Goal: Information Seeking & Learning: Learn about a topic

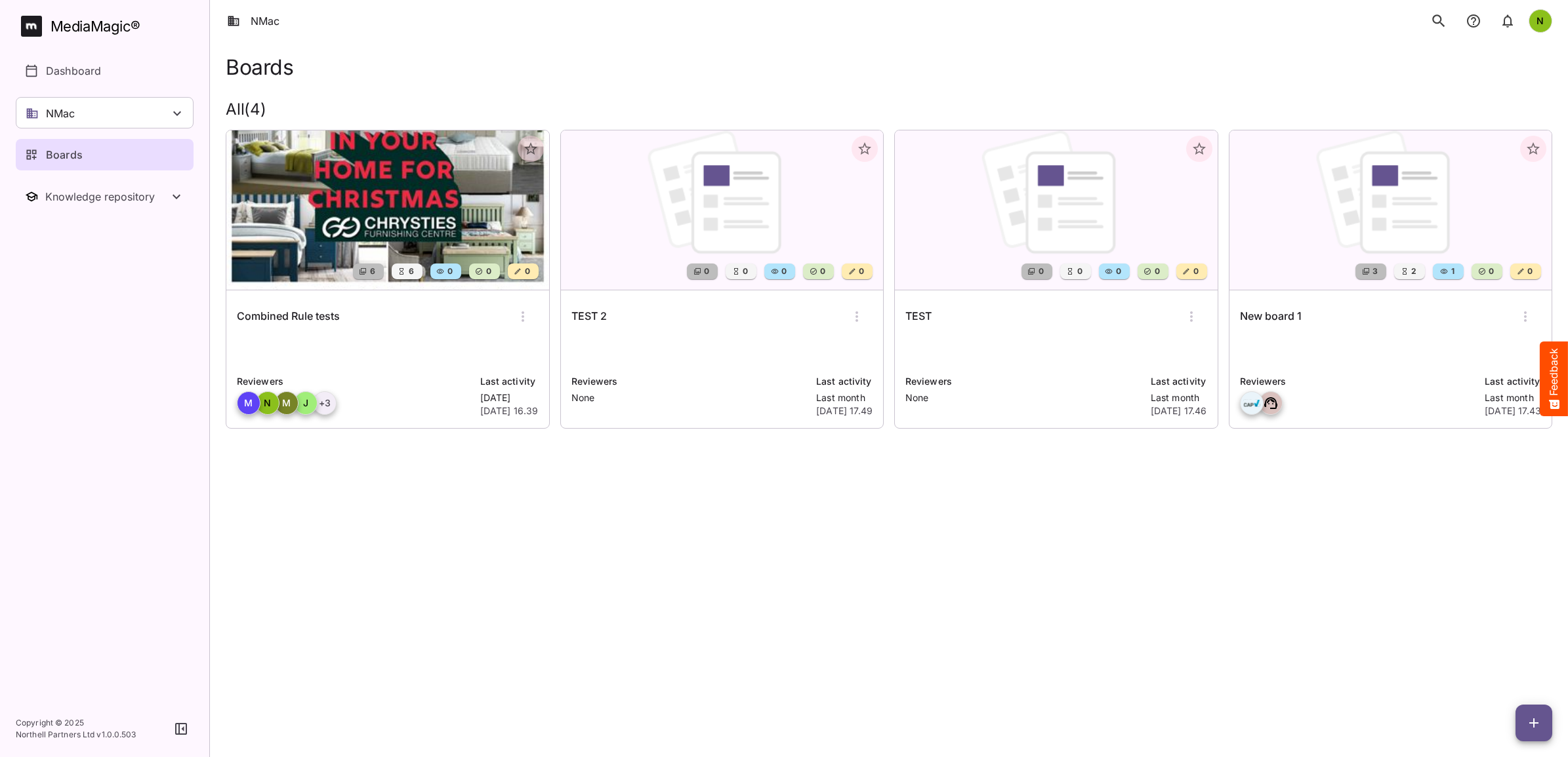
click at [415, 213] on img at bounding box center [387, 210] width 323 height 159
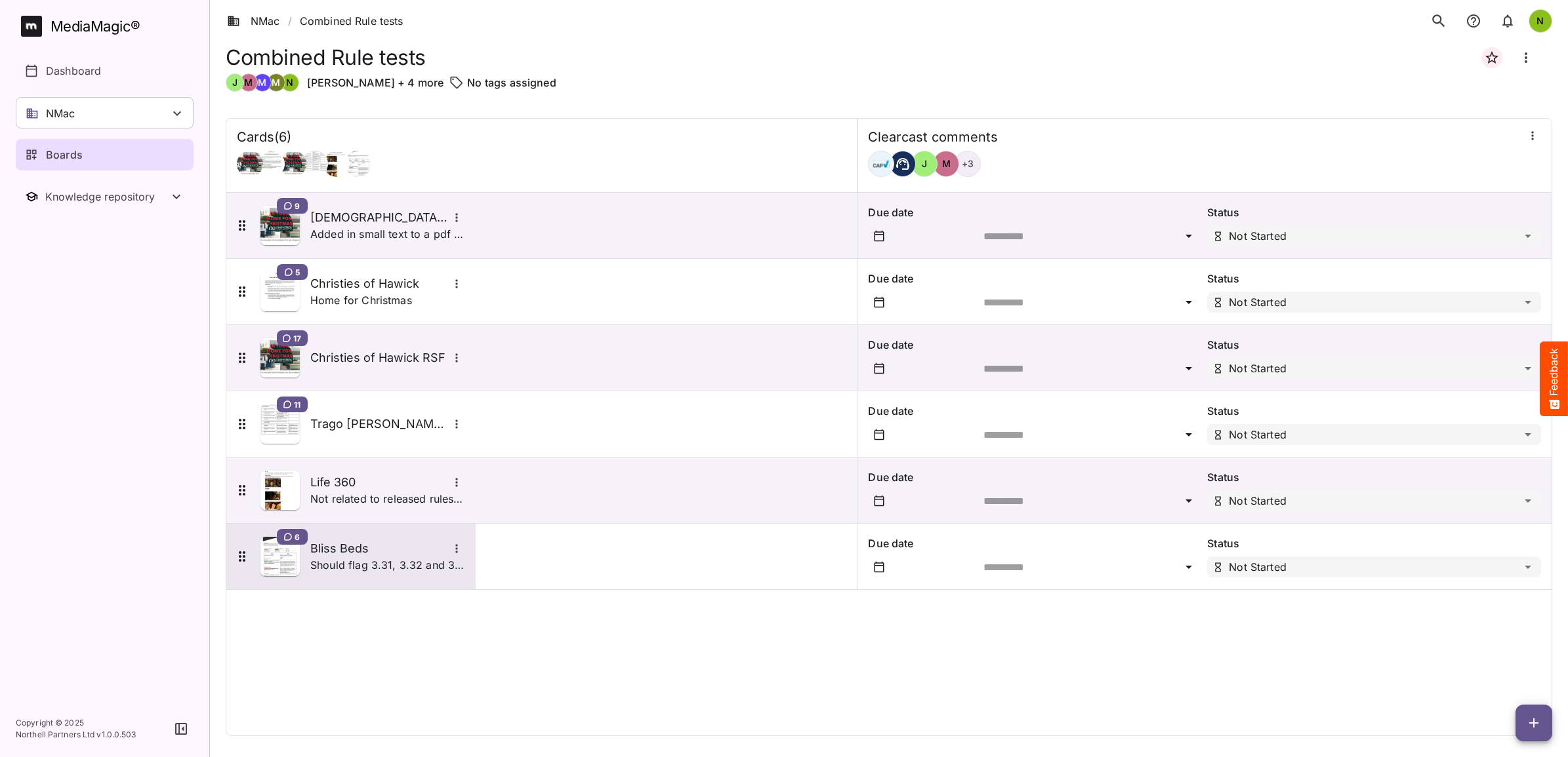
click at [369, 552] on h5 "Bliss Beds" at bounding box center [379, 549] width 138 height 16
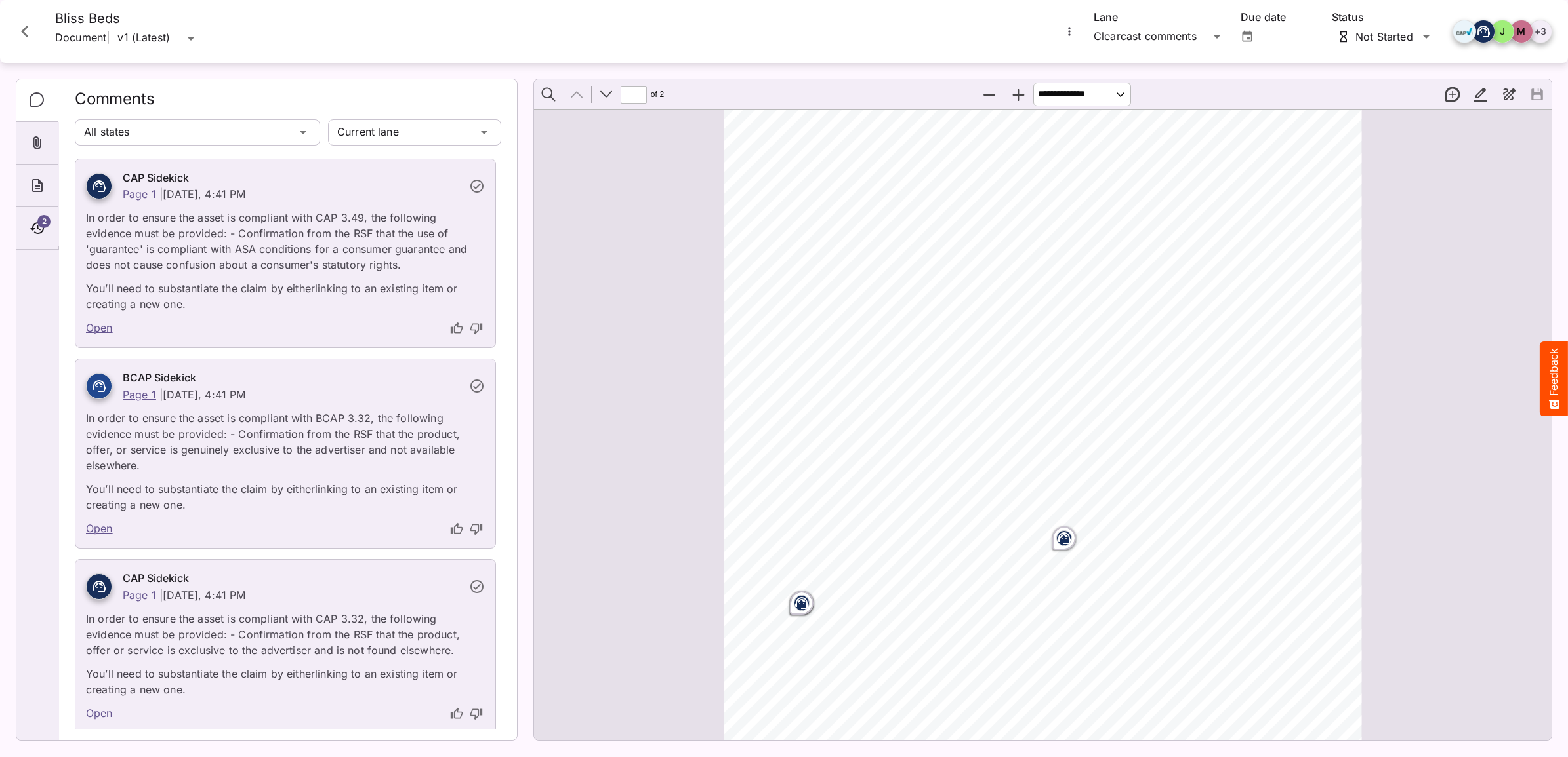
scroll to position [334, 0]
click at [1061, 426] on icon "Page ⁨1⁩" at bounding box center [1064, 426] width 8 height 4
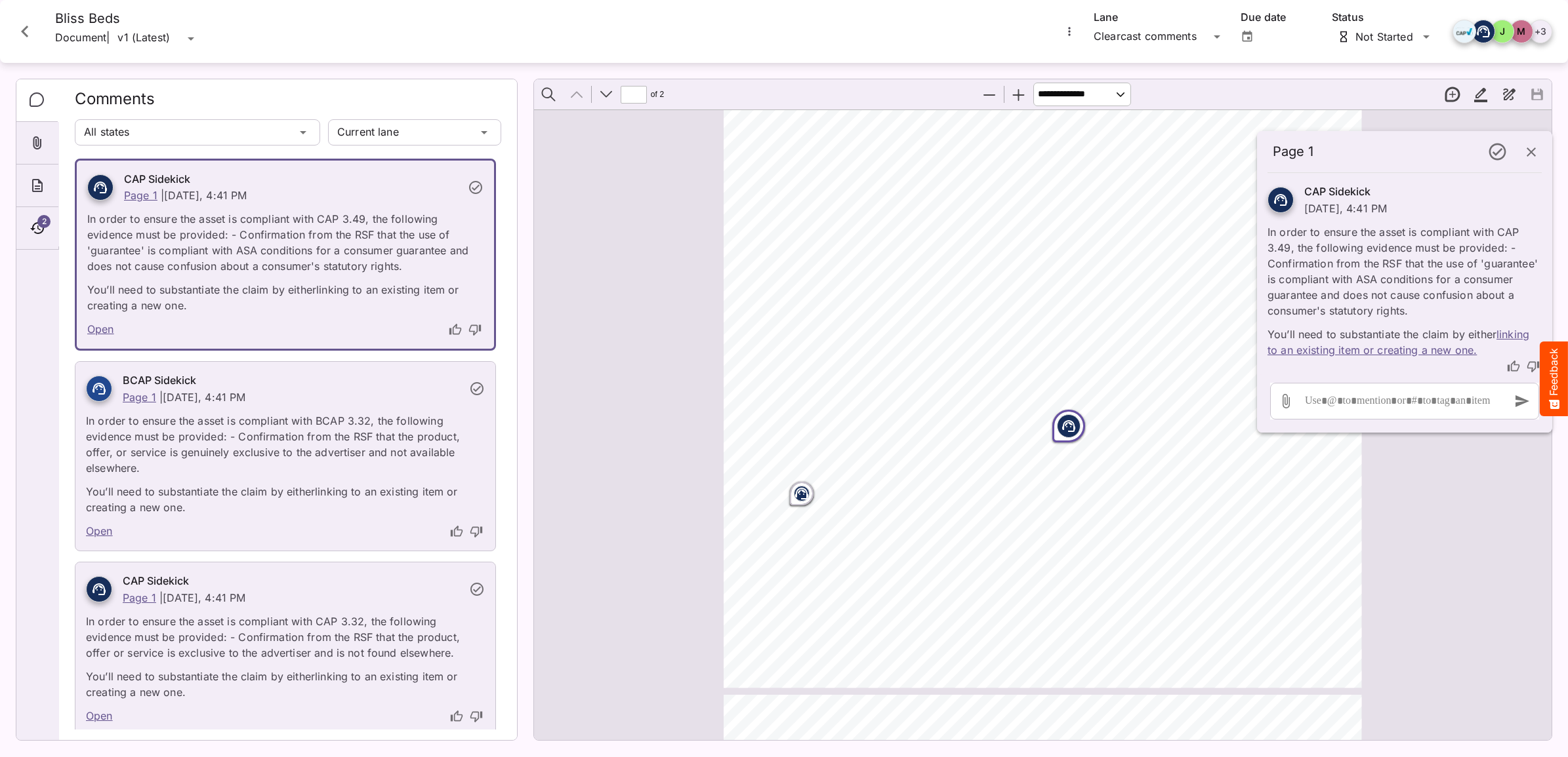
click at [1448, 481] on div "AUDIO VISION [News style theme throughout] SEQUENCE: 4 seconds. Bliss Beds logo…" at bounding box center [1043, 691] width 1017 height 1831
drag, startPoint x: 1537, startPoint y: 148, endPoint x: 1519, endPoint y: 185, distance: 41.1
click at [1537, 149] on icon "button" at bounding box center [1531, 153] width 16 height 16
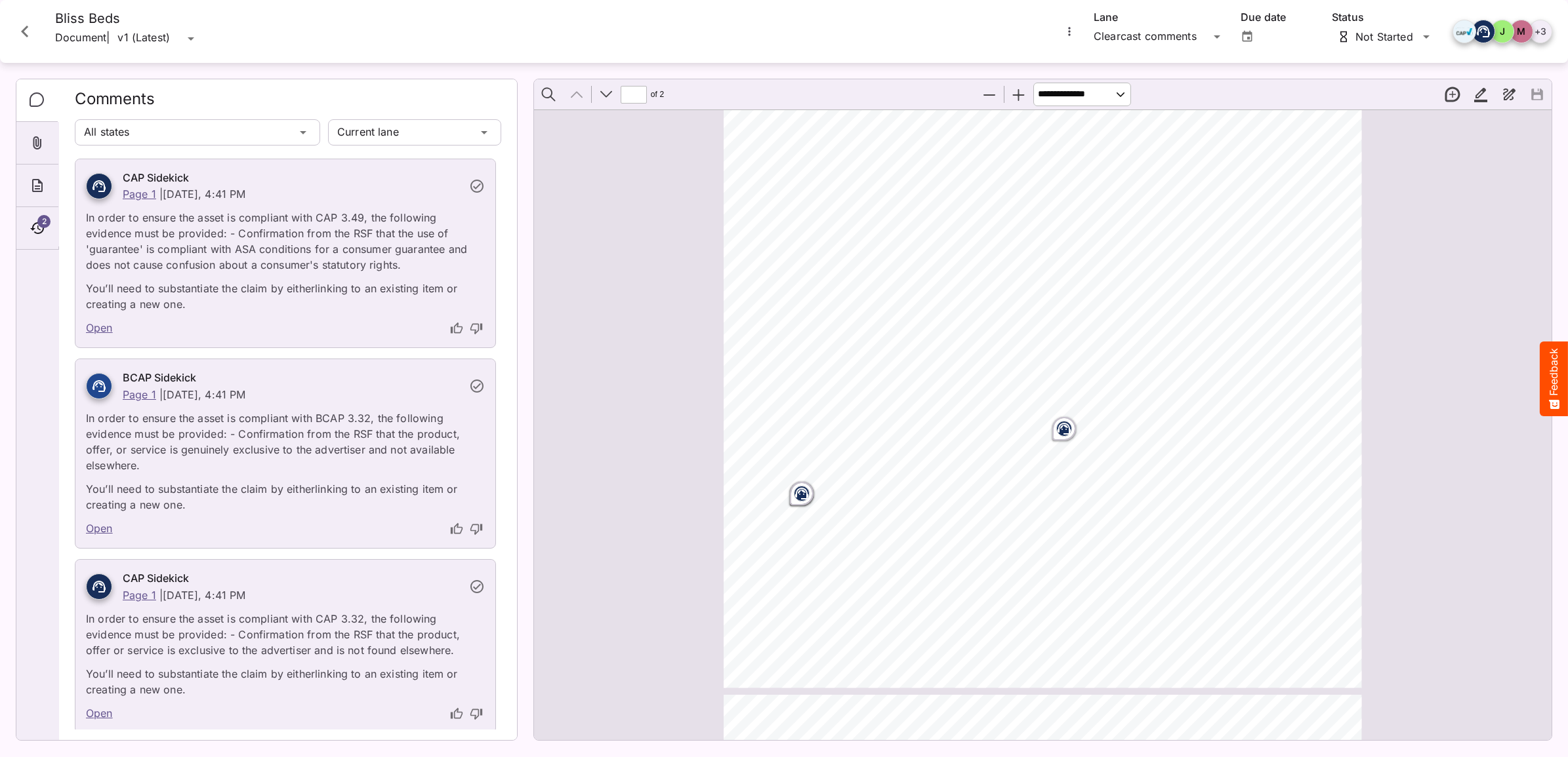
click at [1057, 434] on rect "Page ⁨1⁩" at bounding box center [1064, 429] width 16 height 16
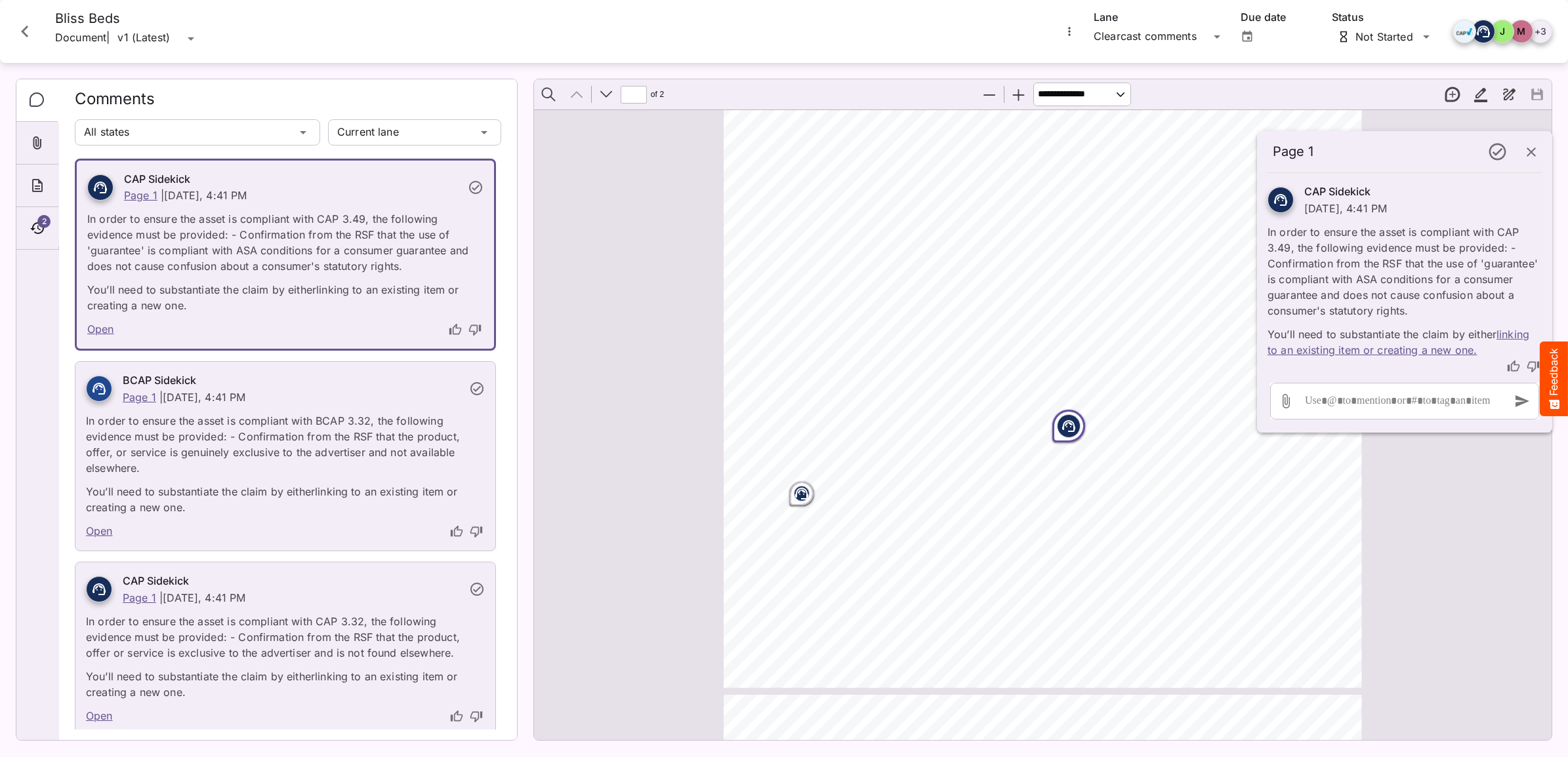
drag, startPoint x: 1512, startPoint y: 369, endPoint x: 1502, endPoint y: 362, distance: 12.2
click at [1512, 369] on icon "thumb-up" at bounding box center [1513, 366] width 13 height 13
click at [799, 500] on rect "Page ⁨1⁩" at bounding box center [802, 494] width 16 height 16
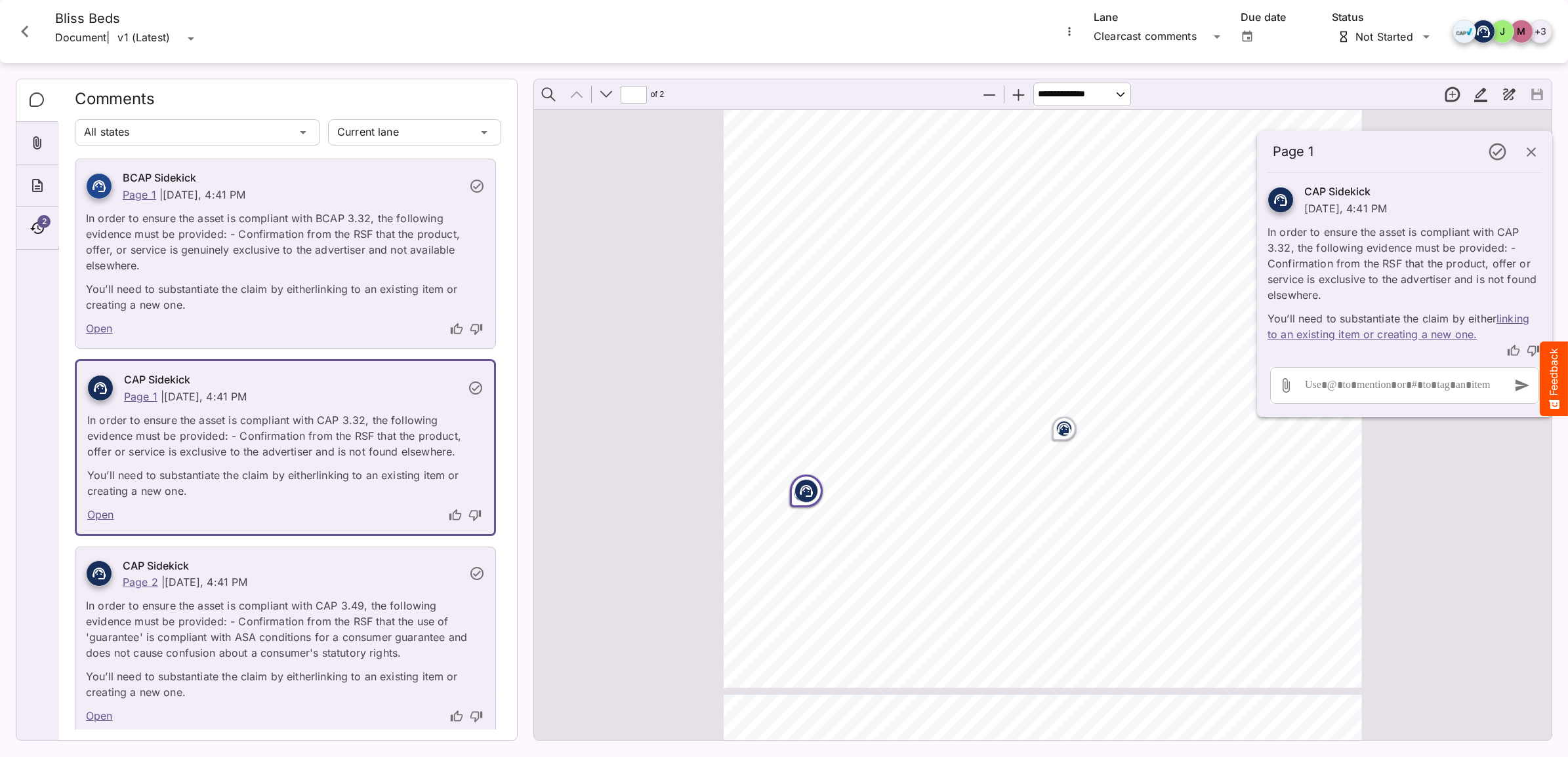
scroll to position [205, 0]
click at [1444, 331] on link "linking to an existing item or creating a new one." at bounding box center [1398, 326] width 262 height 29
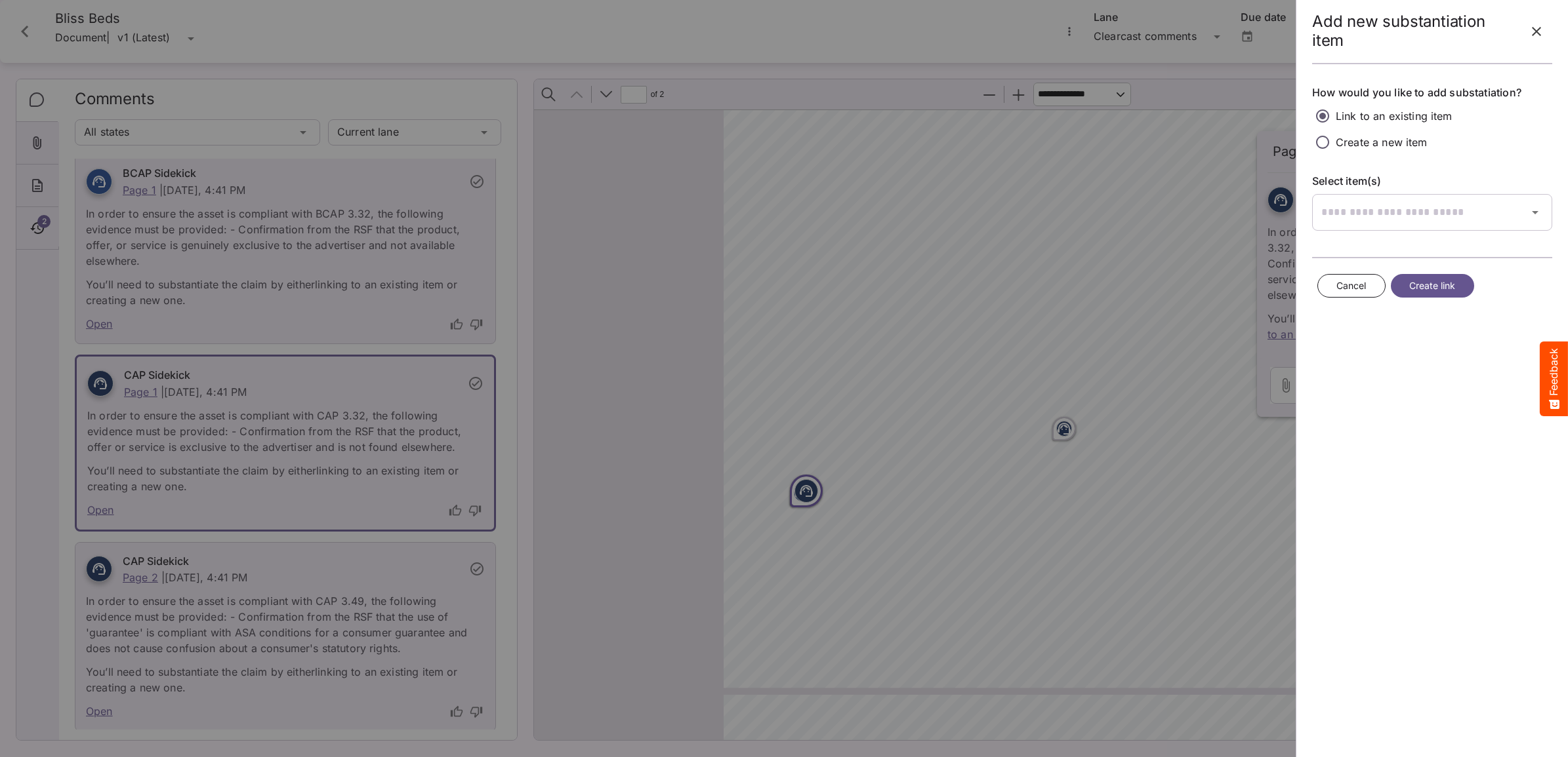
click at [1422, 287] on span "Create link" at bounding box center [1433, 286] width 47 height 16
click at [1542, 208] on icon "button" at bounding box center [1535, 213] width 16 height 16
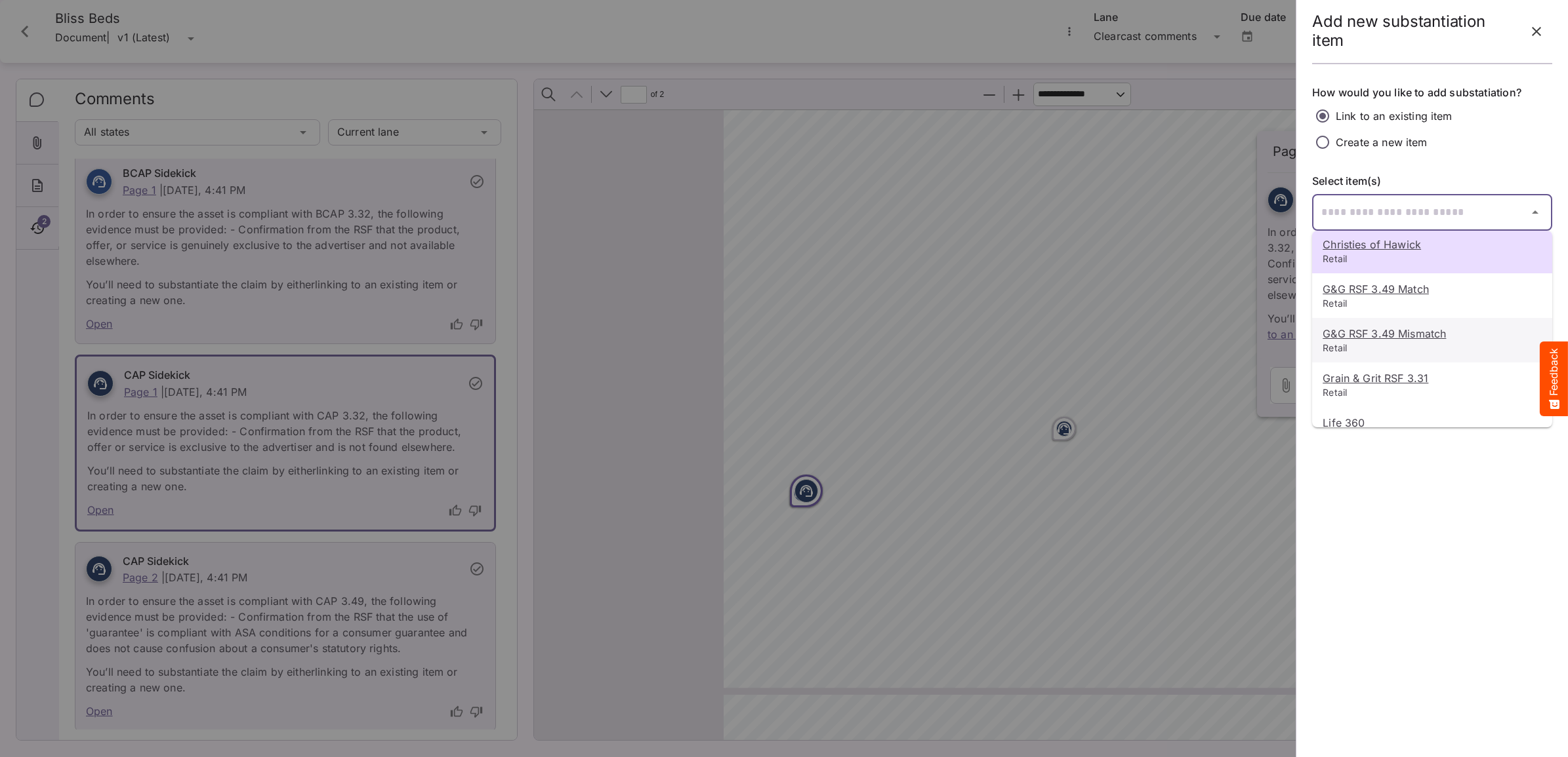
scroll to position [0, 0]
click at [1535, 29] on div at bounding box center [784, 378] width 1568 height 757
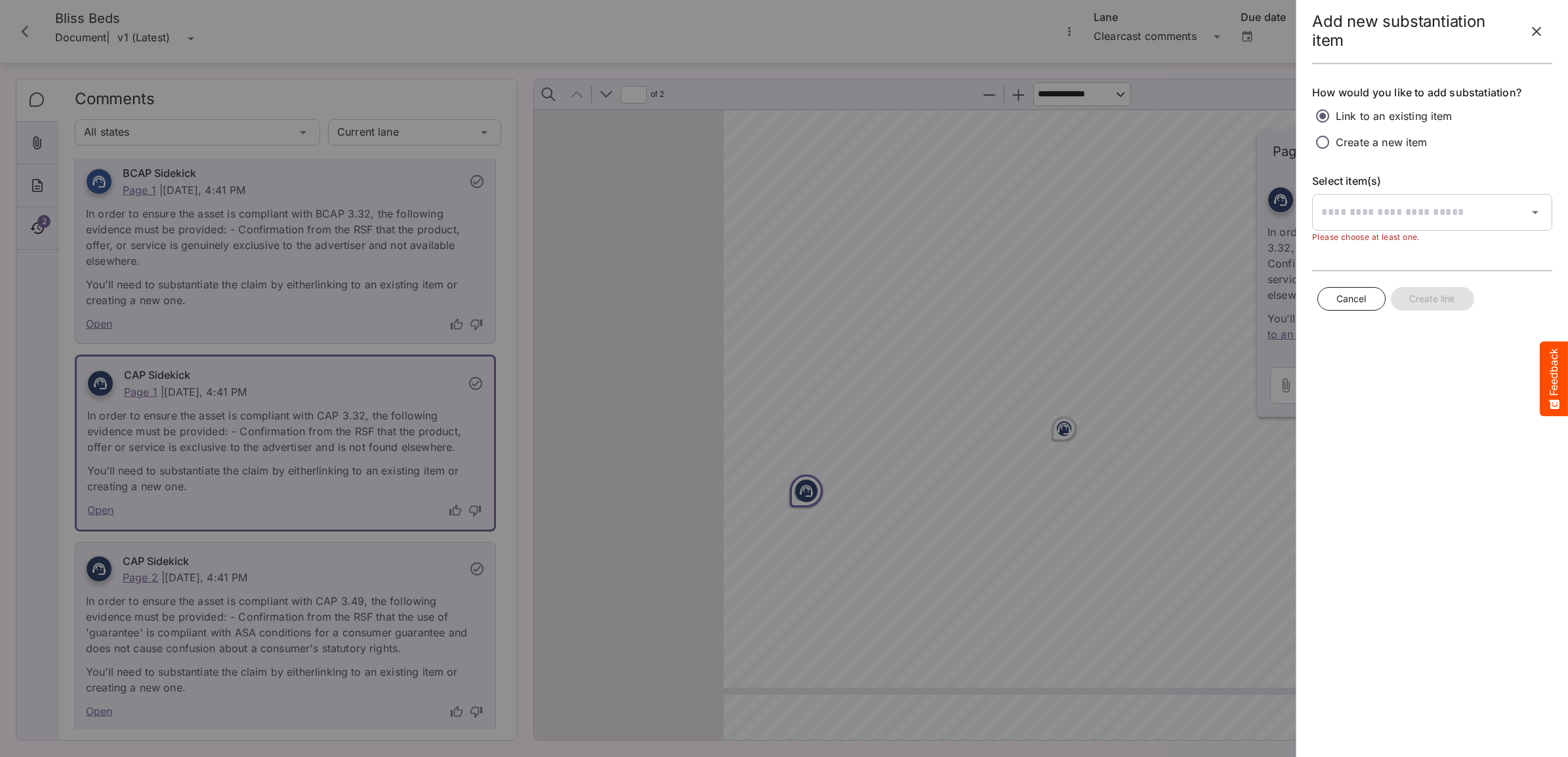
click at [1538, 31] on icon "button" at bounding box center [1537, 31] width 16 height 16
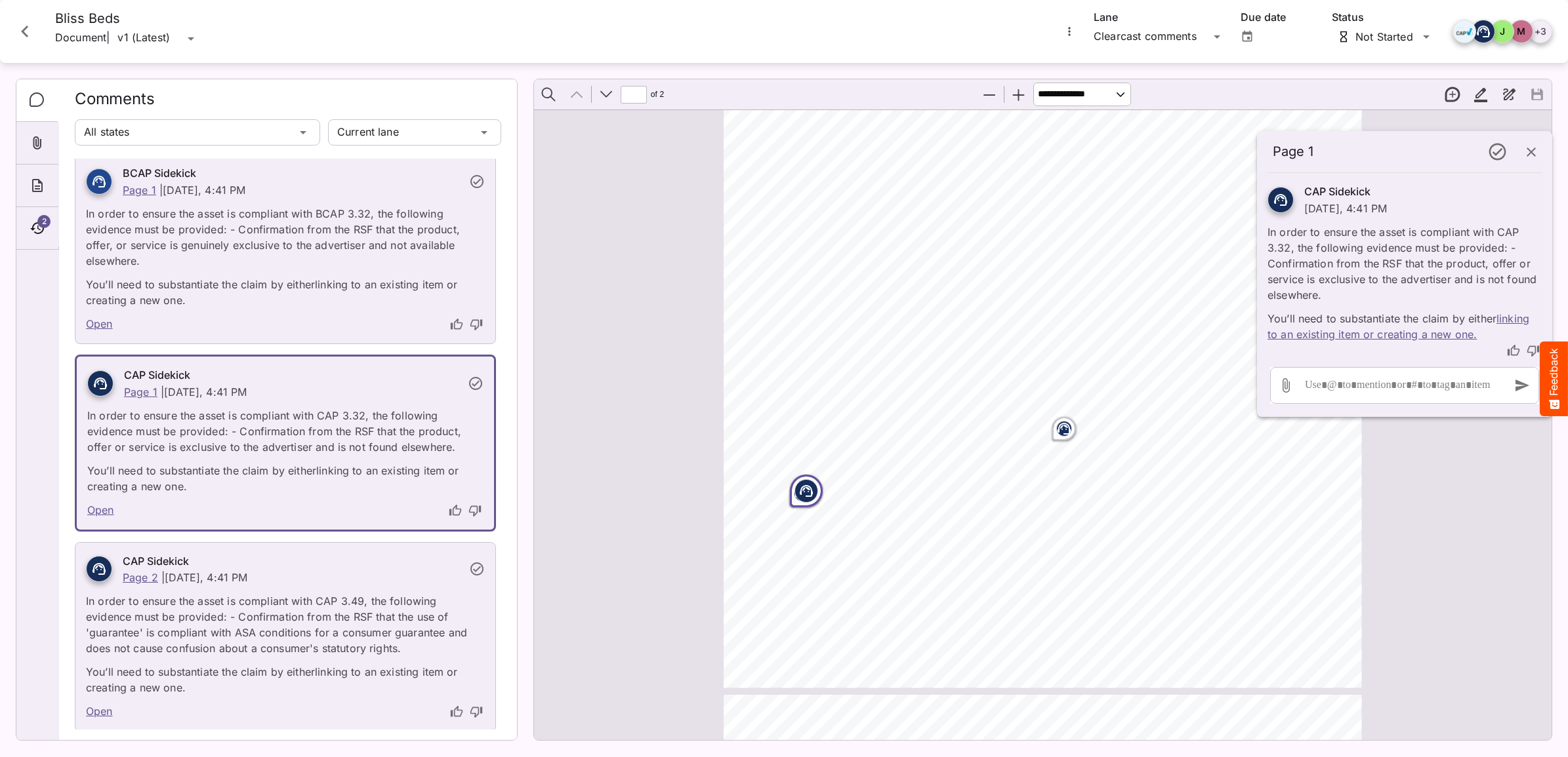
click at [1512, 347] on icon "thumb-up" at bounding box center [1513, 350] width 12 height 11
click at [306, 607] on p "In order to ensure the asset is compliant with CAP 3.49, the following evidence…" at bounding box center [285, 621] width 399 height 71
click at [1532, 153] on icon "button" at bounding box center [1531, 152] width 10 height 10
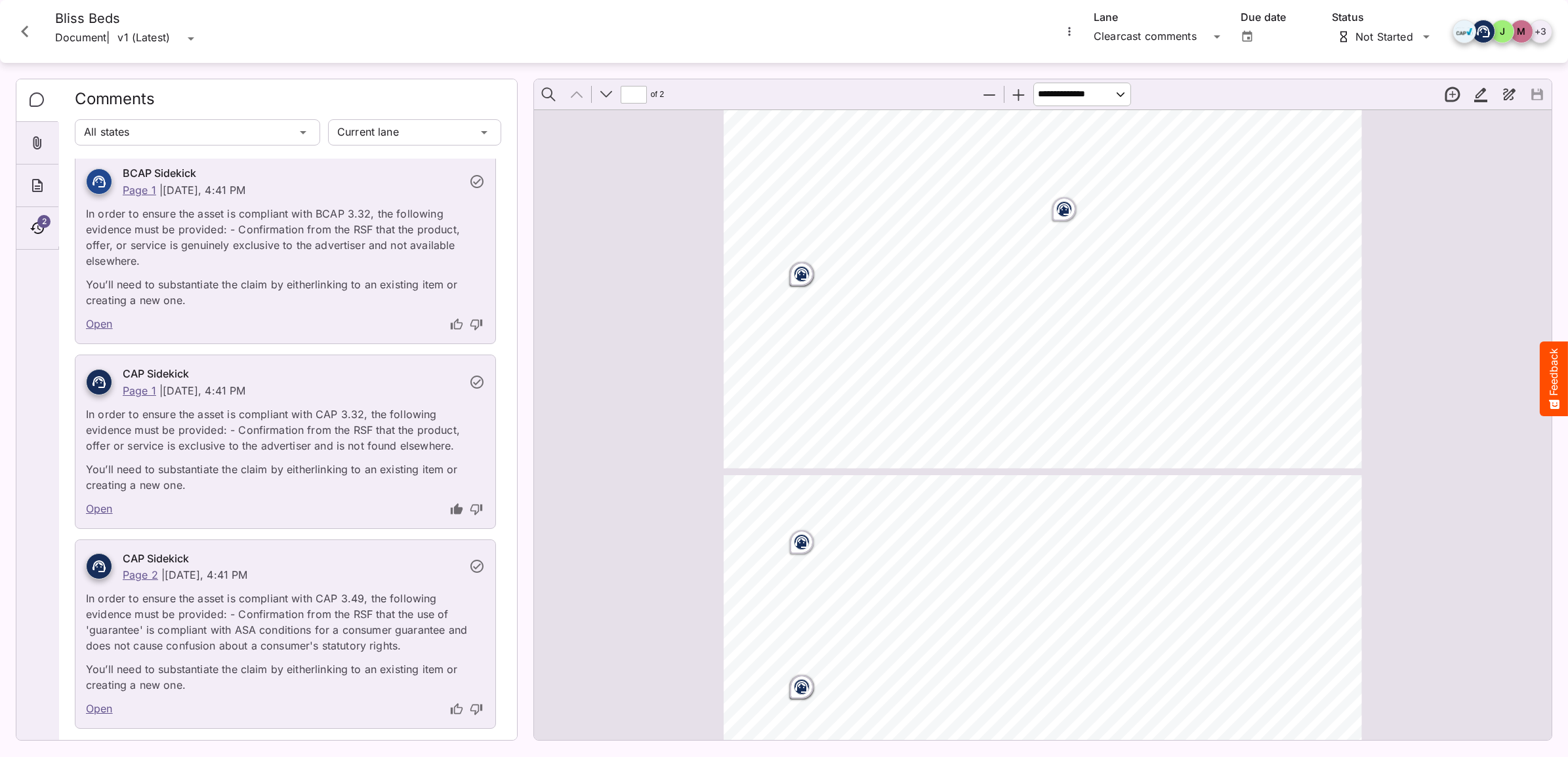
type input "*"
click at [795, 218] on rect "Page ⁨2⁩" at bounding box center [802, 216] width 16 height 16
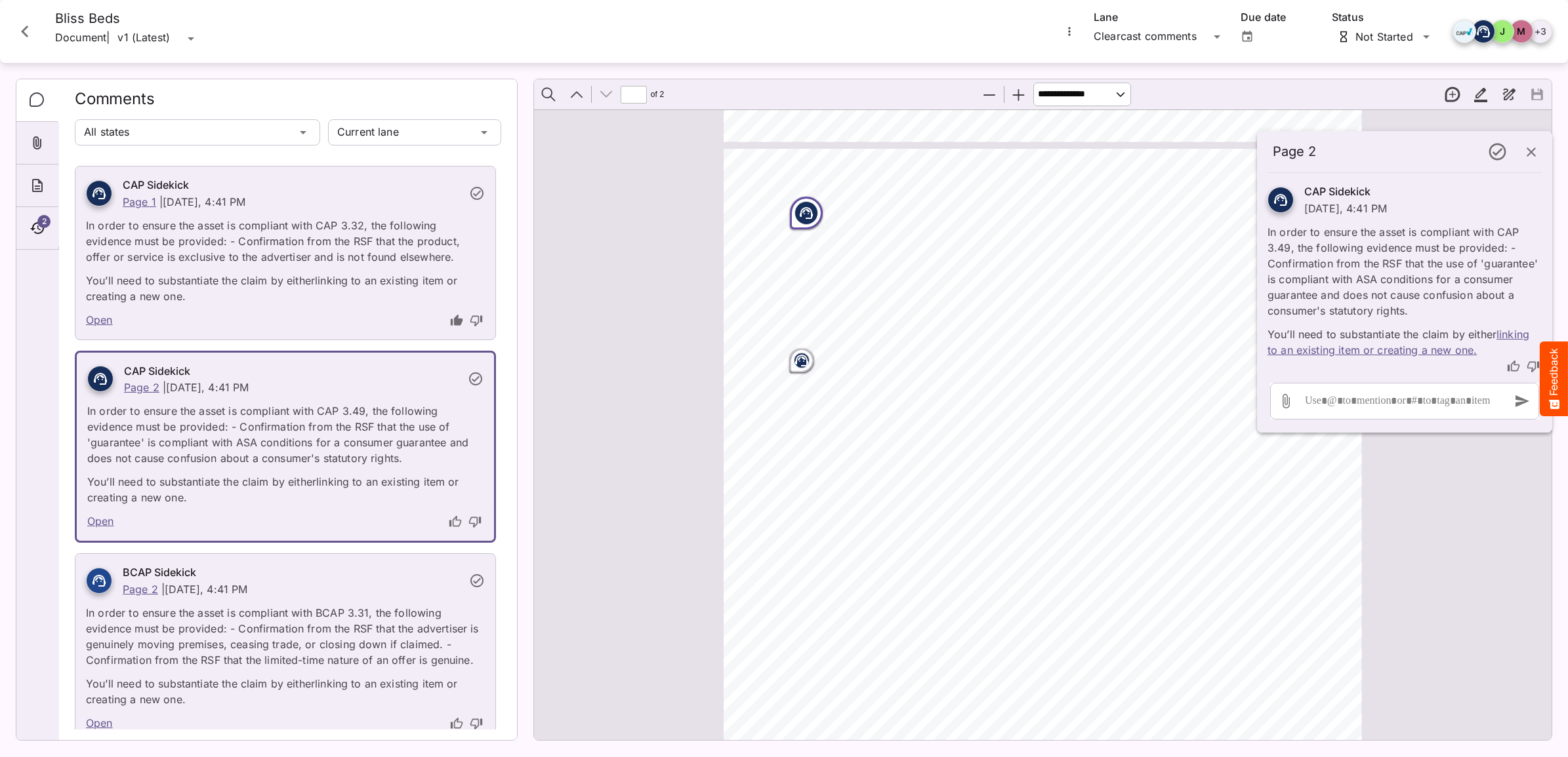
scroll to position [396, 0]
click at [1512, 368] on icon "thumb-up" at bounding box center [1513, 366] width 13 height 13
click at [795, 359] on rect "Page ⁨2⁩" at bounding box center [802, 361] width 16 height 16
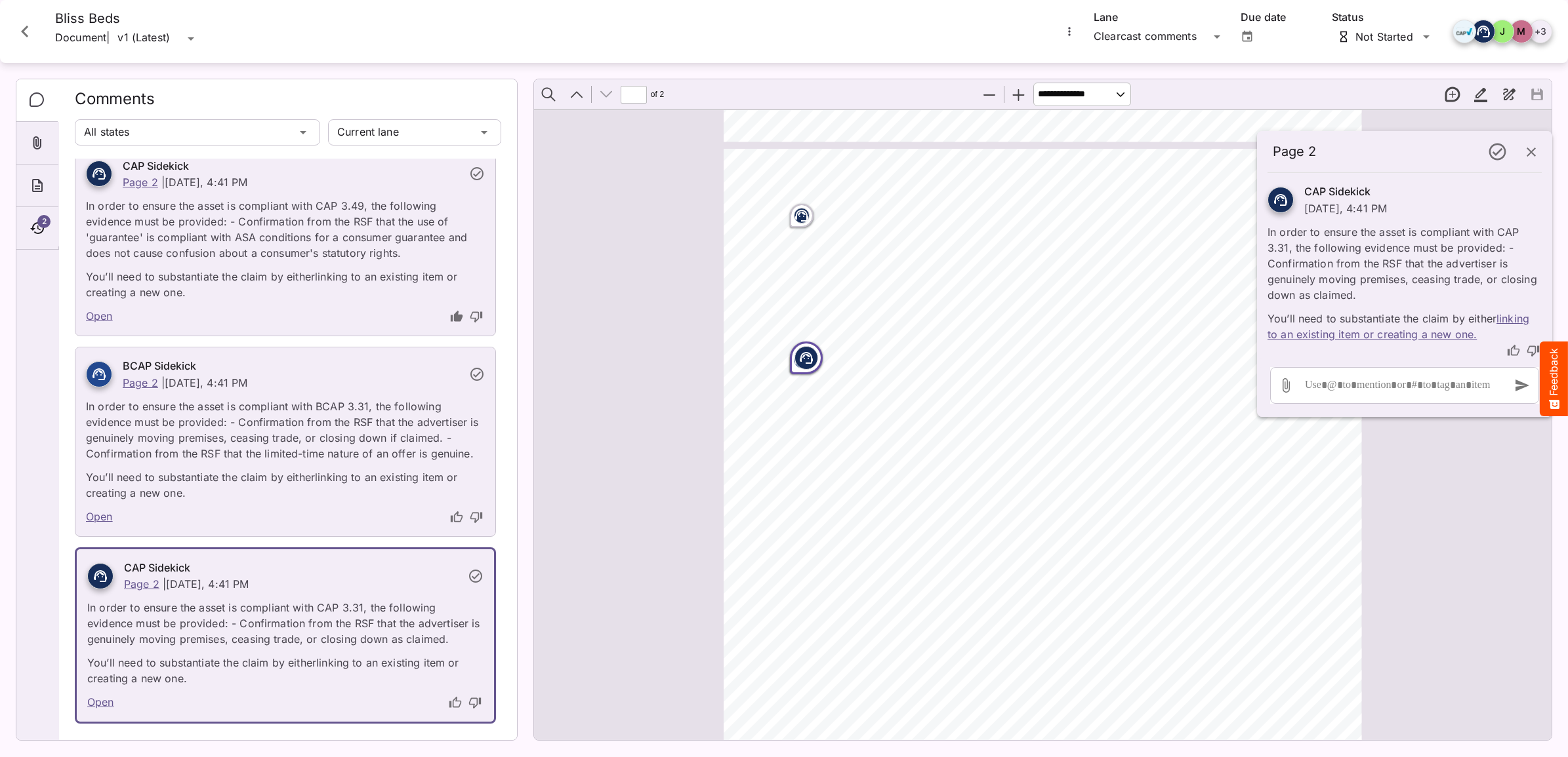
scroll to position [603, 0]
click at [1512, 351] on icon "thumb-up" at bounding box center [1513, 351] width 13 height 13
click at [233, 443] on p "In order to ensure the asset is compliant with BCAP 3.31, the following evidenc…" at bounding box center [285, 421] width 399 height 71
click at [230, 432] on p "In order to ensure the asset is compliant with BCAP 3.31, the following evidenc…" at bounding box center [285, 421] width 399 height 71
click at [440, 446] on p "In order to ensure the asset is compliant with BCAP 3.31, the following evidenc…" at bounding box center [285, 421] width 399 height 71
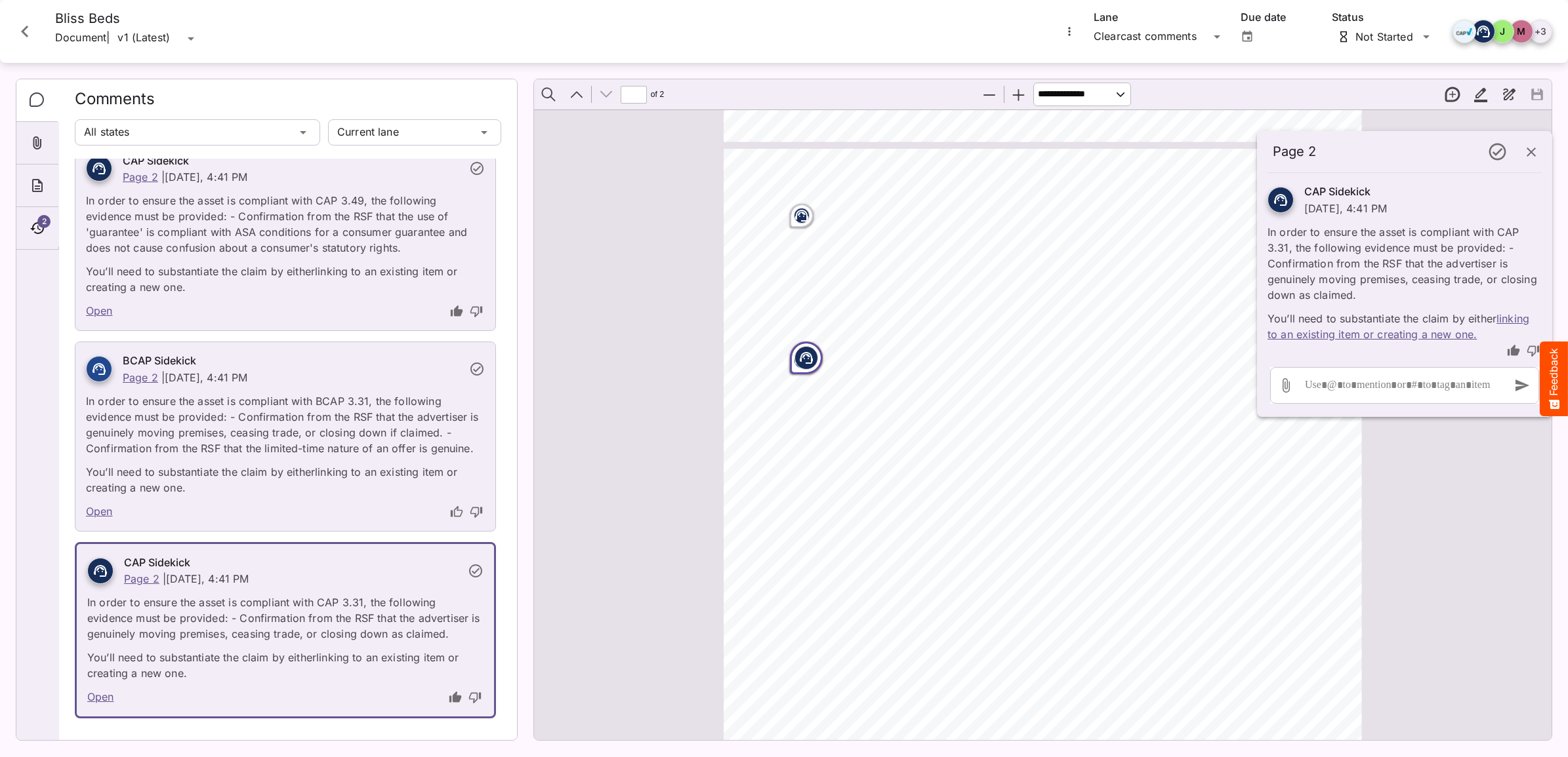
drag, startPoint x: 434, startPoint y: 387, endPoint x: 381, endPoint y: 377, distance: 53.9
click at [433, 387] on p "In order to ensure the asset is compliant with BCAP 3.31, the following evidenc…" at bounding box center [285, 421] width 399 height 71
click at [381, 377] on div "BCAP Sidekick Page 2 | [DATE], 4:41 PM" at bounding box center [290, 369] width 341 height 33
click at [1528, 151] on icon "button" at bounding box center [1531, 152] width 16 height 16
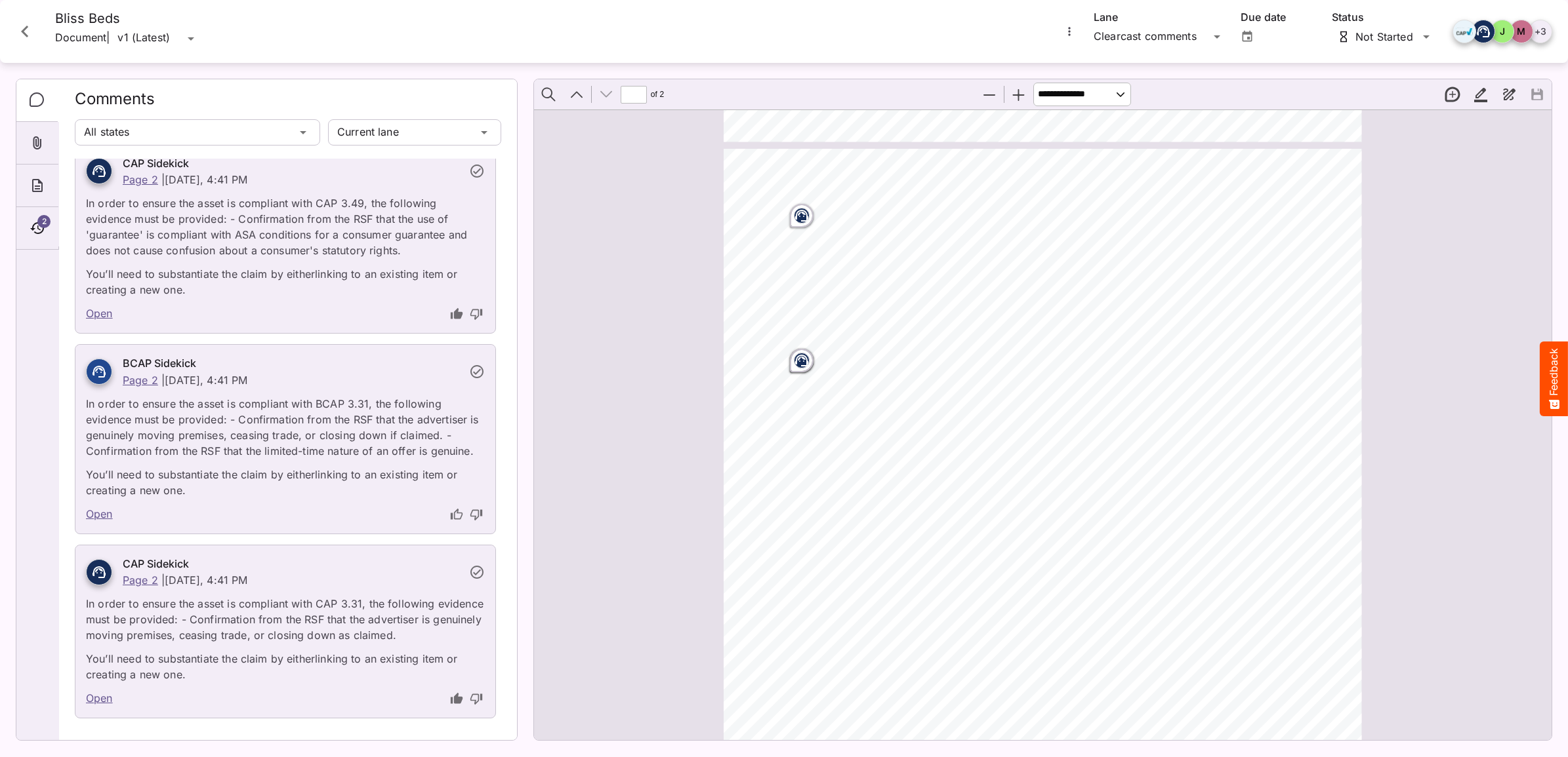
scroll to position [601, 0]
click at [340, 418] on p "In order to ensure the asset is compliant with BCAP 3.31, the following evidenc…" at bounding box center [285, 423] width 399 height 71
click at [184, 445] on p "In order to ensure the asset is compliant with BCAP 3.31, the following evidenc…" at bounding box center [285, 423] width 399 height 71
click at [184, 442] on p "In order to ensure the asset is compliant with BCAP 3.31, the following evidenc…" at bounding box center [285, 423] width 399 height 71
drag, startPoint x: 184, startPoint y: 441, endPoint x: 343, endPoint y: 404, distance: 163.2
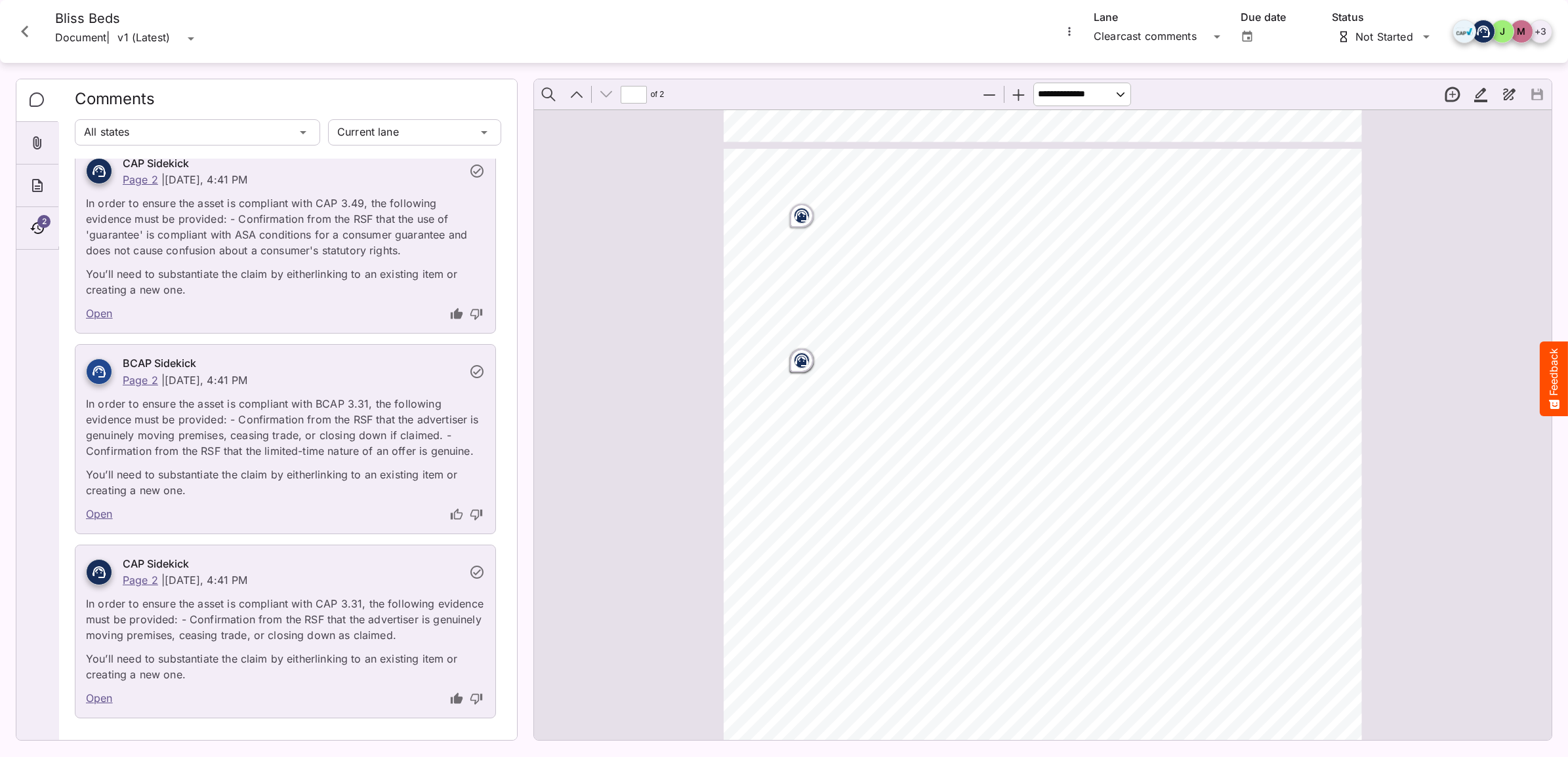
click at [343, 404] on p "In order to ensure the asset is compliant with BCAP 3.31, the following evidenc…" at bounding box center [285, 423] width 399 height 71
click at [143, 381] on link "Page 2" at bounding box center [140, 380] width 35 height 13
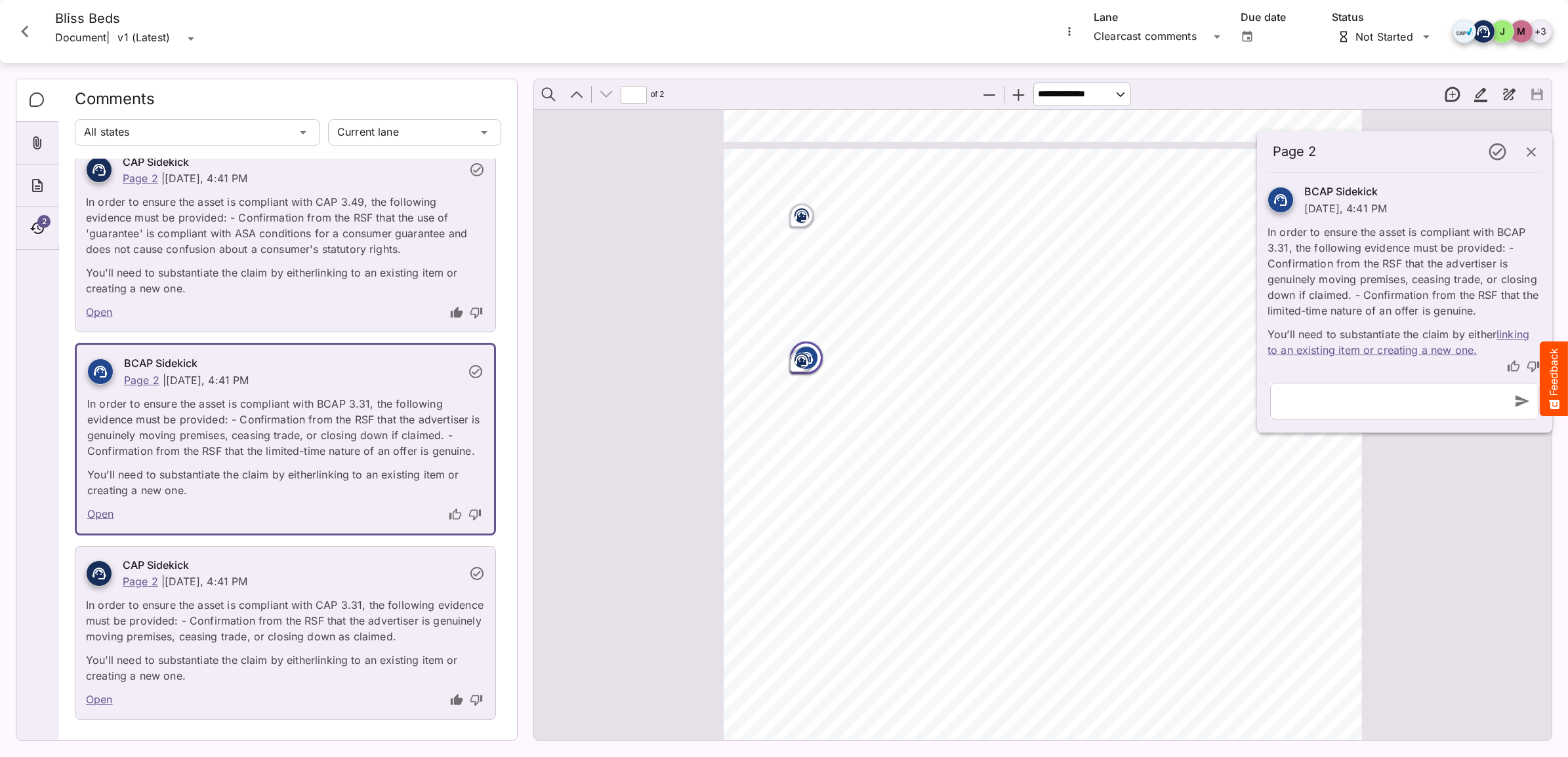
scroll to position [603, 0]
click at [799, 322] on circle "Page ⁨2⁩" at bounding box center [800, 322] width 1 height 1
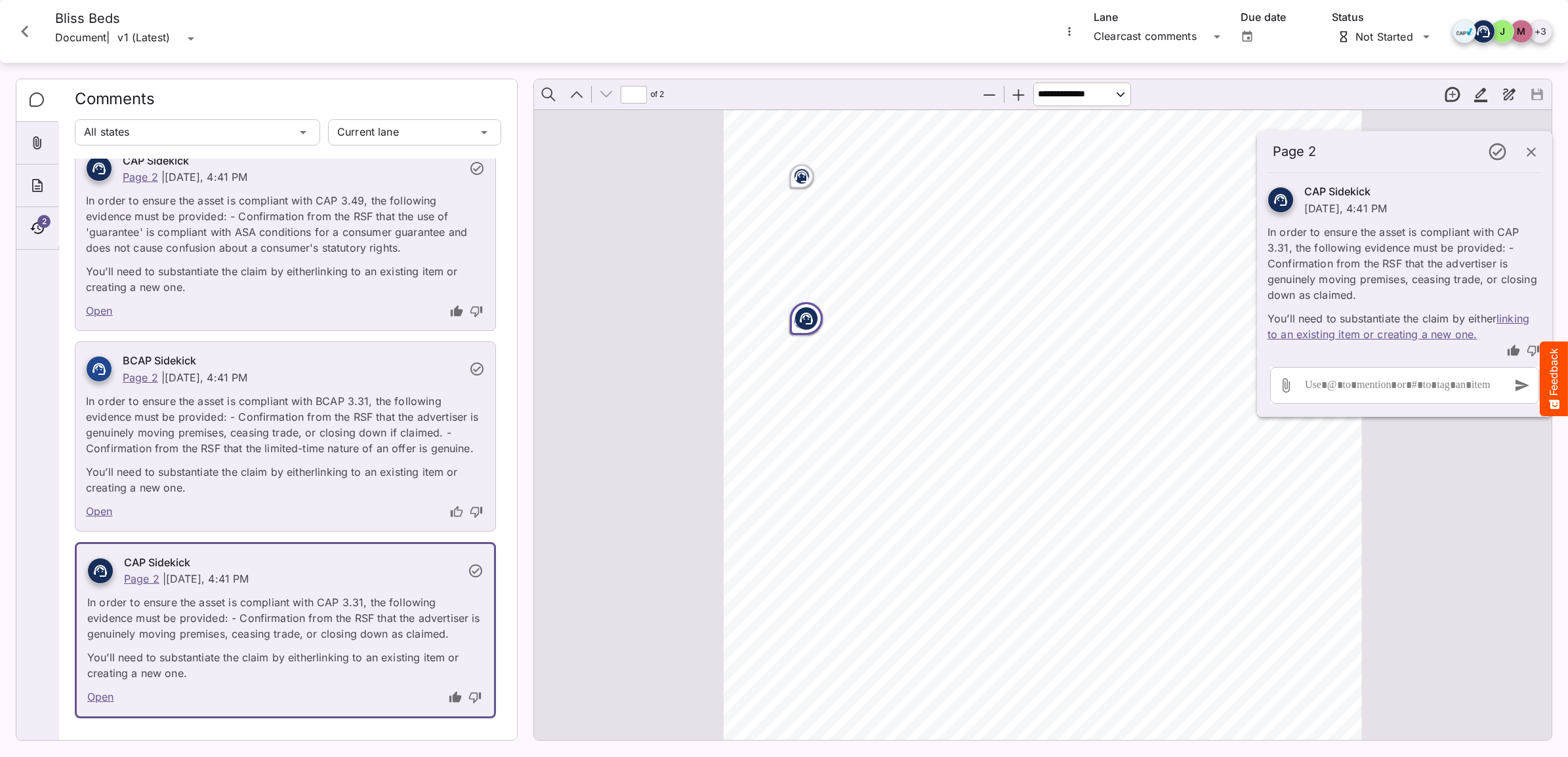
click at [98, 513] on link "Open" at bounding box center [99, 511] width 27 height 17
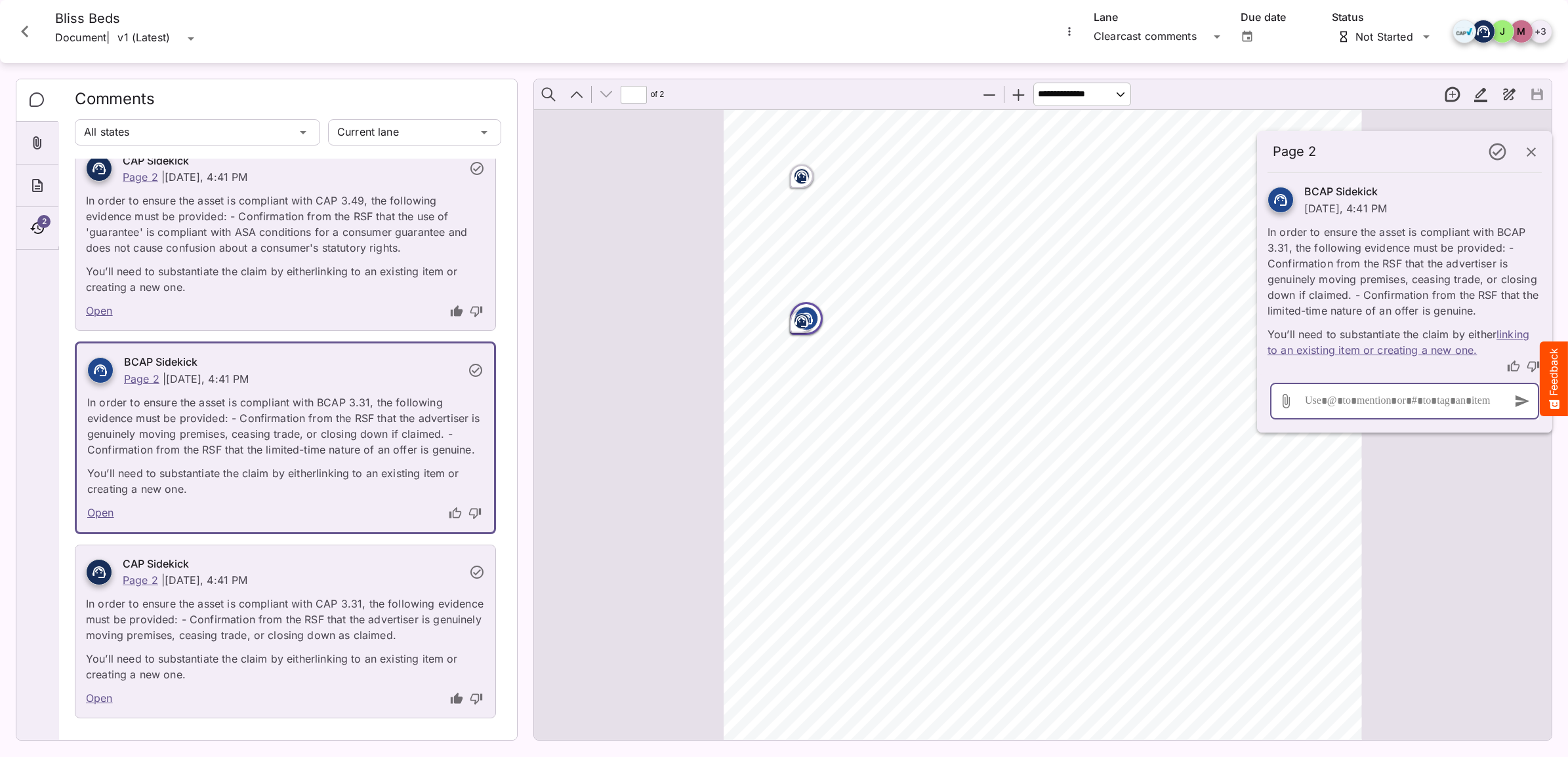
click at [1339, 410] on div at bounding box center [1401, 402] width 200 height 37
drag, startPoint x: 1303, startPoint y: 402, endPoint x: 1419, endPoint y: 391, distance: 116.5
click at [1416, 407] on div "**********" at bounding box center [1401, 402] width 200 height 37
drag, startPoint x: 1463, startPoint y: 404, endPoint x: 1256, endPoint y: 421, distance: 207.7
click at [1257, 421] on div "**********" at bounding box center [1404, 408] width 295 height 50
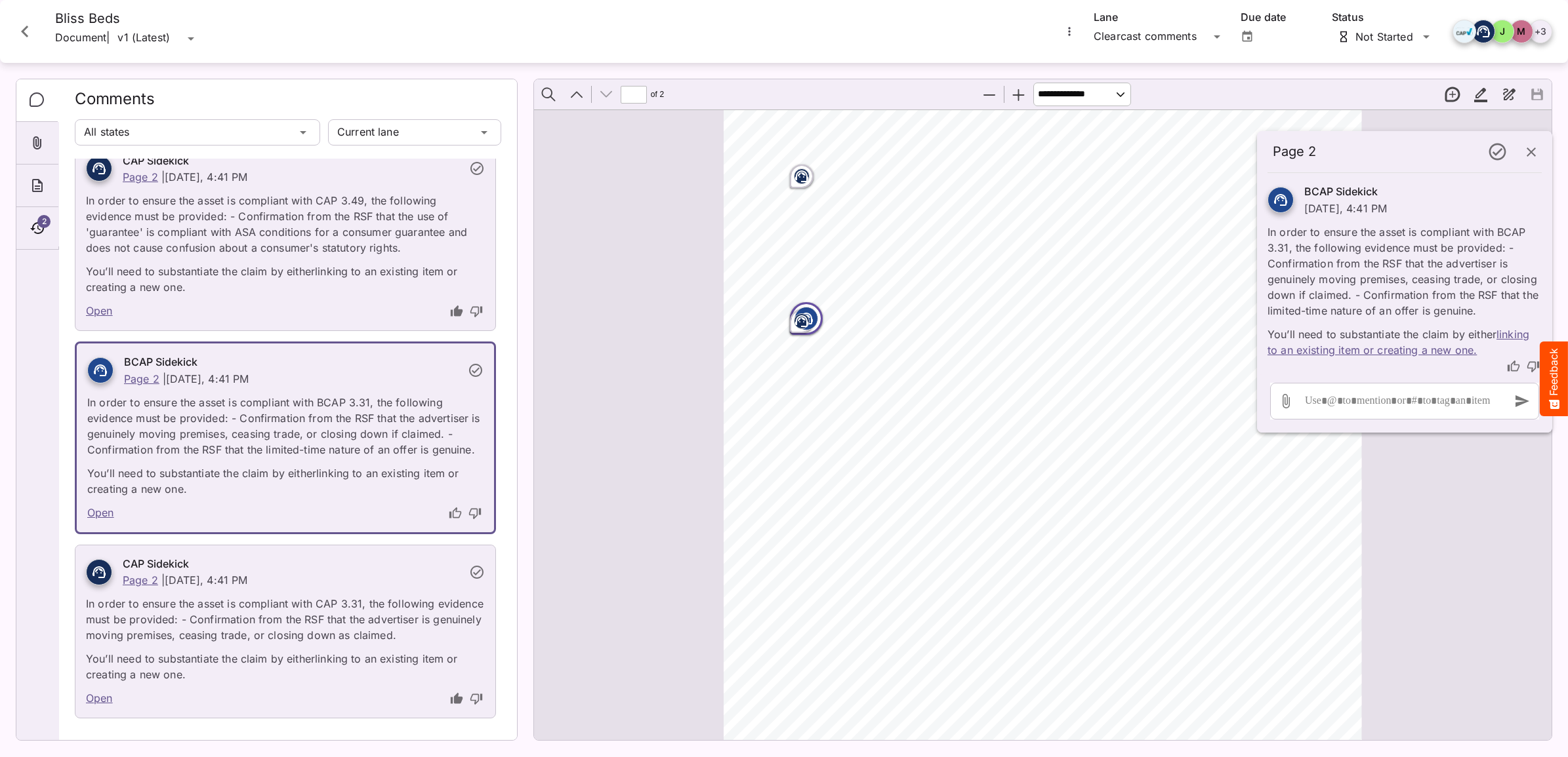
click at [1507, 364] on icon "thumb-up" at bounding box center [1513, 366] width 13 height 13
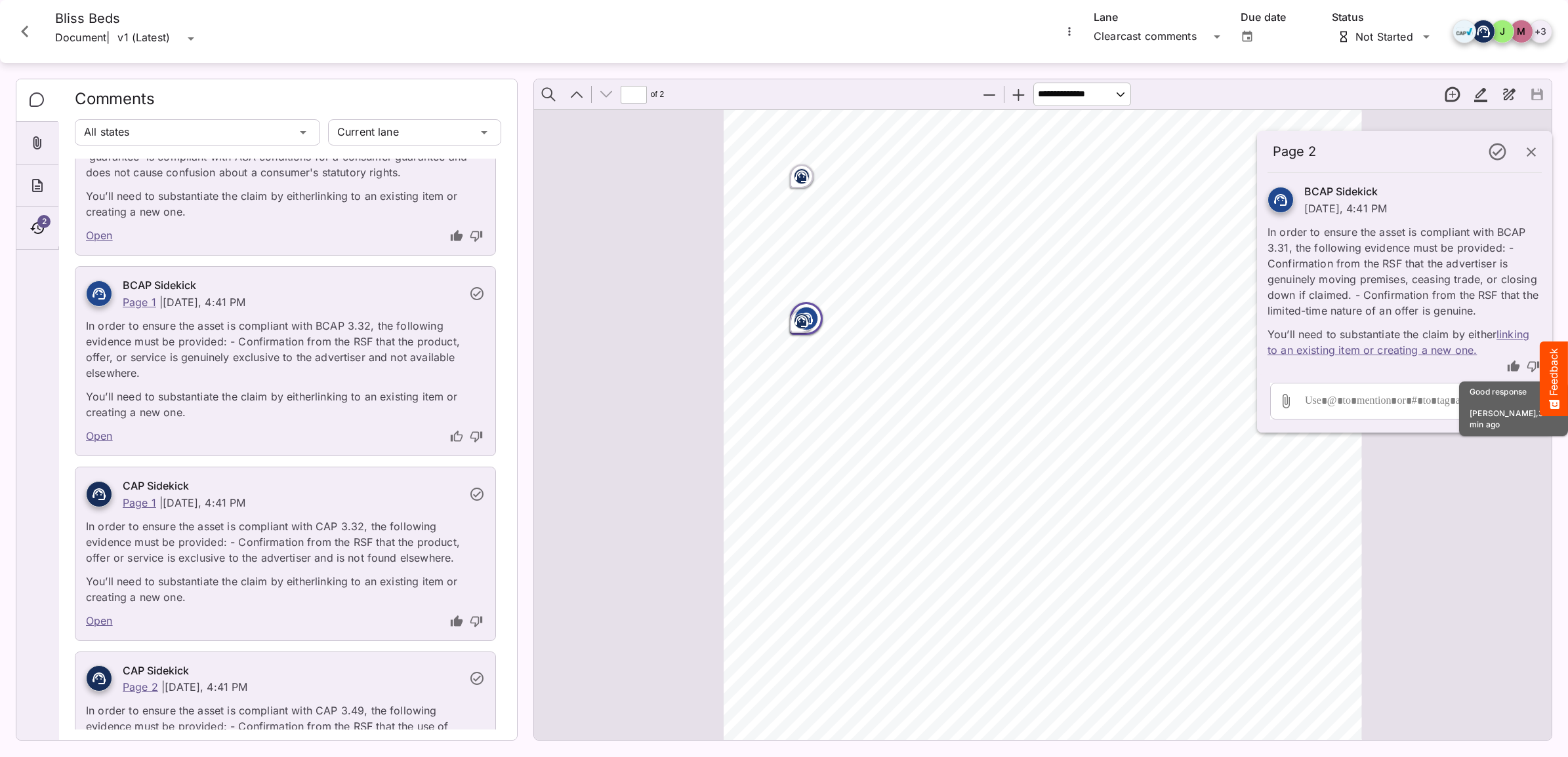
scroll to position [0, 0]
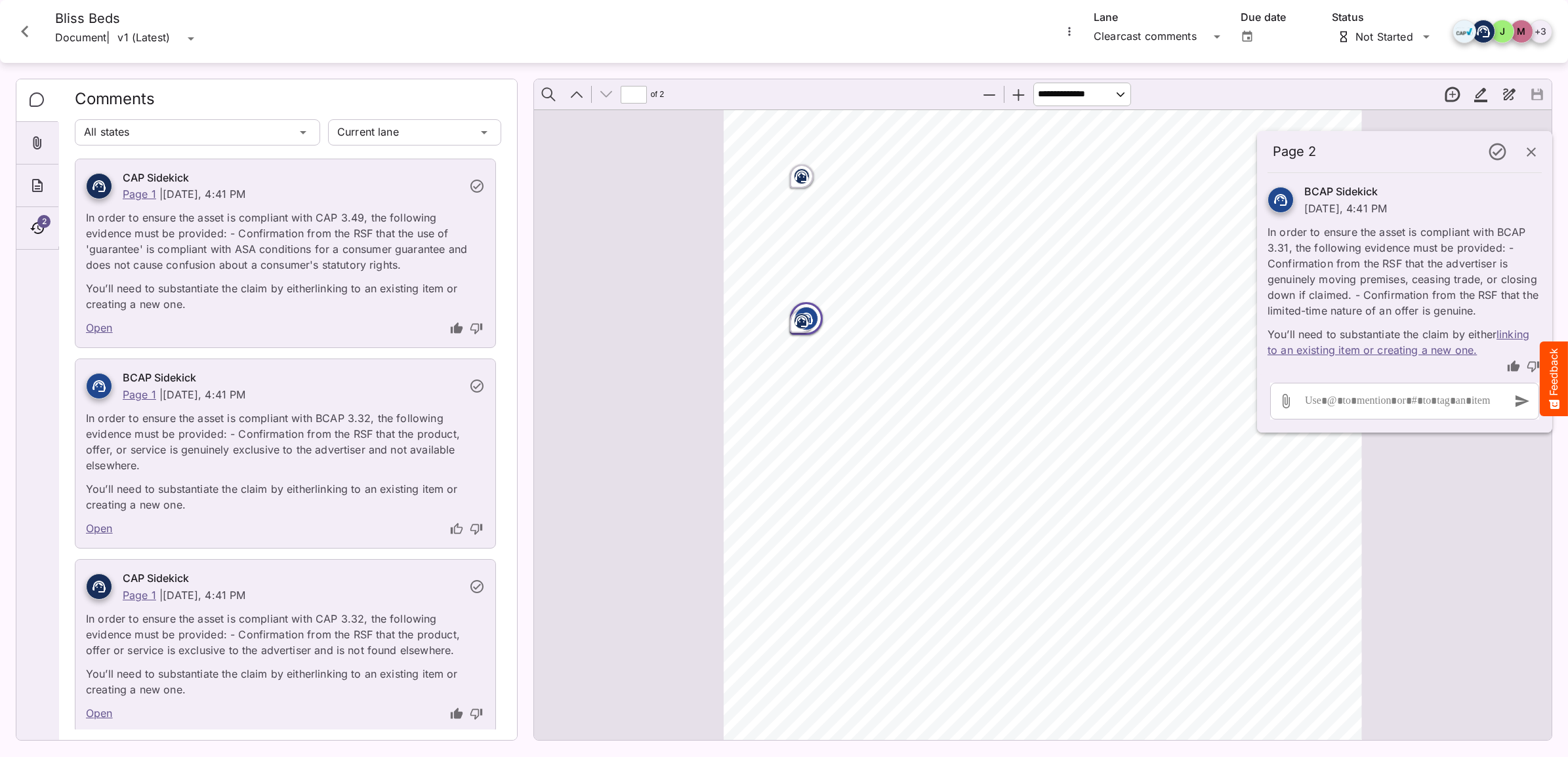
drag, startPoint x: 1178, startPoint y: 799, endPoint x: 1130, endPoint y: 799, distance: 48.0
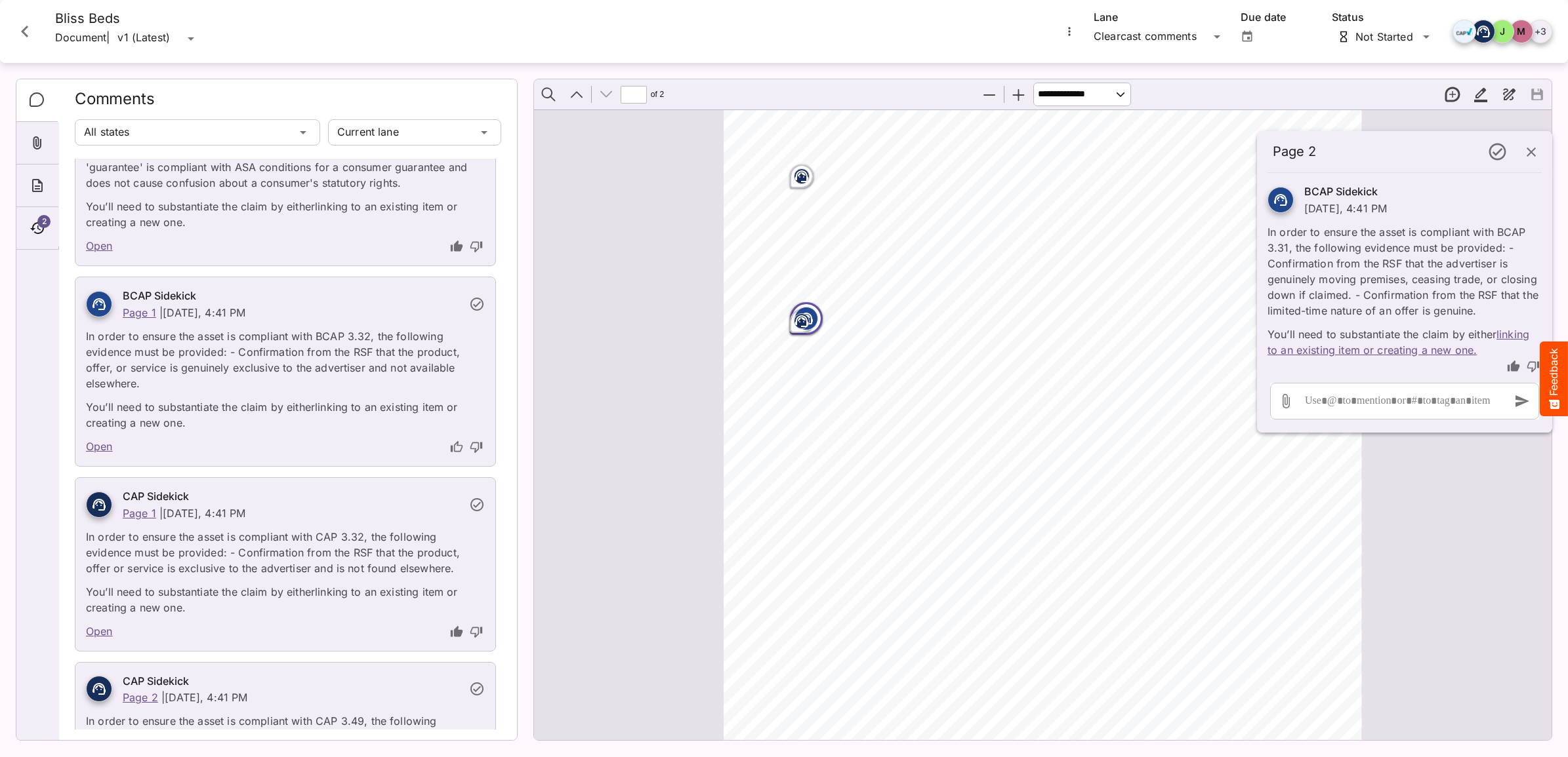
scroll to position [109, 0]
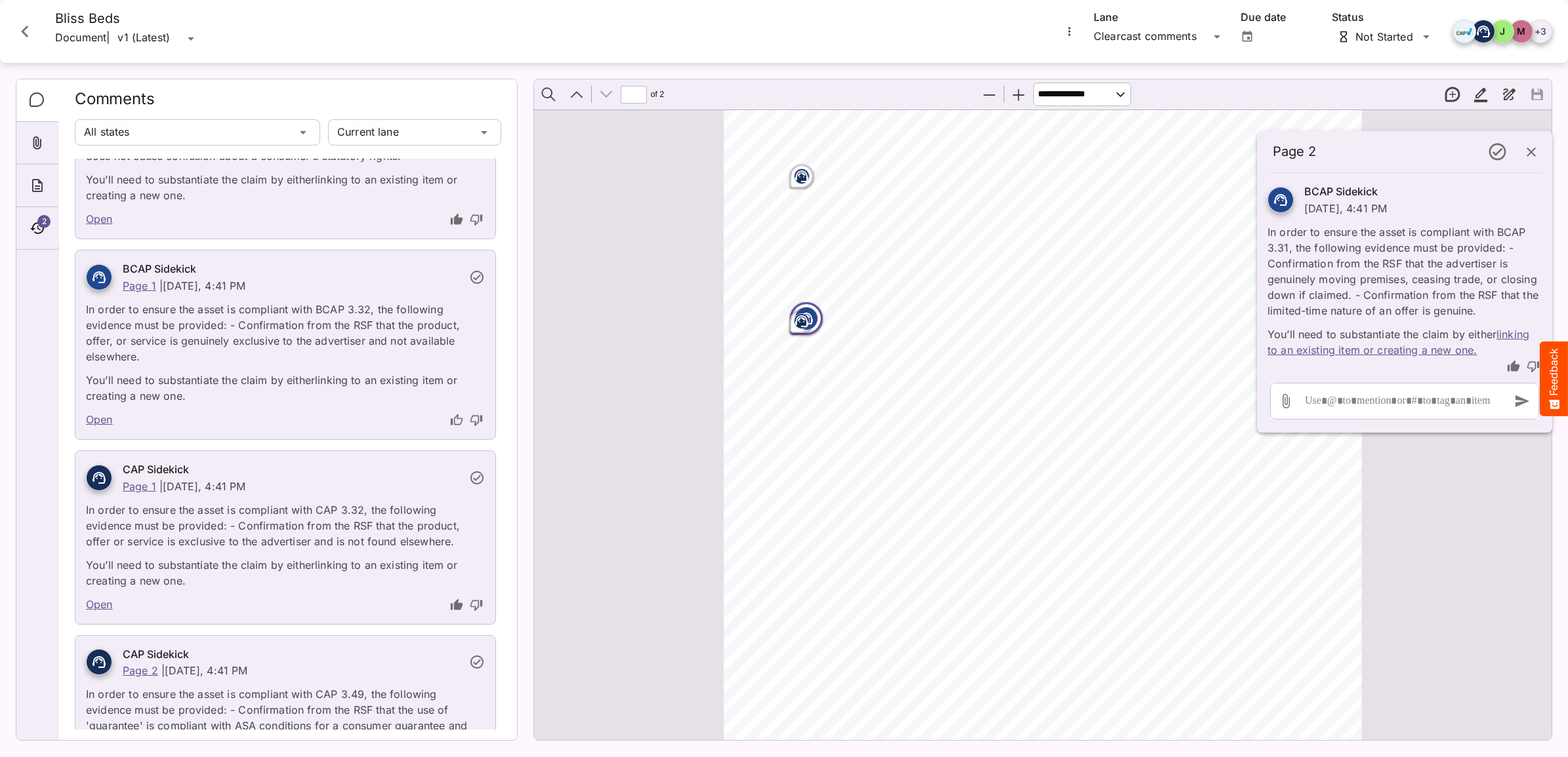
click at [263, 345] on p "In order to ensure the asset is compliant with BCAP 3.32, the following evidenc…" at bounding box center [285, 329] width 399 height 71
click at [103, 420] on link "Open" at bounding box center [99, 420] width 27 height 17
type input "*"
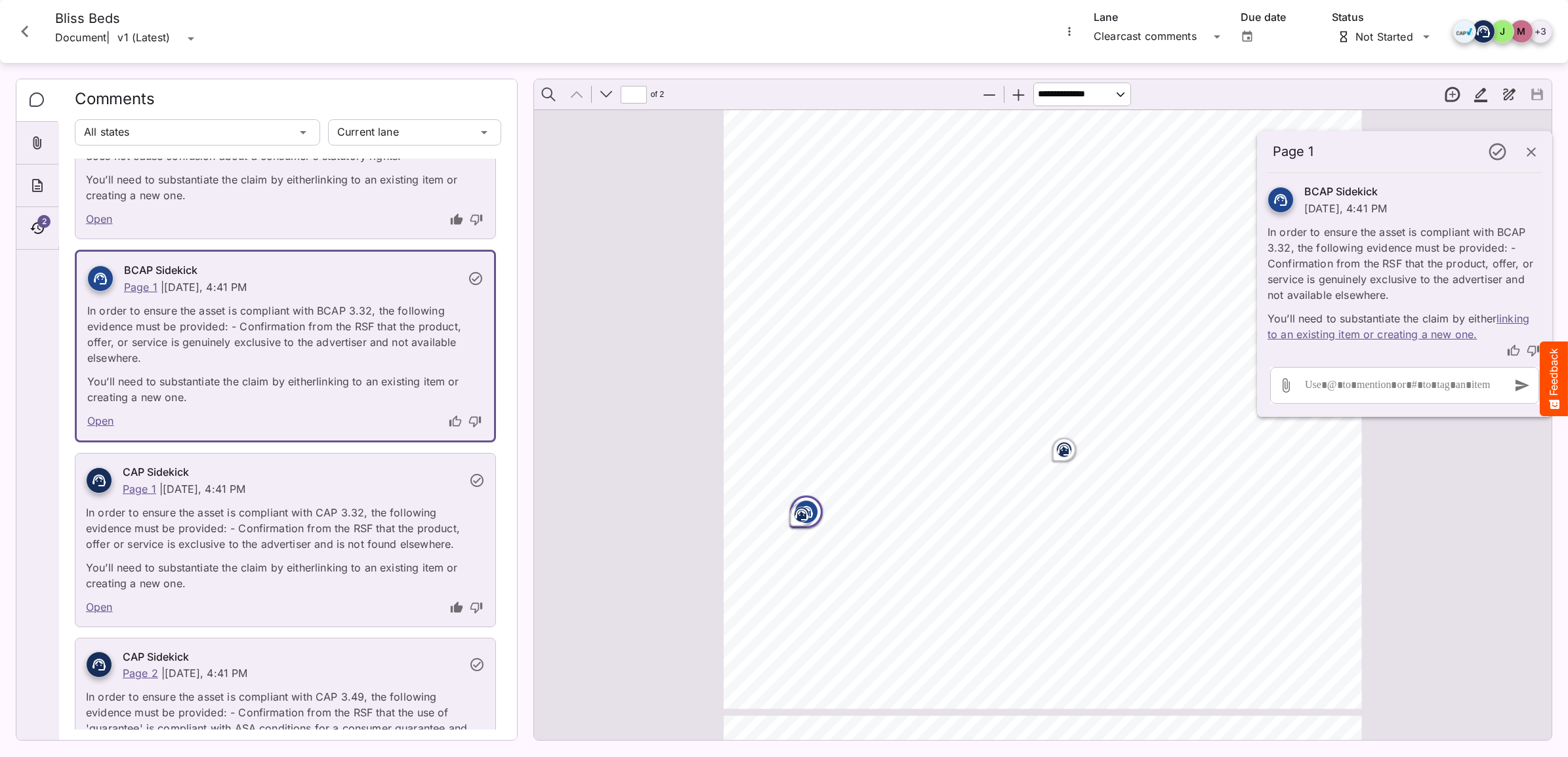
scroll to position [335, 0]
click at [802, 489] on rect "Page ⁨1⁩" at bounding box center [802, 493] width 16 height 16
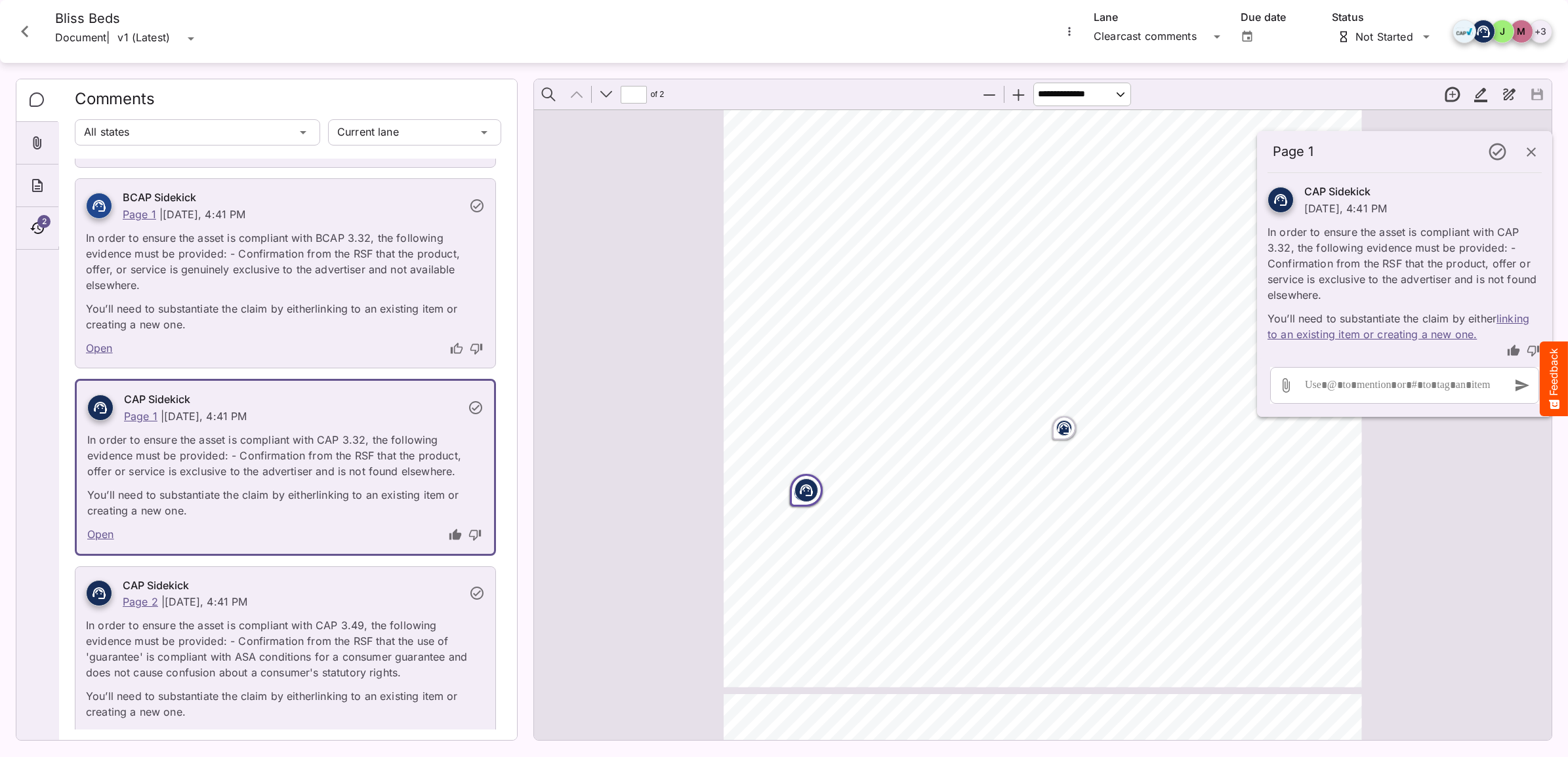
scroll to position [205, 0]
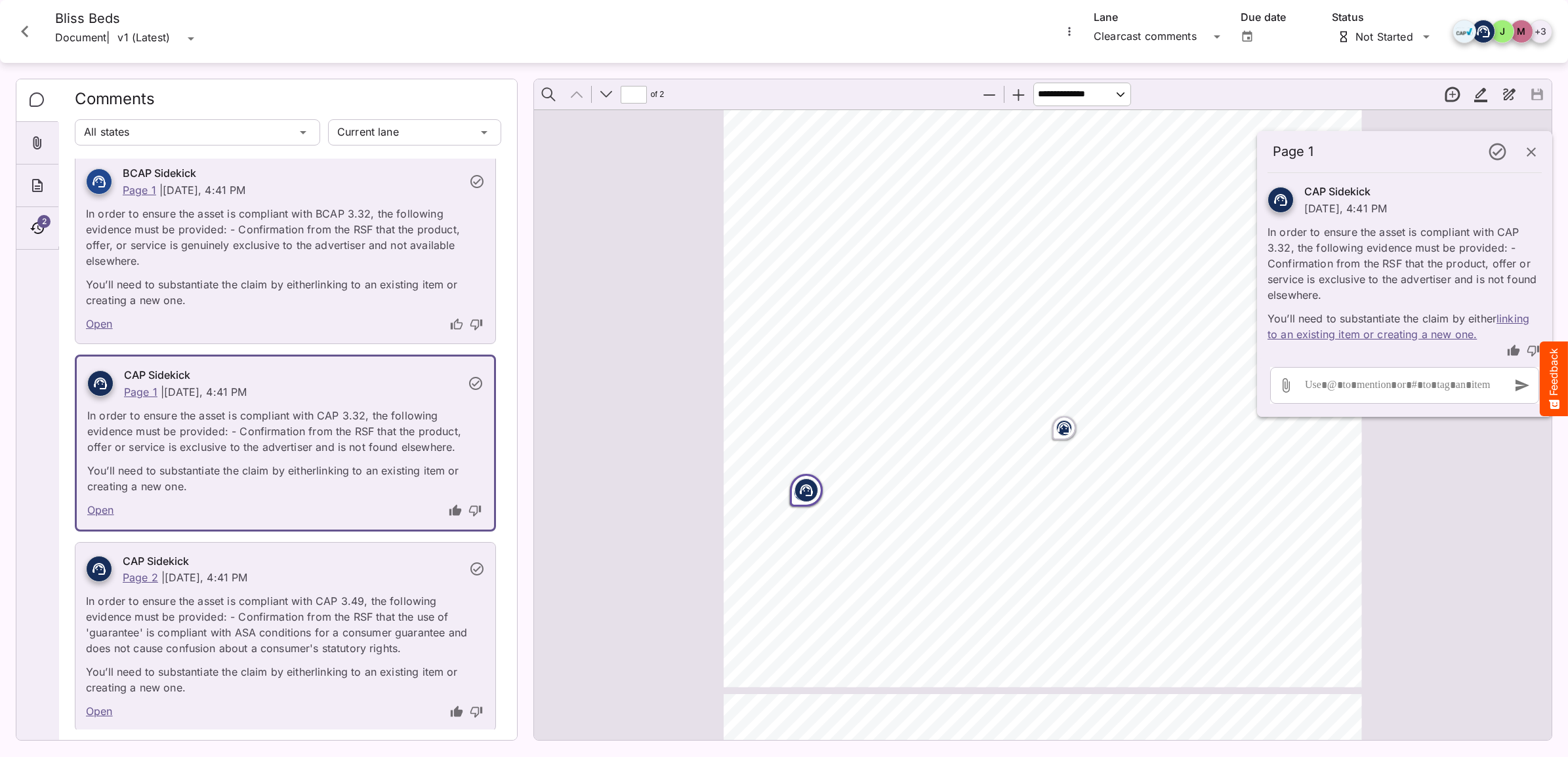
click at [802, 489] on icon "Page ⁨1⁩" at bounding box center [806, 488] width 8 height 4
click at [153, 241] on p "In order to ensure the asset is compliant with BCAP 3.32, the following evidenc…" at bounding box center [285, 234] width 399 height 71
click at [92, 323] on link "Open" at bounding box center [99, 325] width 27 height 17
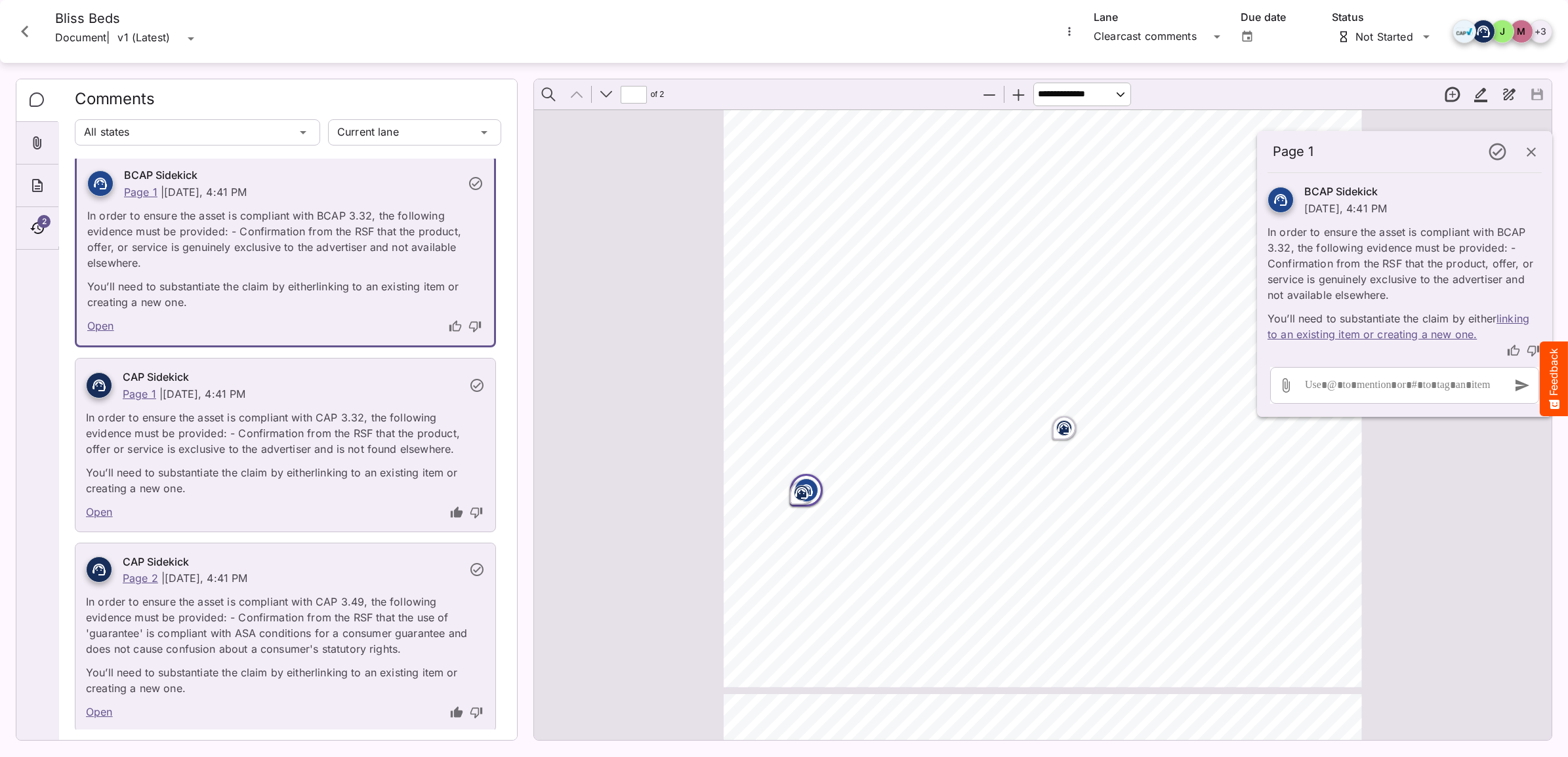
scroll to position [205, 0]
click at [1348, 383] on div at bounding box center [1401, 385] width 200 height 37
click at [1529, 353] on icon "thumb-down" at bounding box center [1533, 351] width 13 height 13
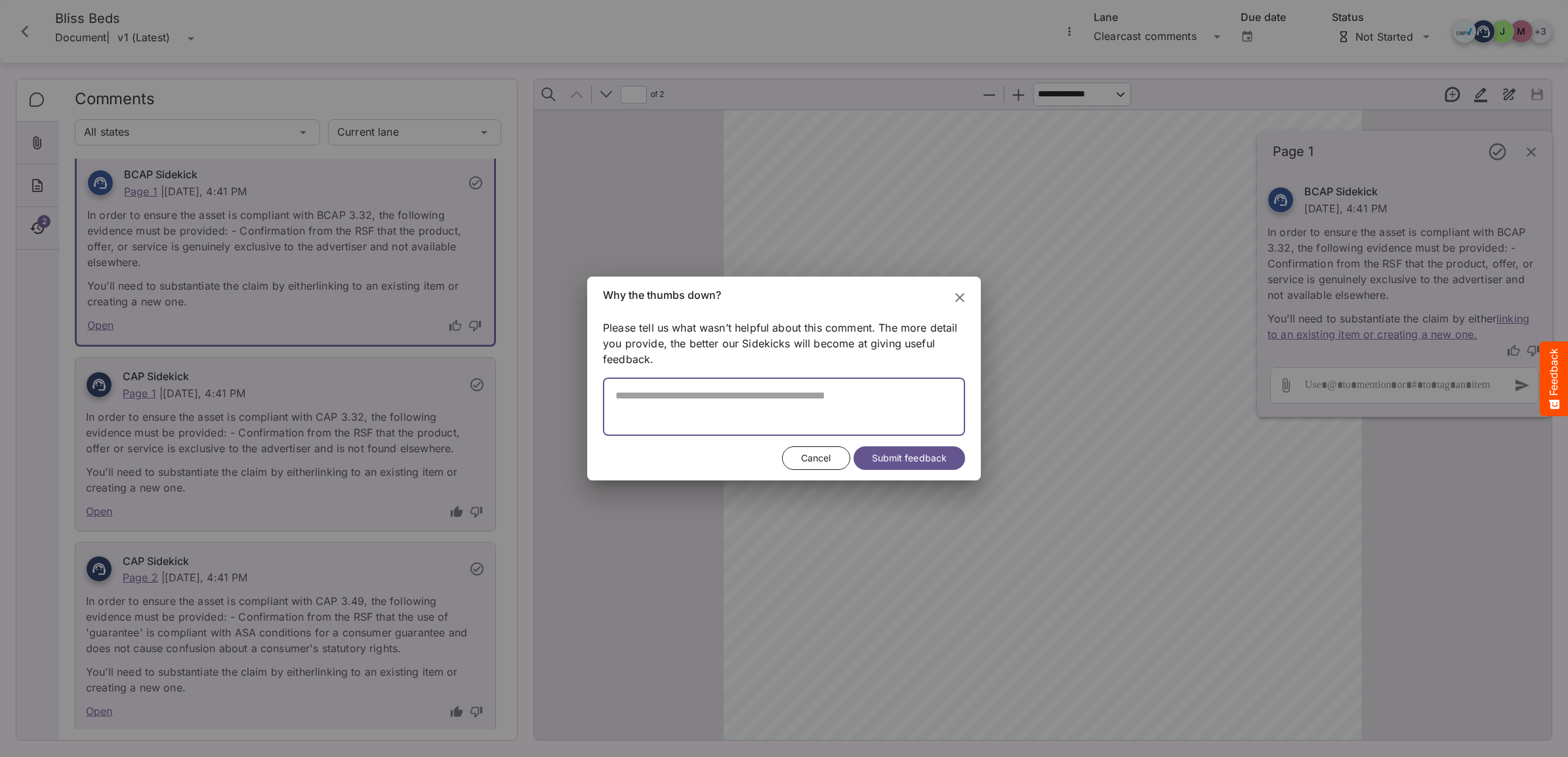
click at [645, 400] on textarea at bounding box center [784, 413] width 362 height 47
type textarea "**********"
click at [896, 456] on span "Submit feedback" at bounding box center [909, 459] width 75 height 16
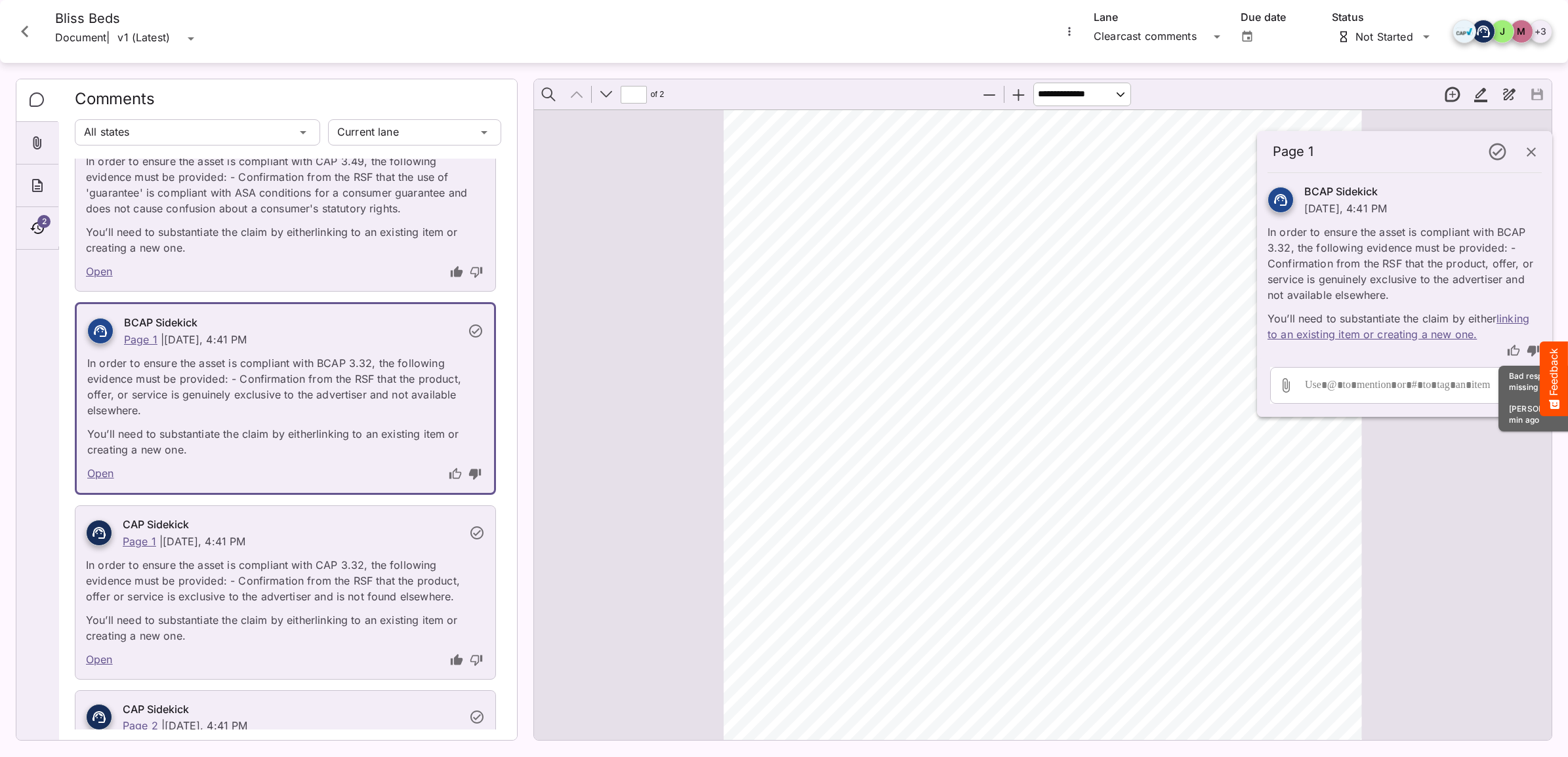
scroll to position [0, 0]
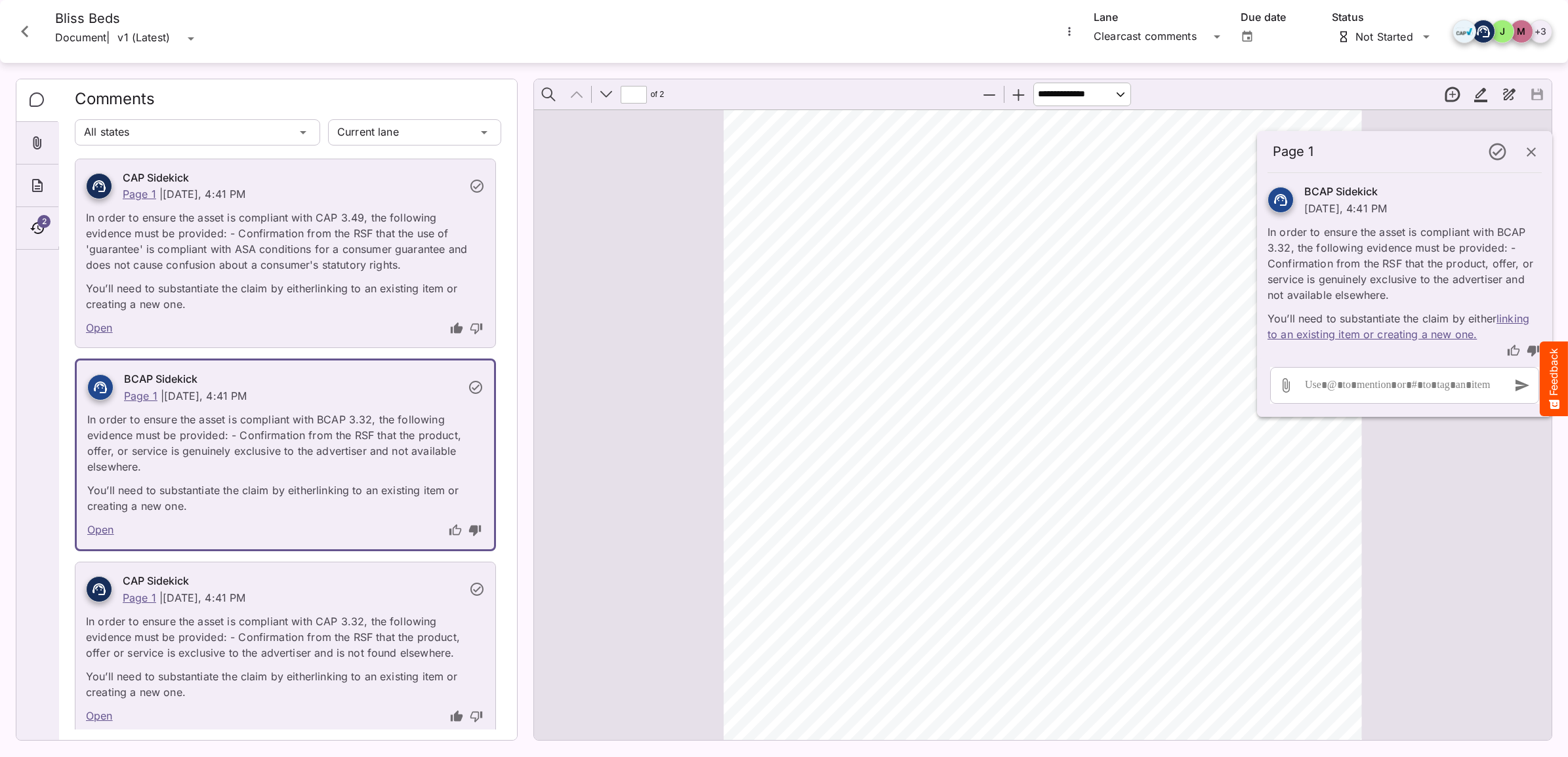
click at [24, 38] on icon "Close card" at bounding box center [25, 31] width 23 height 23
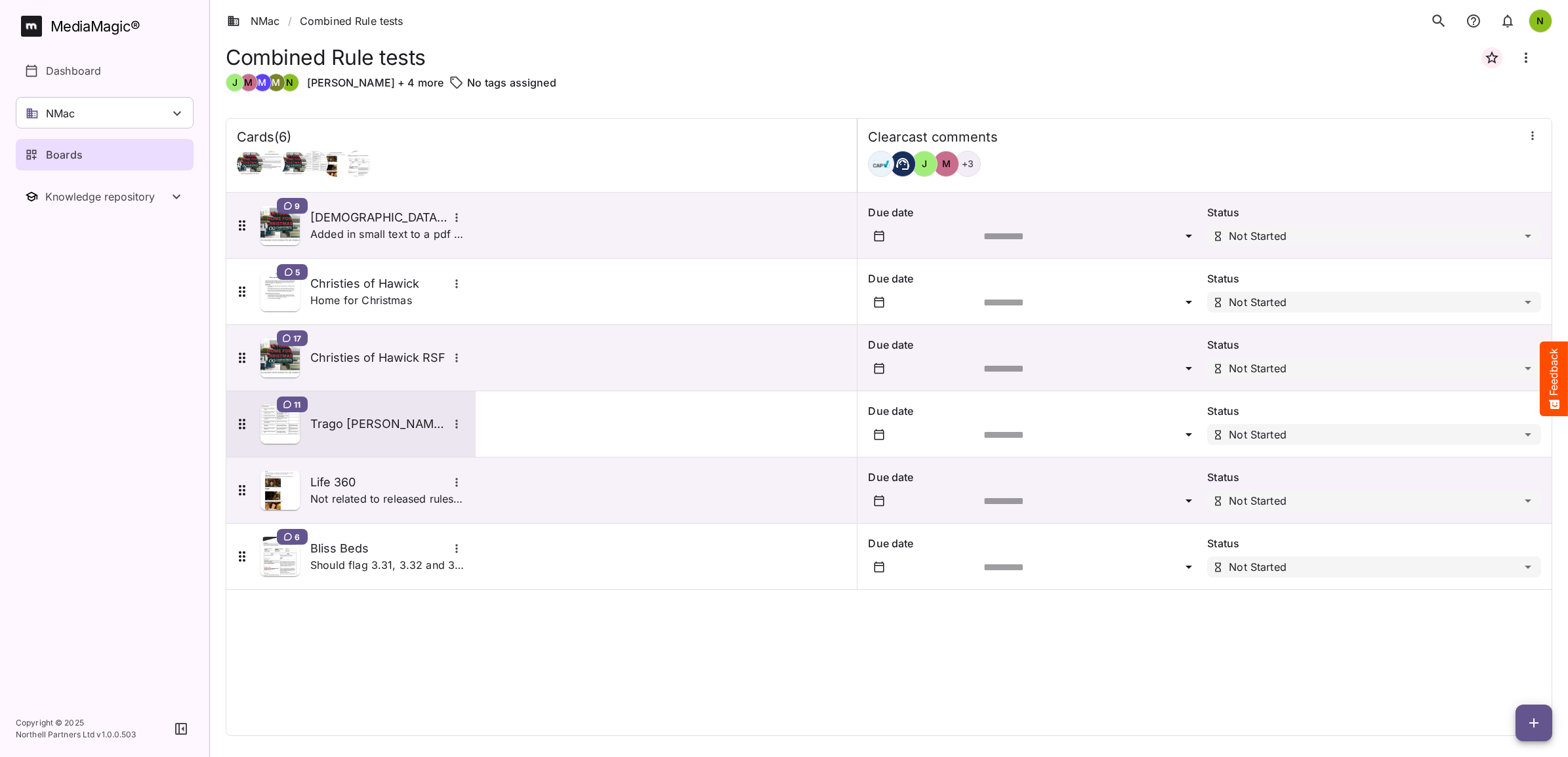
click at [374, 426] on h5 "Trago [PERSON_NAME] 3.16 and 3.17 mismatch" at bounding box center [379, 424] width 138 height 16
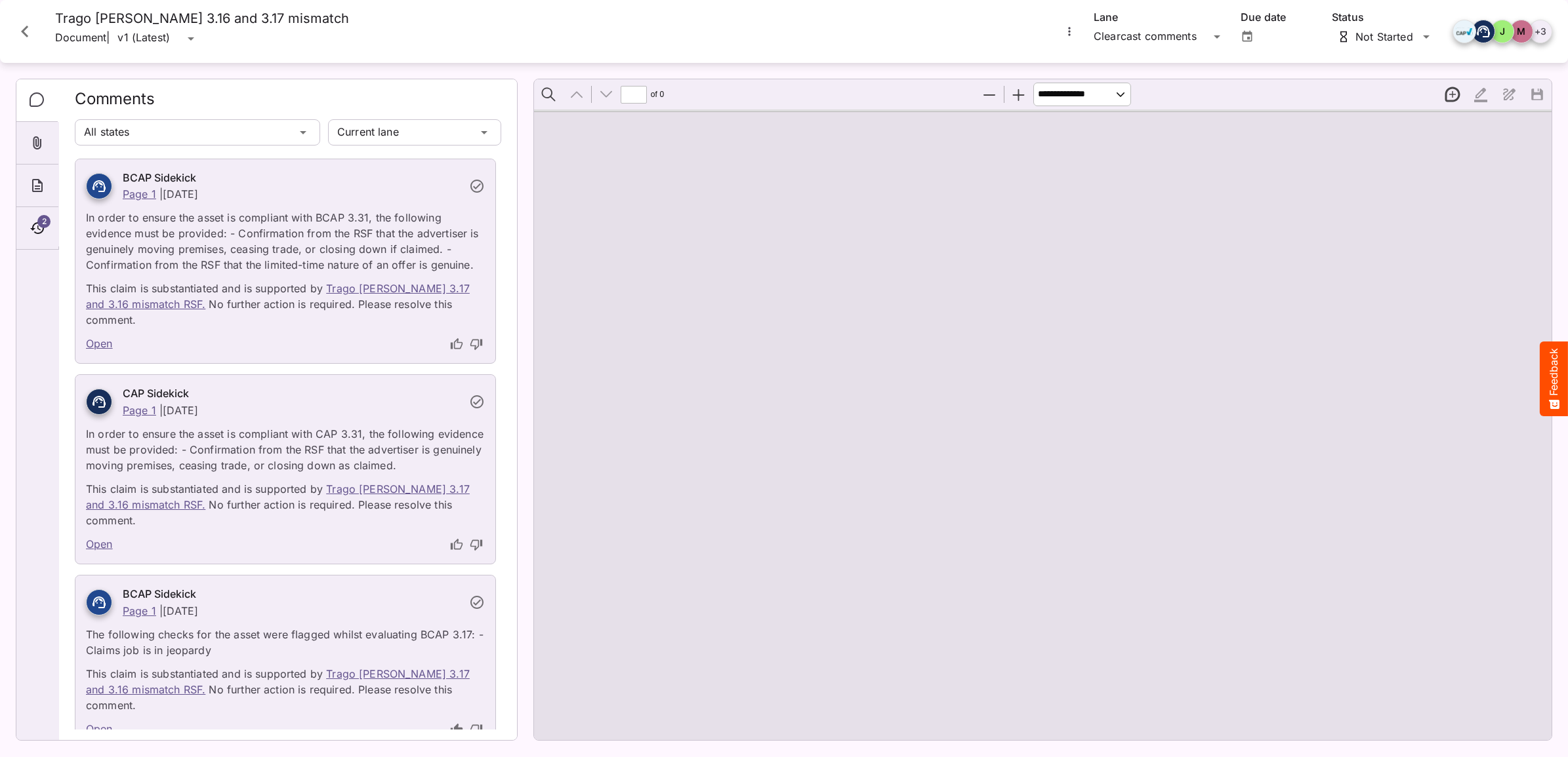
type input "*"
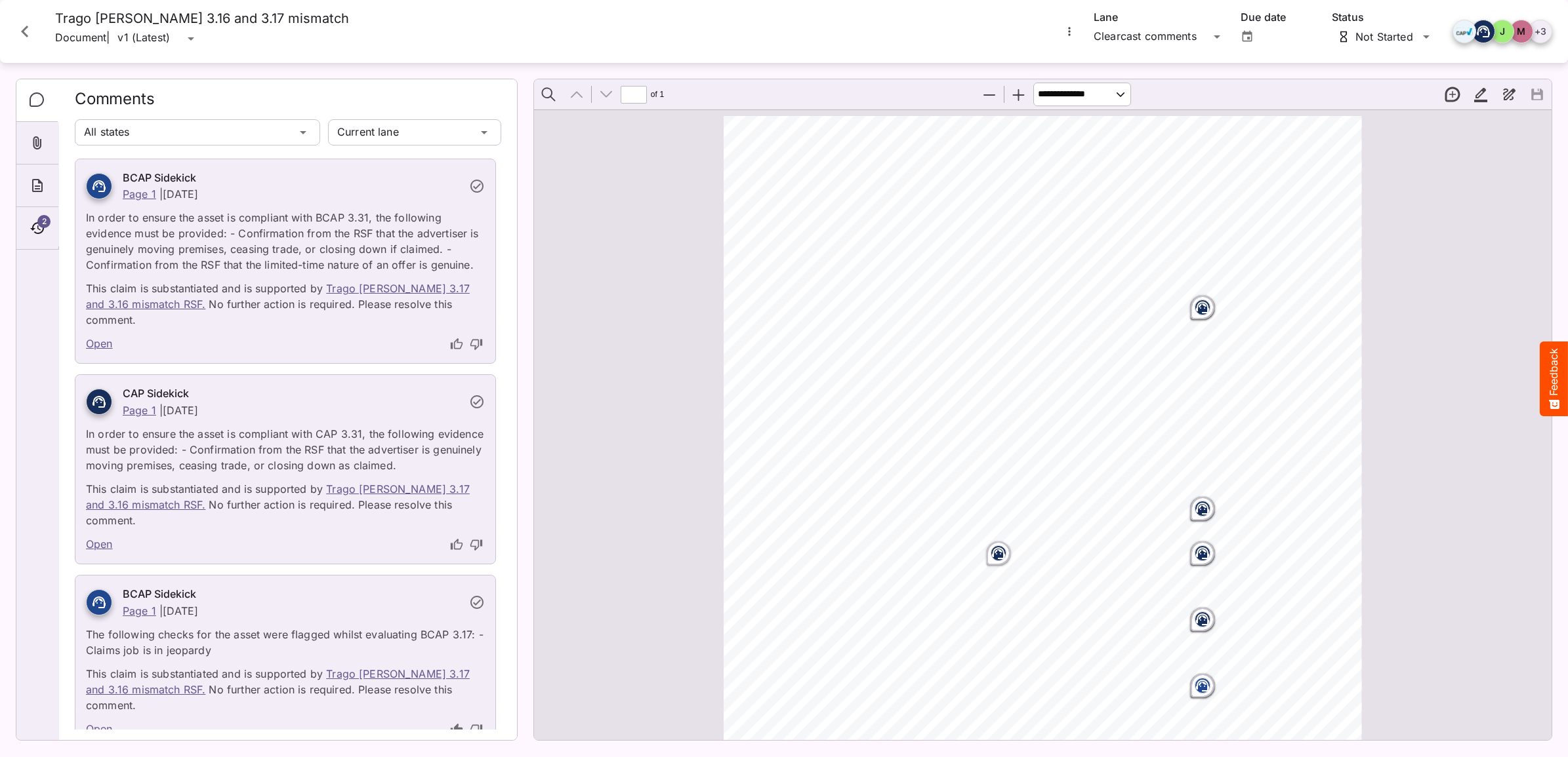
click at [1202, 309] on icon "Page ⁨1⁩" at bounding box center [1202, 307] width 13 height 12
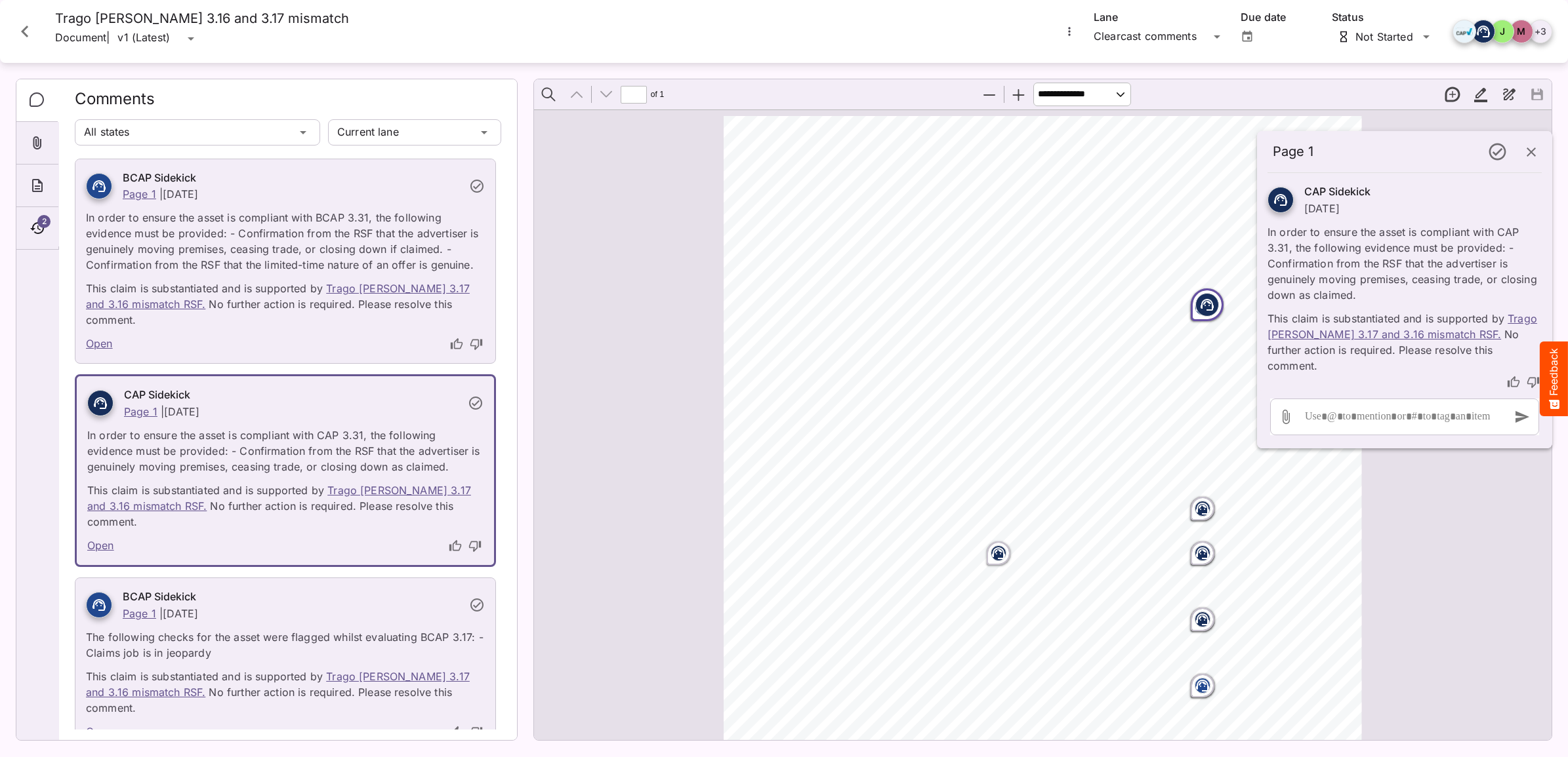
scroll to position [2, 0]
click at [1349, 336] on link "Trago [PERSON_NAME] 3.17 and 3.16 mismatch RSF." at bounding box center [1402, 326] width 269 height 29
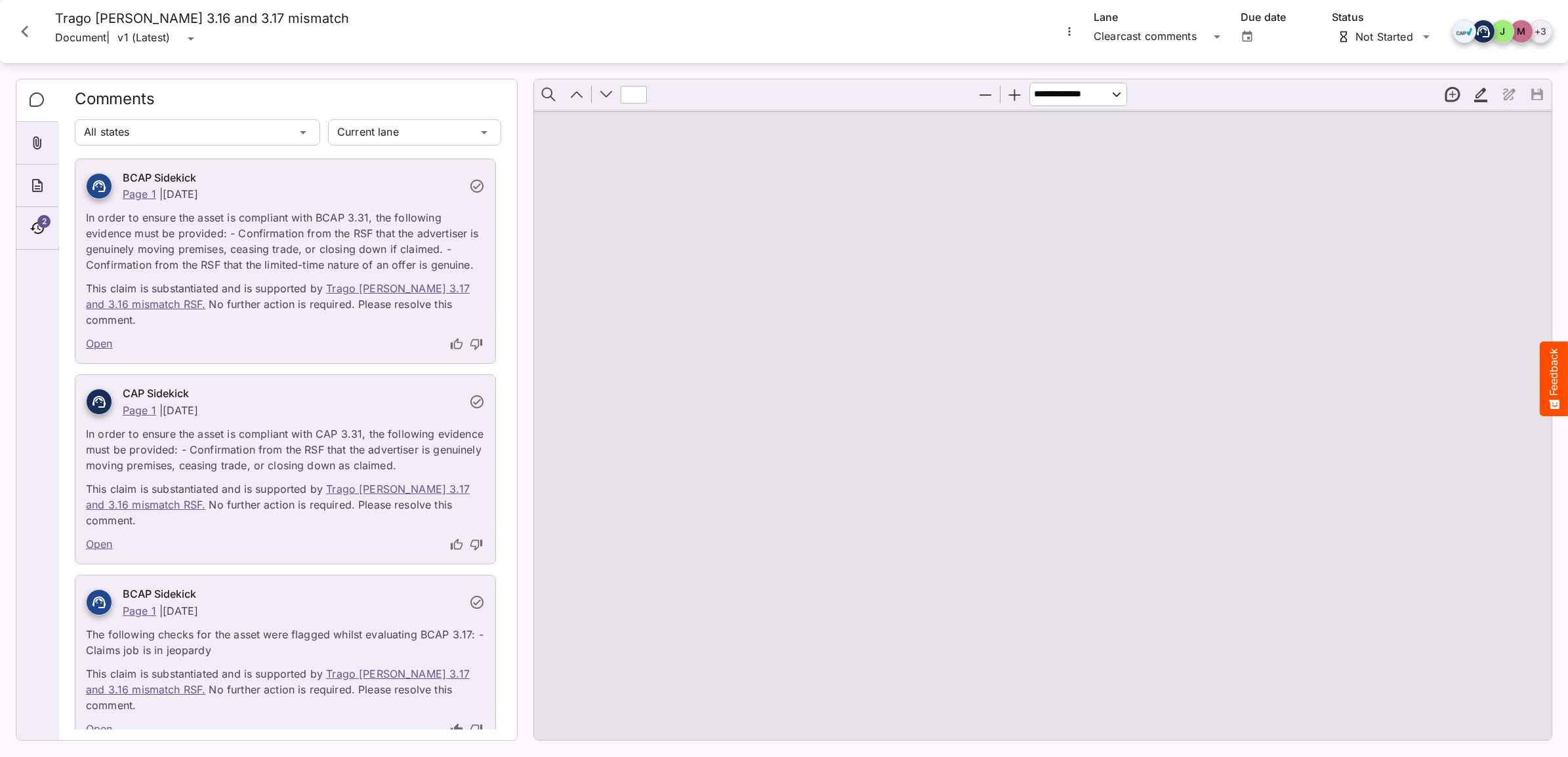
type input "*"
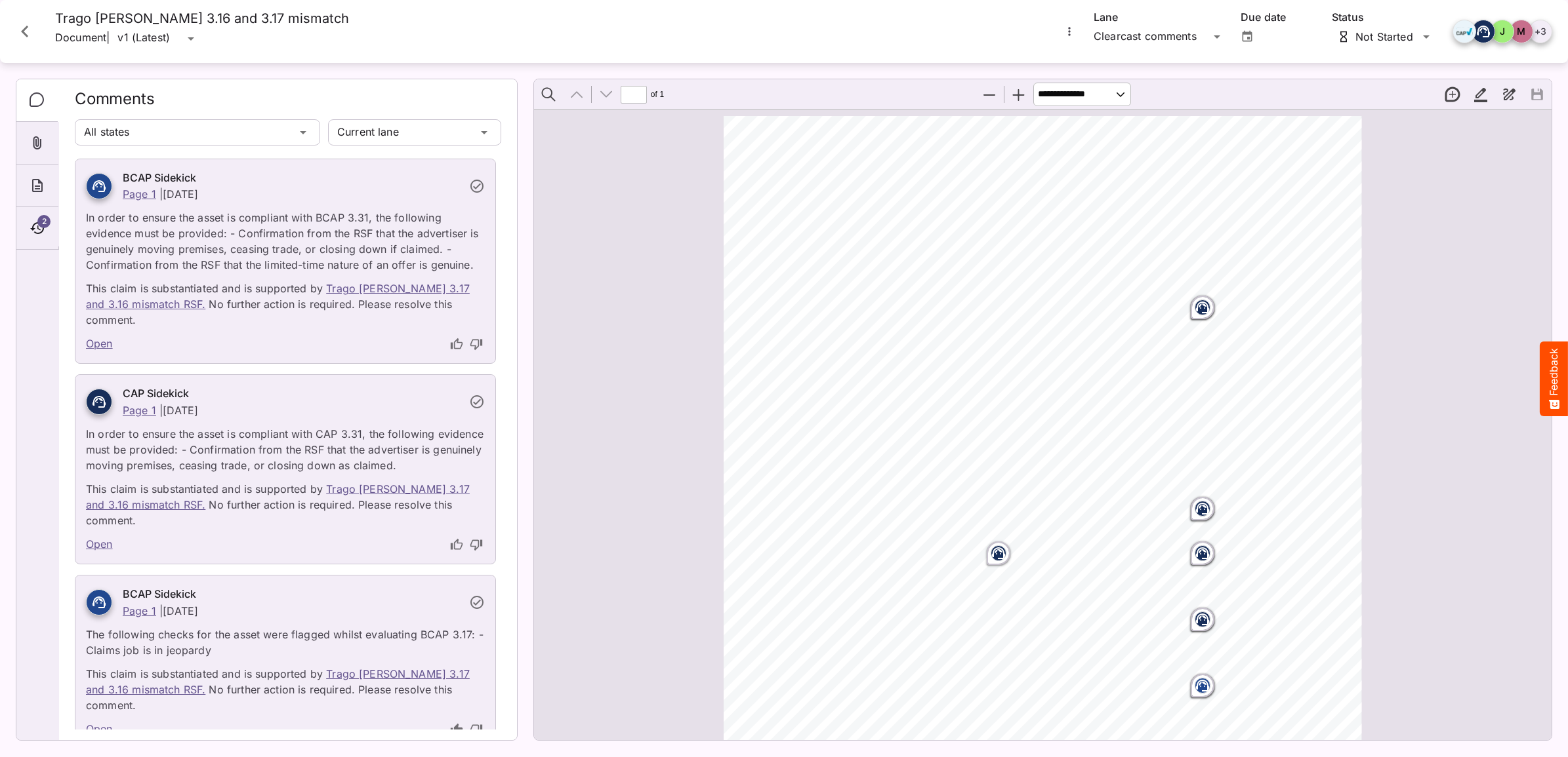
click at [105, 336] on link "Open" at bounding box center [99, 344] width 27 height 17
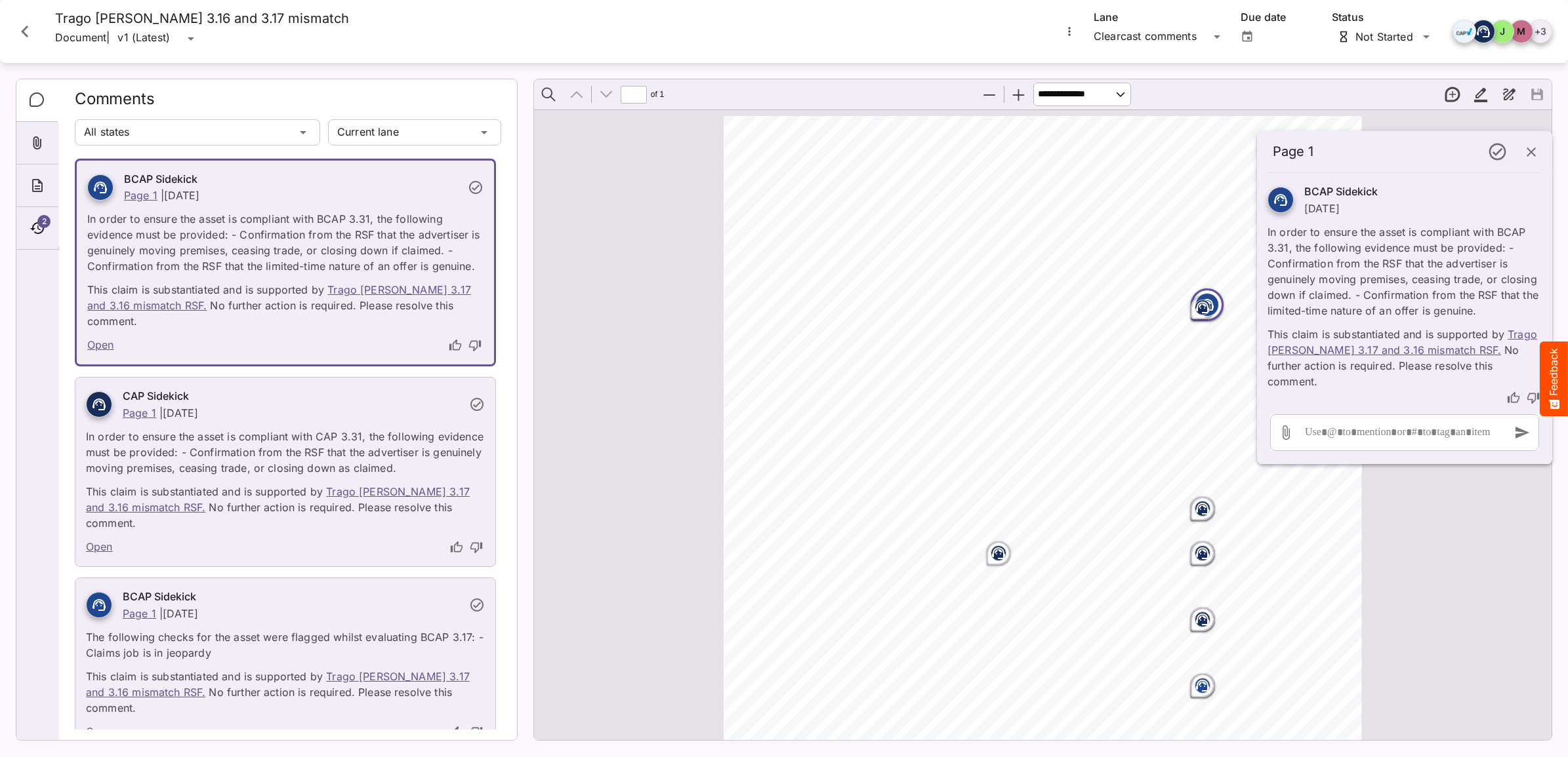
scroll to position [7, 0]
click at [20, 34] on icon "Close card" at bounding box center [25, 31] width 23 height 23
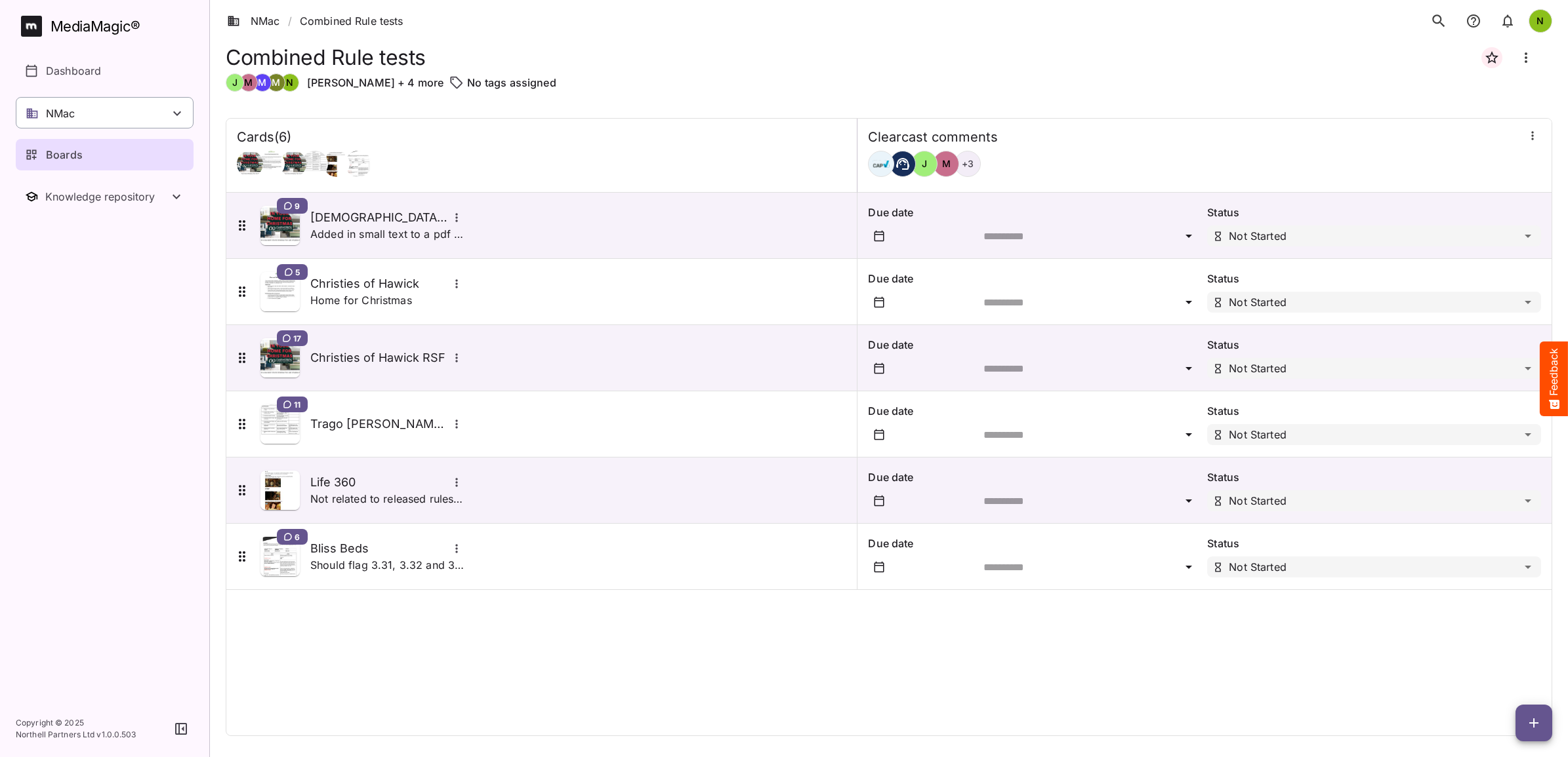
click at [125, 110] on div "NMac" at bounding box center [105, 113] width 178 height 31
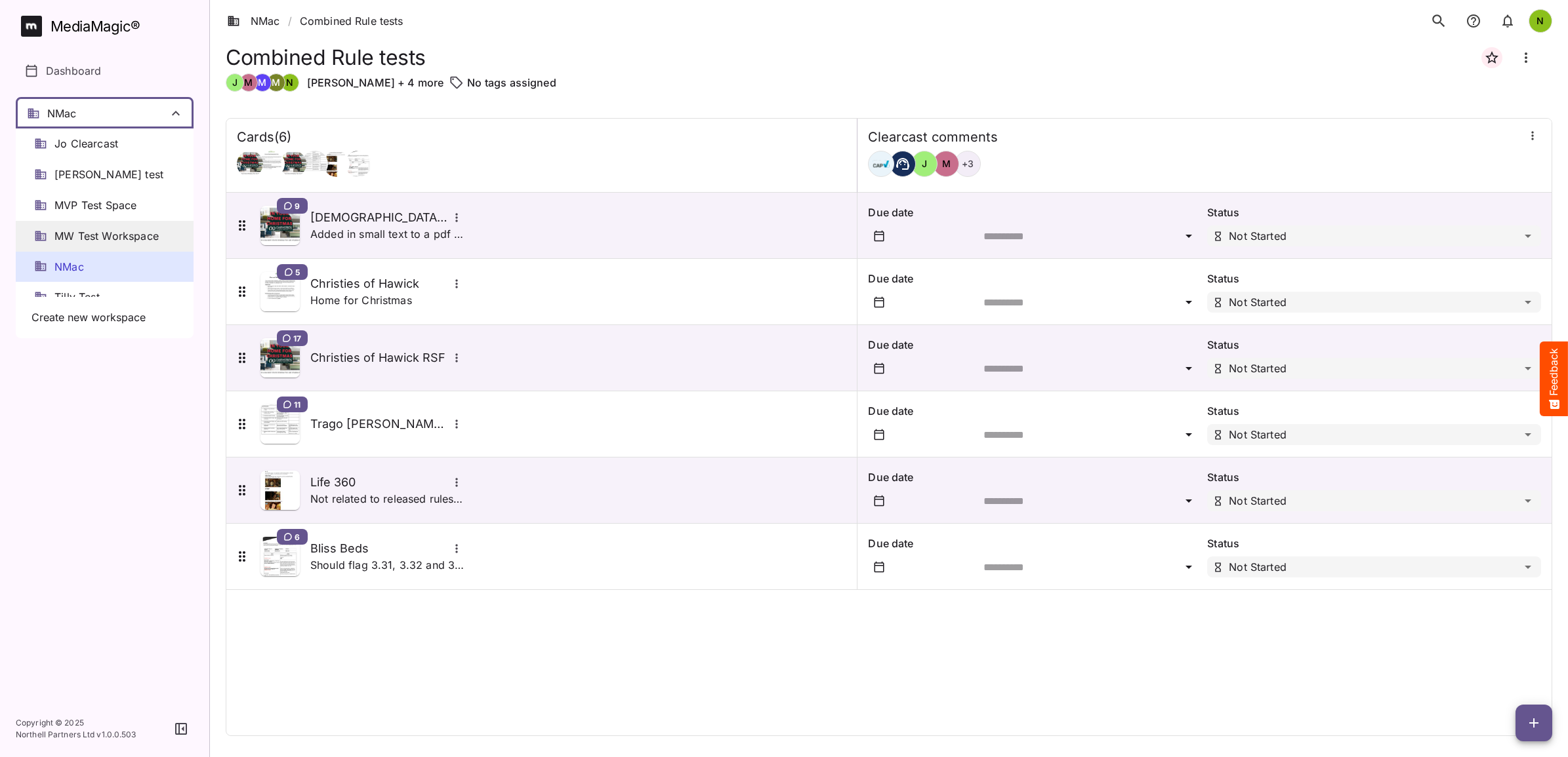
click at [84, 238] on span "MW Test Workspace" at bounding box center [106, 236] width 105 height 15
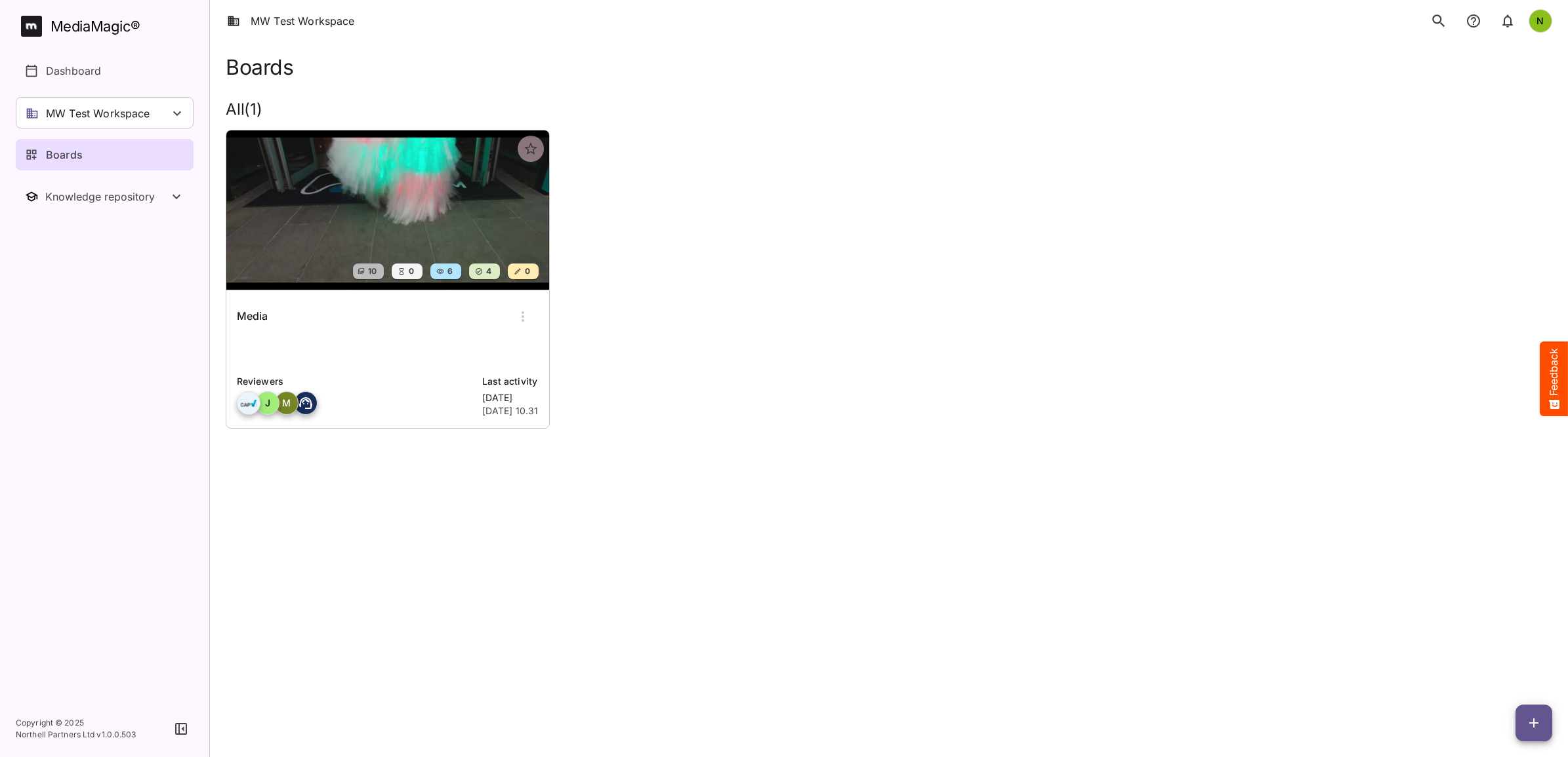
click at [333, 230] on img at bounding box center [387, 210] width 323 height 159
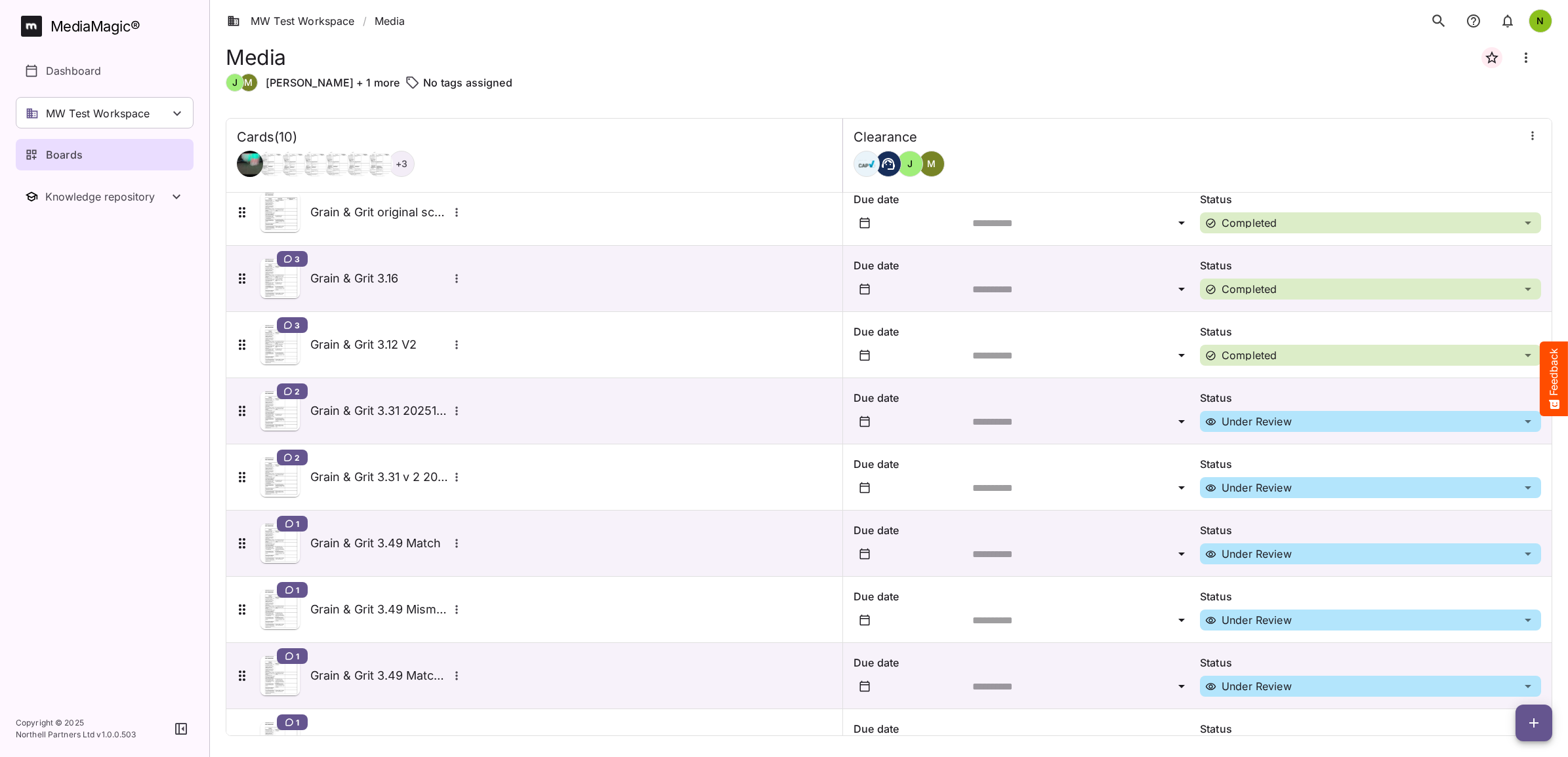
scroll to position [132, 0]
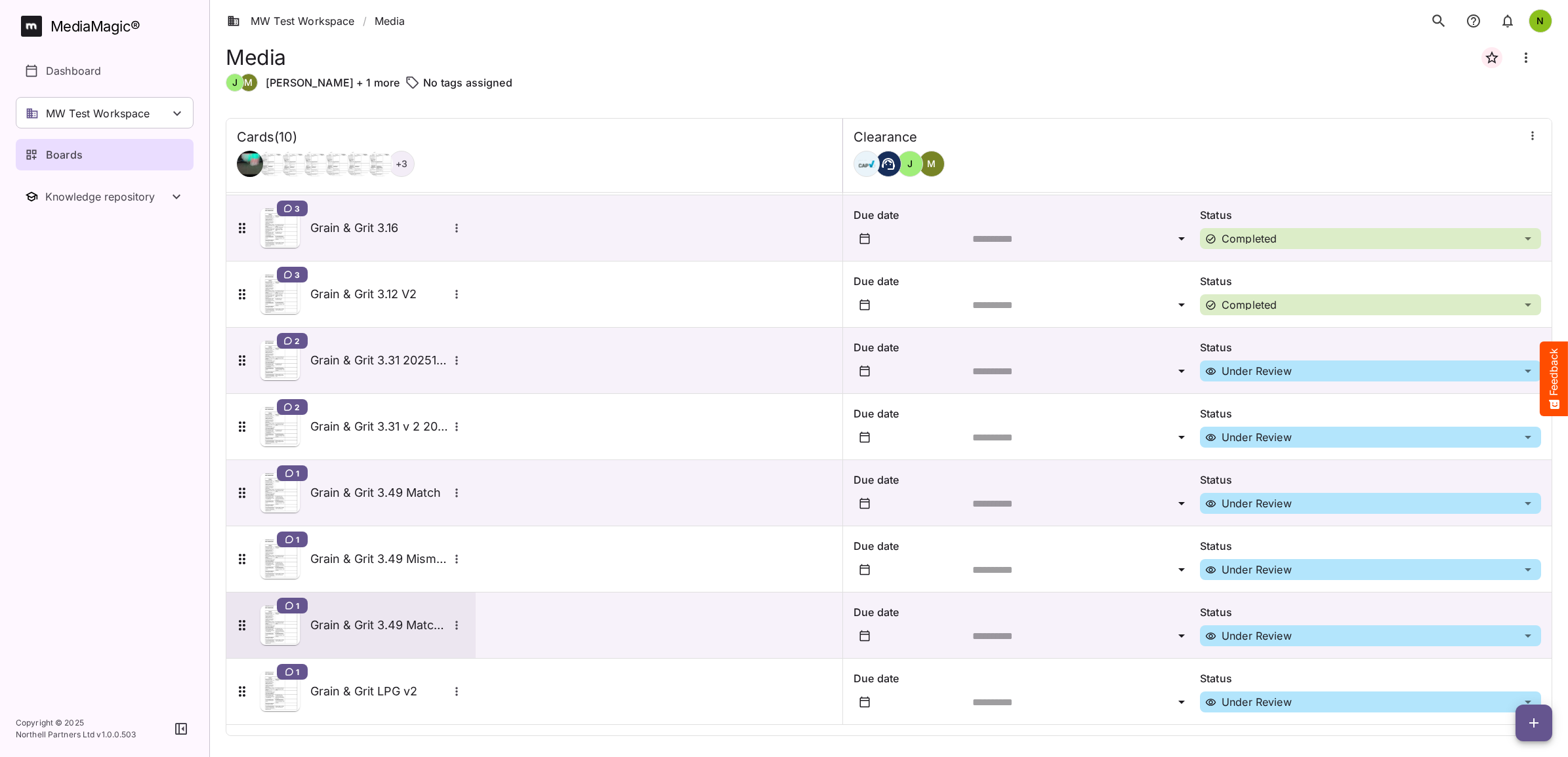
click at [387, 628] on h5 "Grain & Grit 3.49 Match V2" at bounding box center [379, 625] width 138 height 16
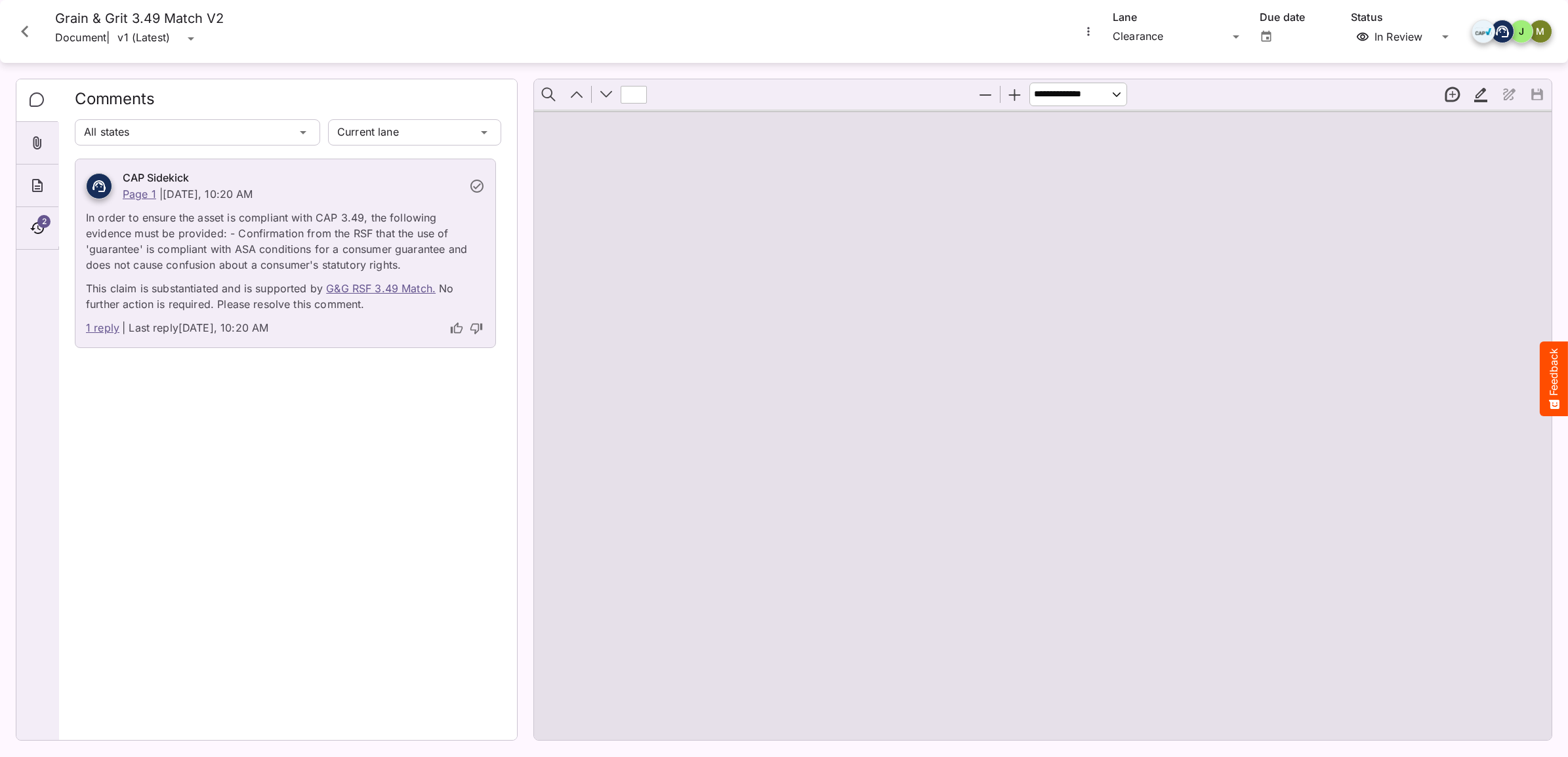
type input "*"
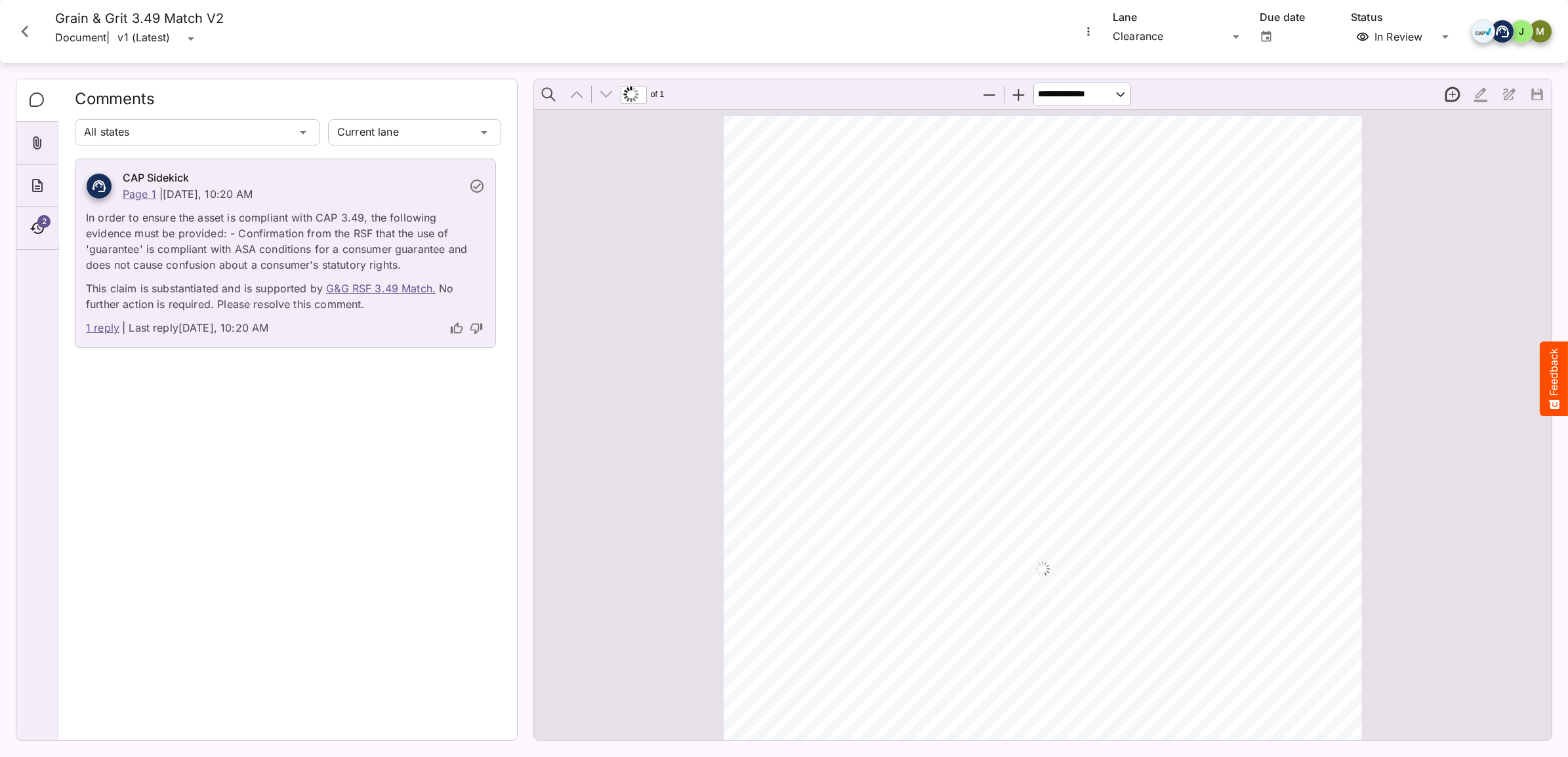
scroll to position [116, 0]
click at [111, 332] on link "1 reply" at bounding box center [102, 328] width 34 height 17
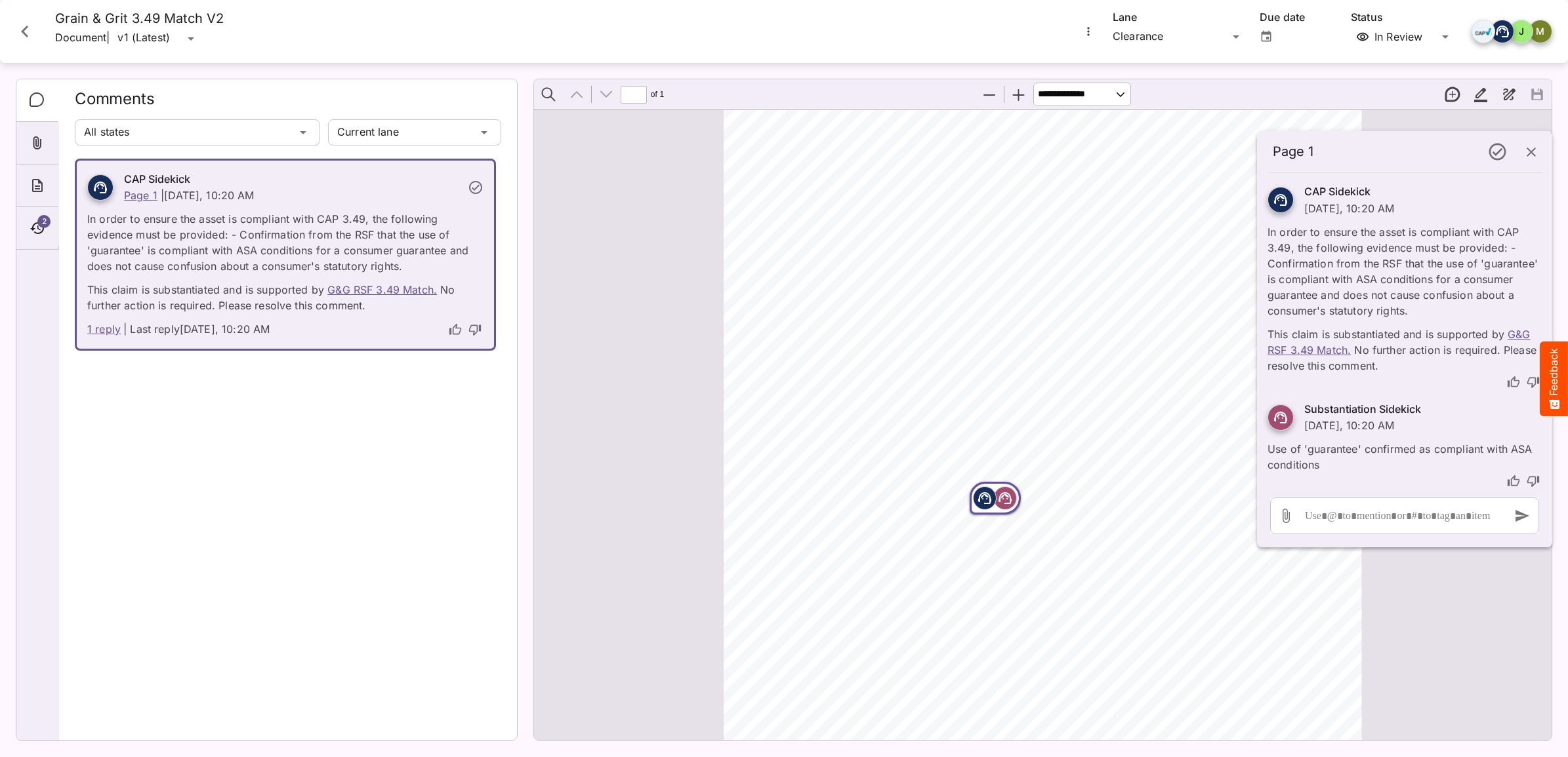
scroll to position [7, 0]
click at [1289, 349] on link "G&G RSF 3.49 Match." at bounding box center [1398, 342] width 263 height 29
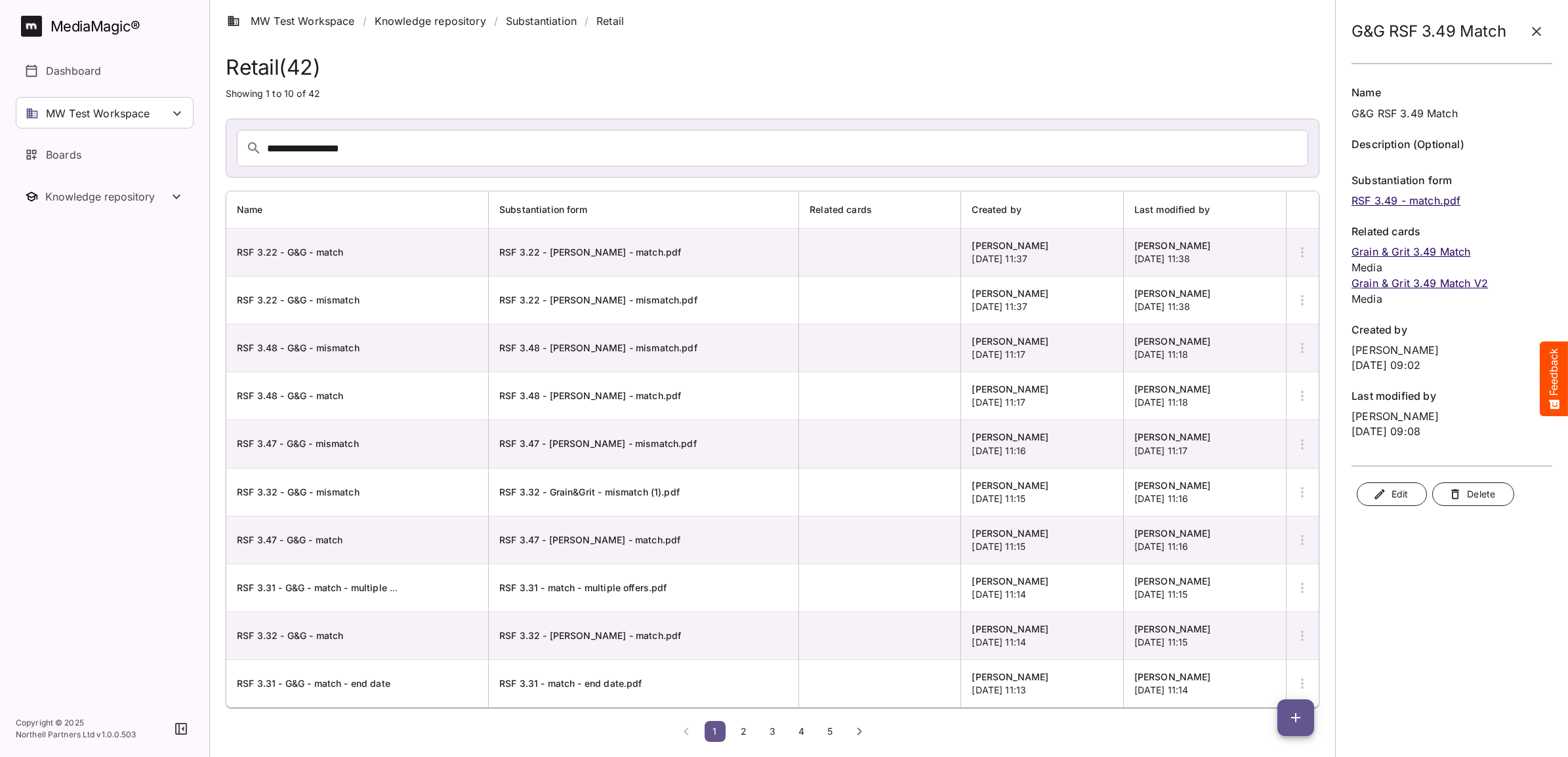
click at [317, 347] on span "RSF 3.48 - G&G - mismatch" at bounding box center [299, 347] width 123 height 11
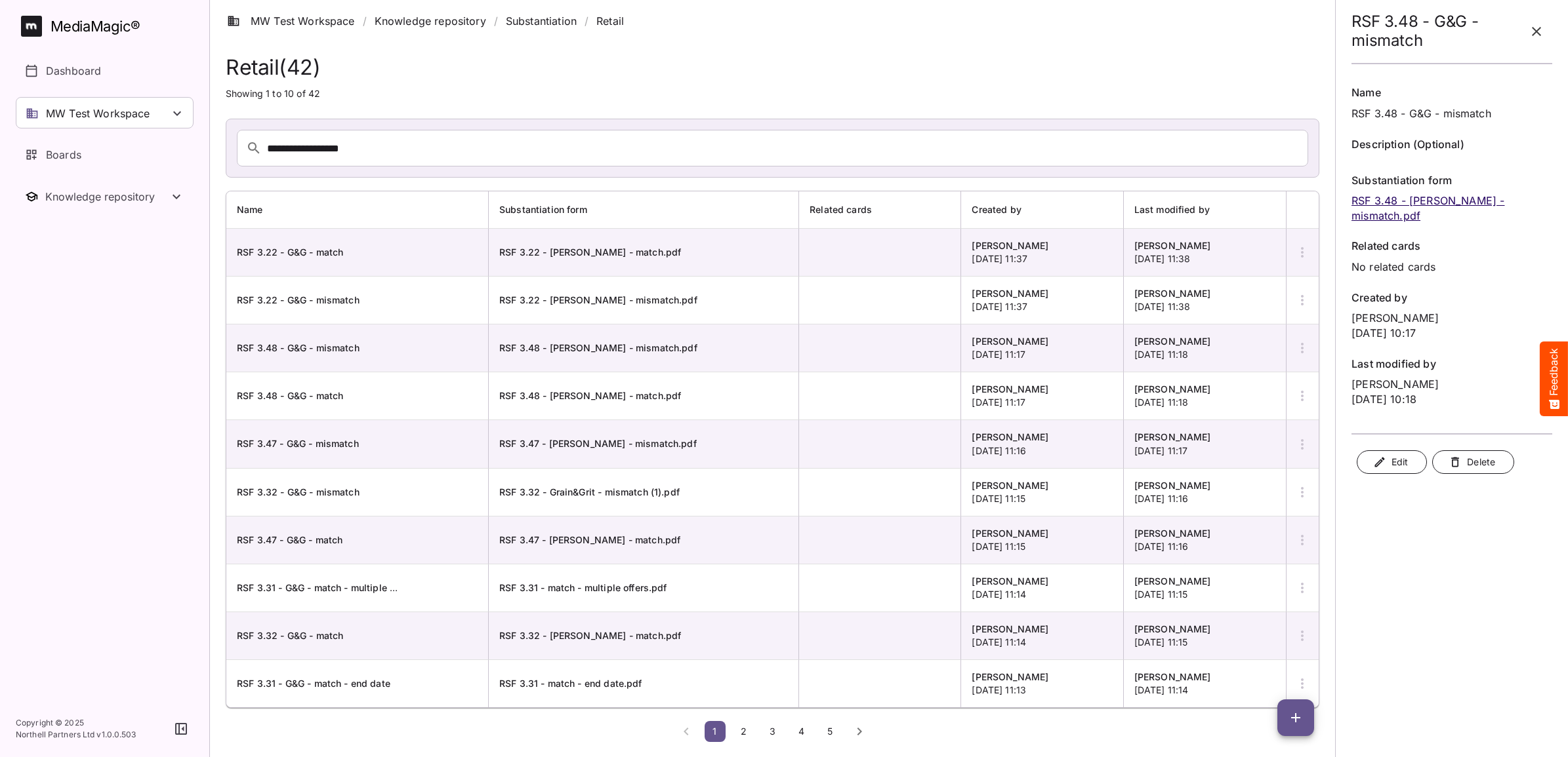
click at [1410, 200] on link "RSF 3.48 - [PERSON_NAME] - mismatch.pdf" at bounding box center [1428, 208] width 153 height 29
click at [321, 18] on link "MW Test Workspace" at bounding box center [290, 21] width 128 height 16
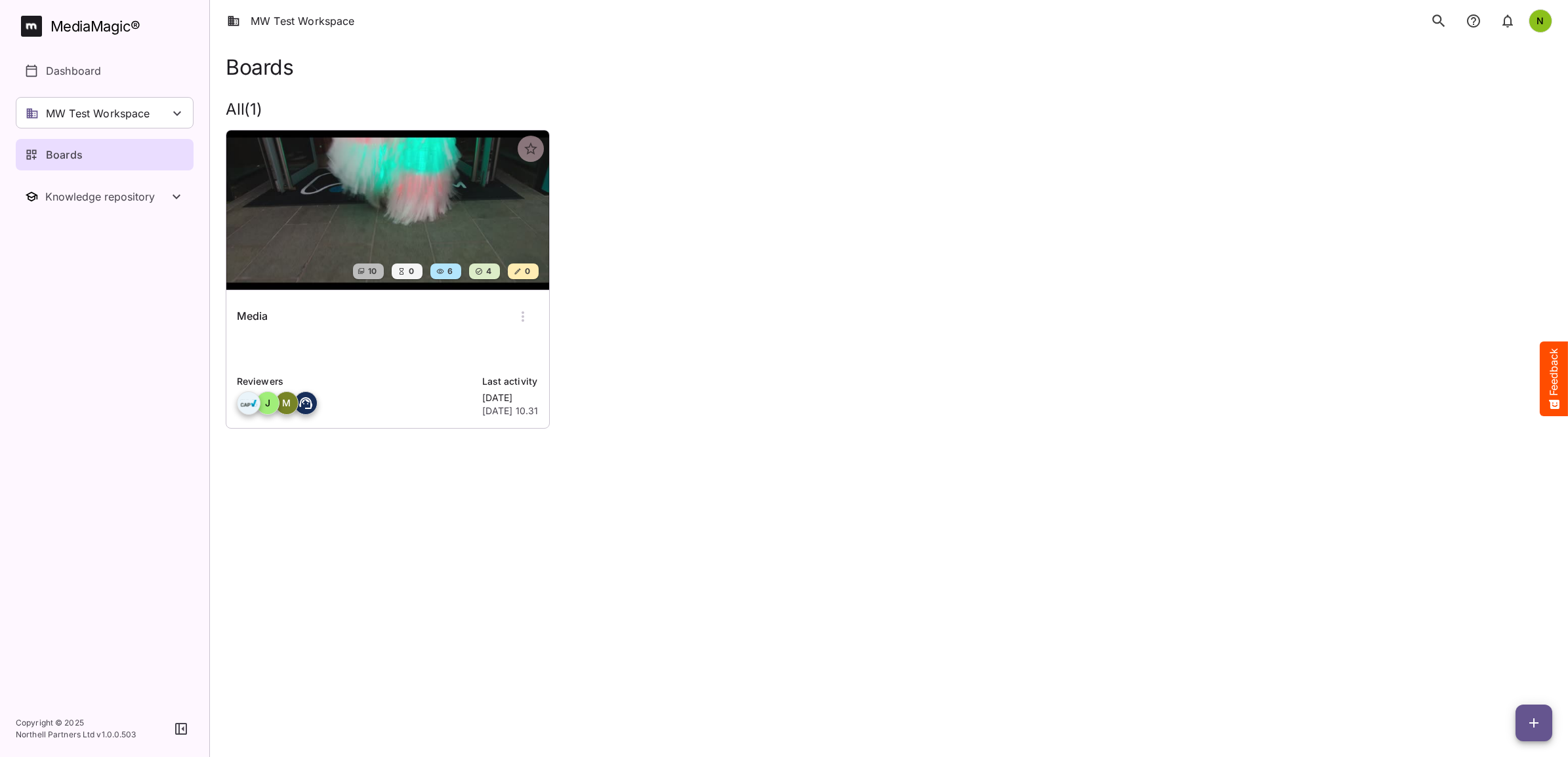
click at [397, 220] on img at bounding box center [387, 210] width 323 height 159
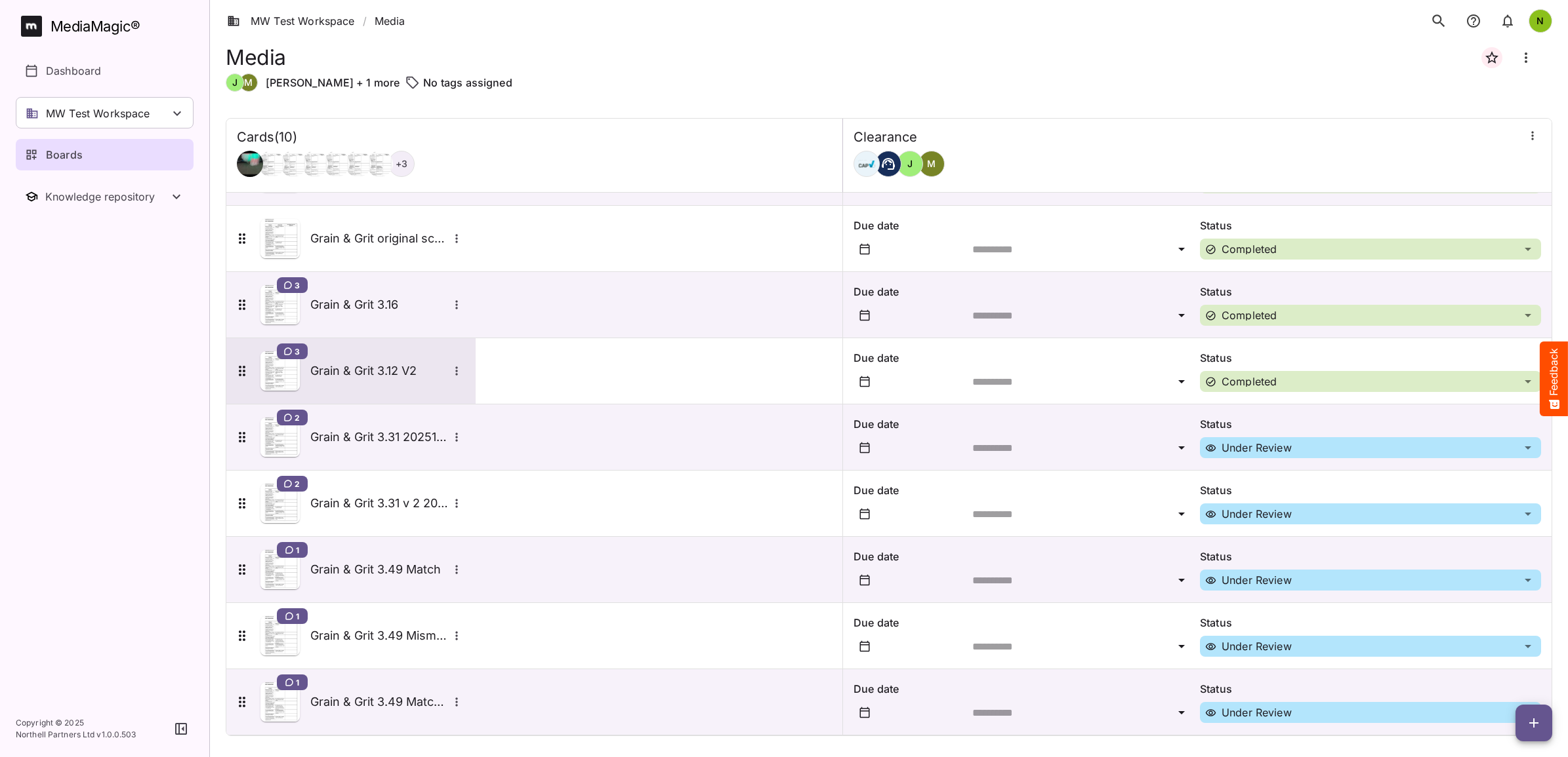
scroll to position [132, 0]
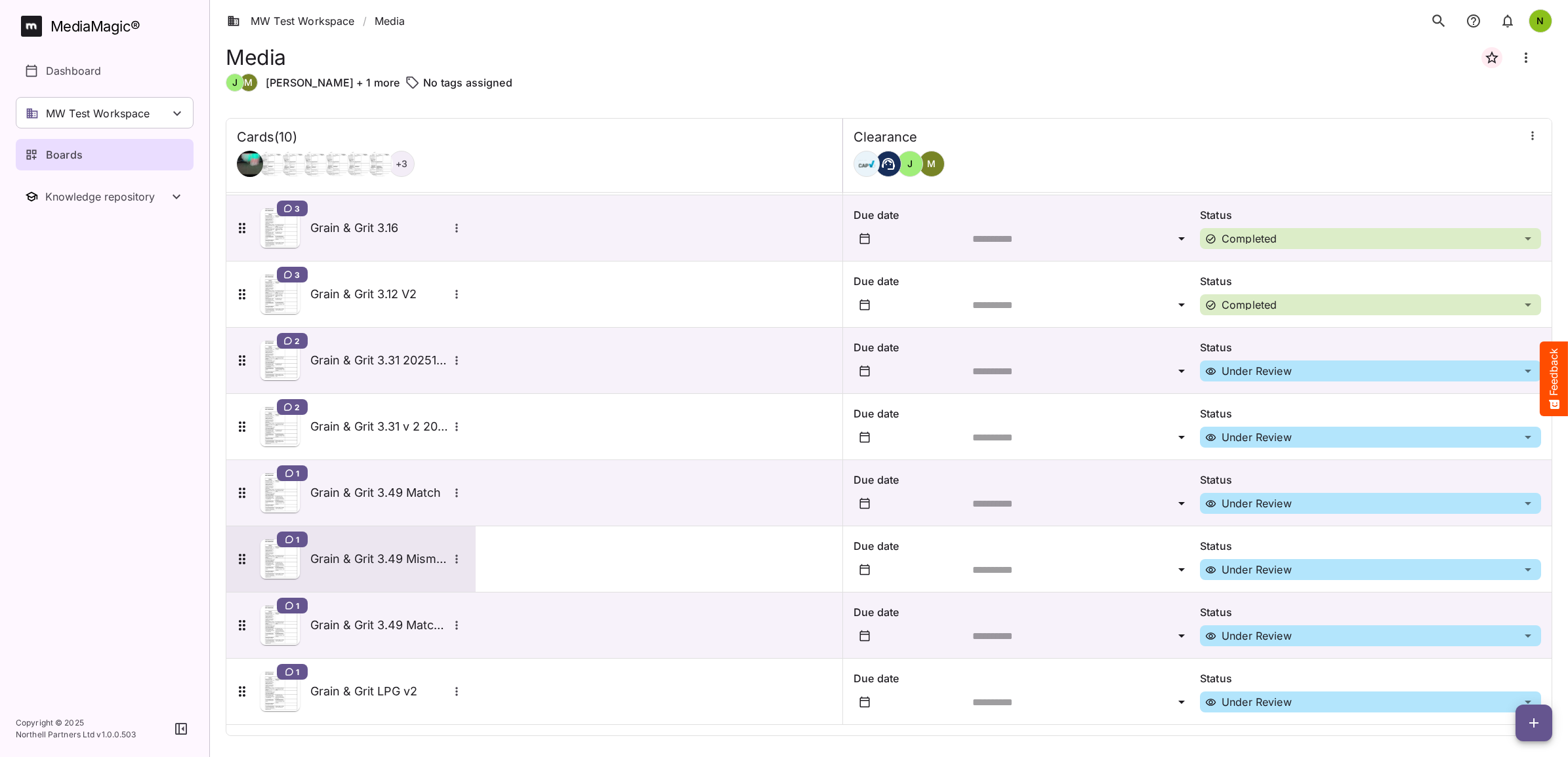
click at [307, 555] on div "1 Grain & Grit 3.49 Mismatch" at bounding box center [350, 560] width 231 height 39
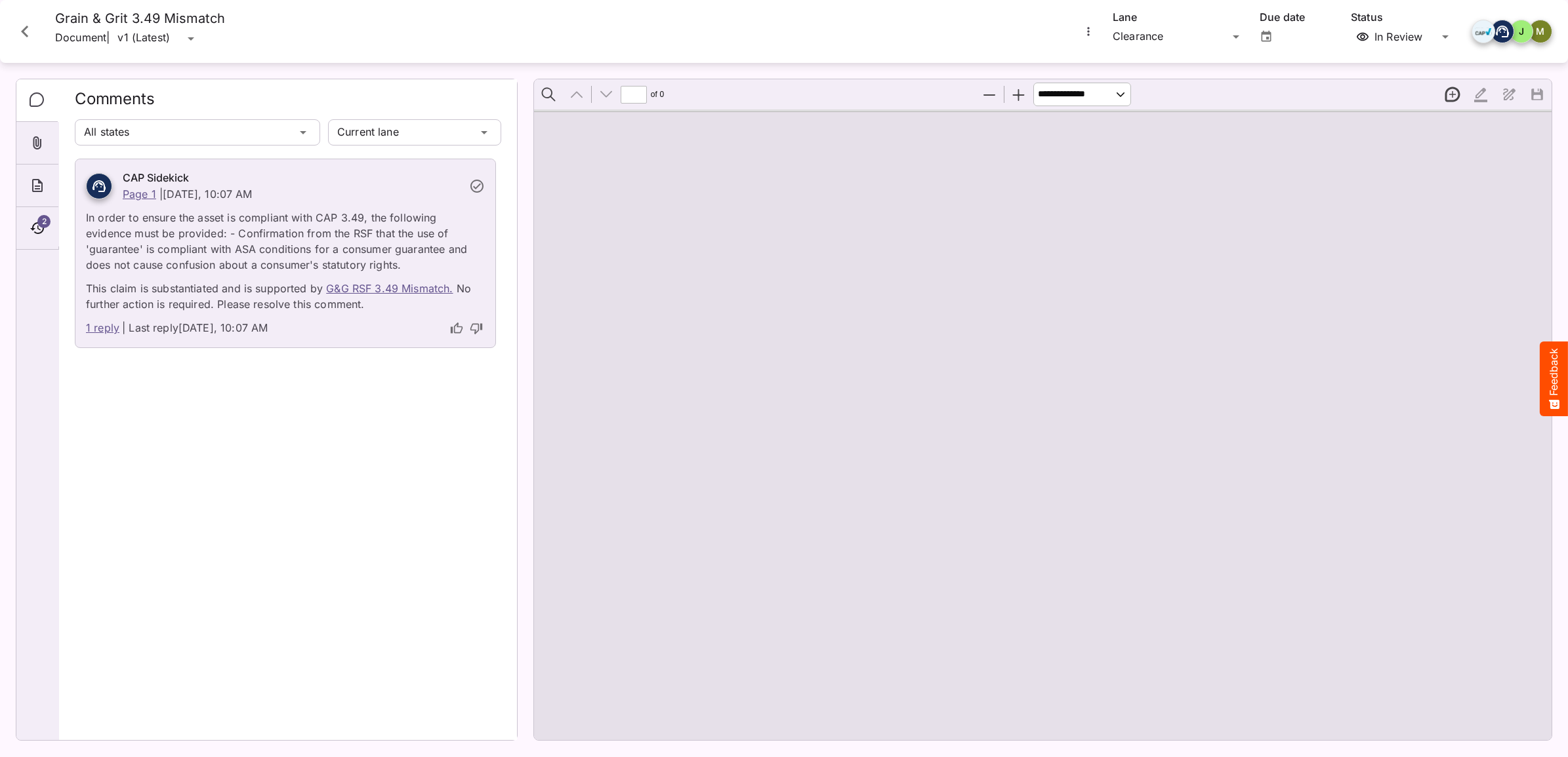
type input "*"
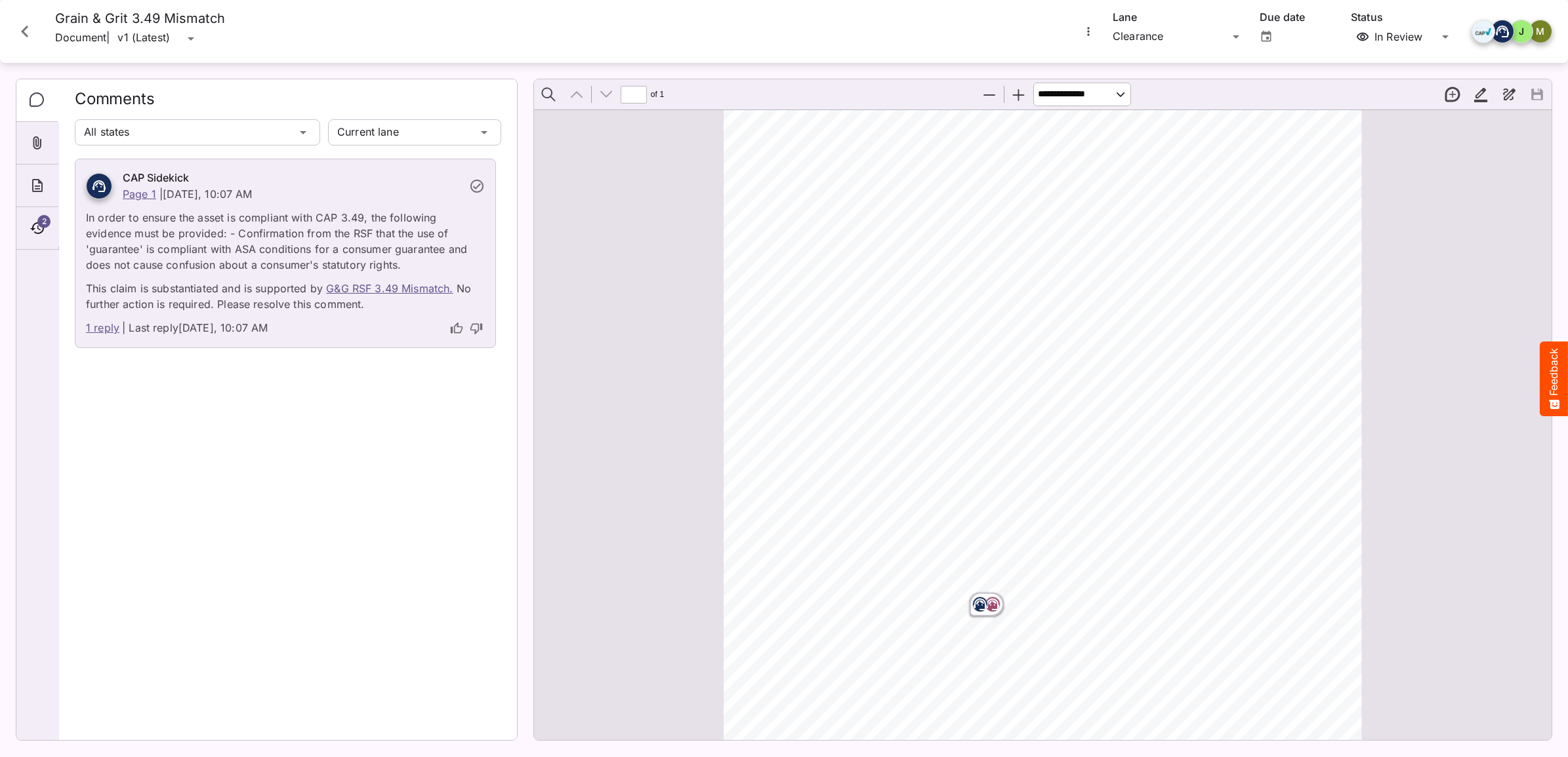
click at [113, 328] on link "1 reply" at bounding box center [102, 328] width 34 height 17
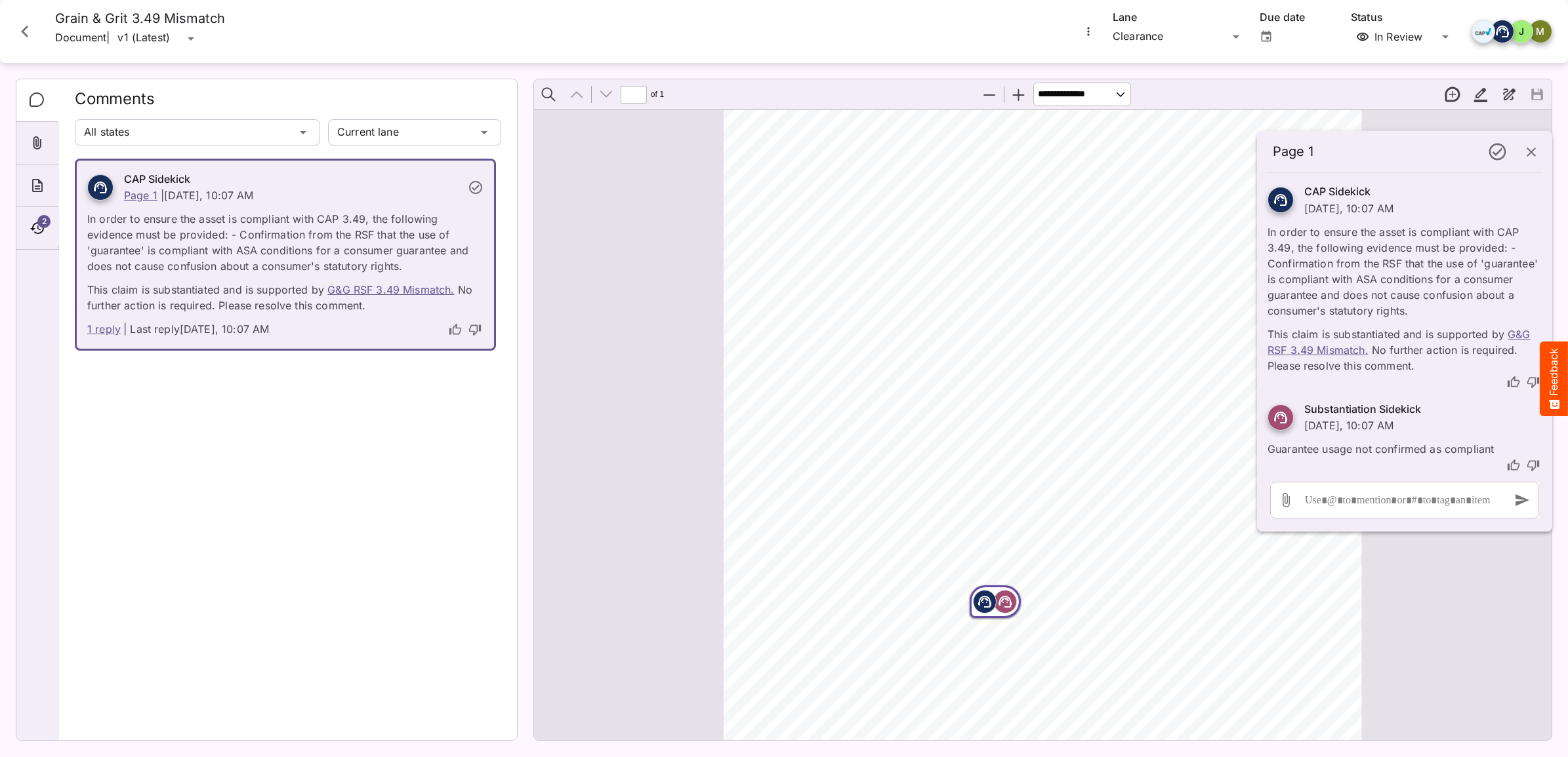
click at [1284, 347] on link "G&G RSF 3.49 Mismatch." at bounding box center [1398, 342] width 263 height 29
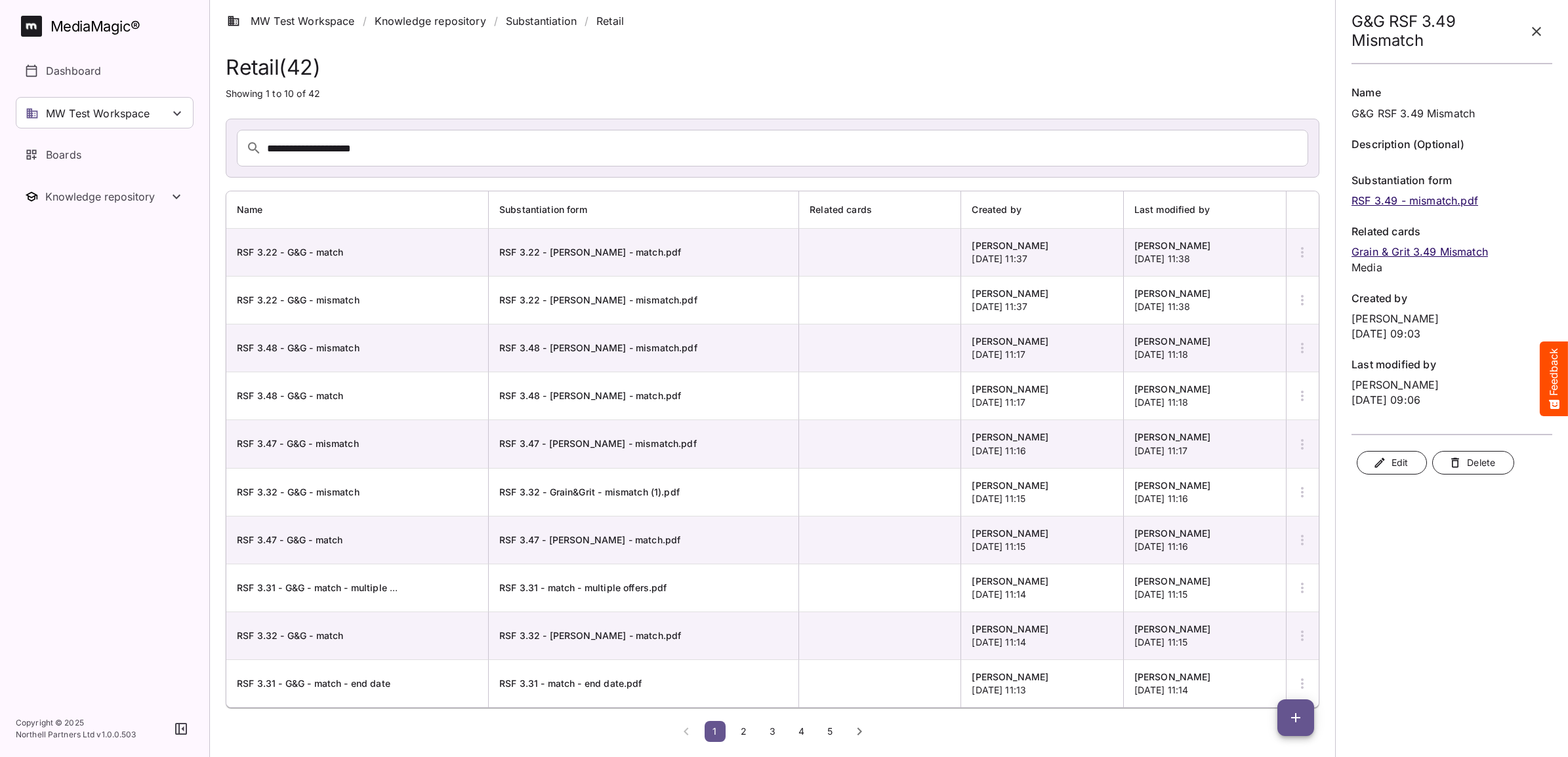
click at [1430, 200] on link "RSF 3.49 - mismatch.pdf" at bounding box center [1414, 200] width 127 height 13
click at [744, 731] on span "2" at bounding box center [744, 731] width 13 height 11
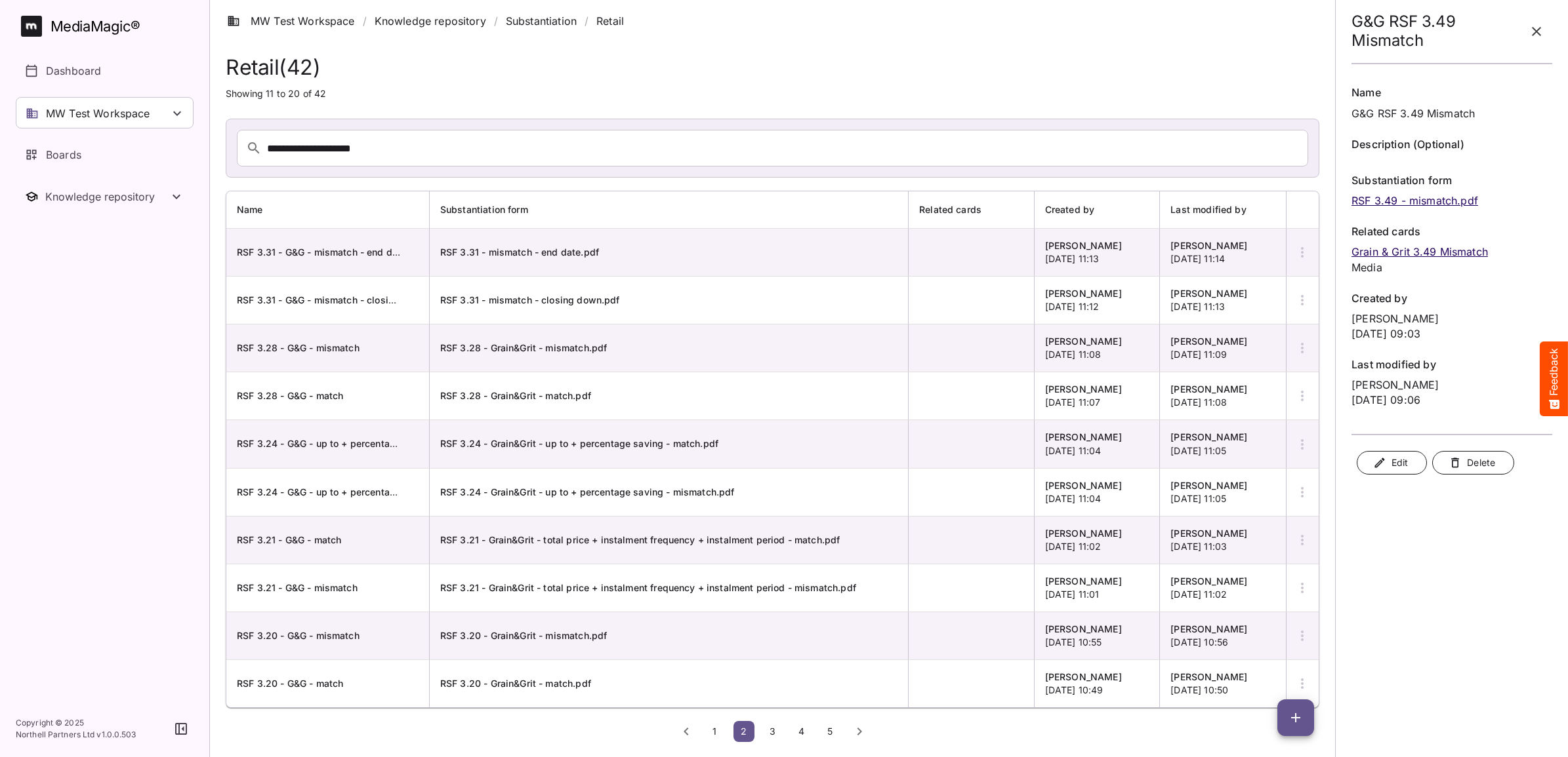
click at [769, 736] on span "3" at bounding box center [773, 731] width 13 height 11
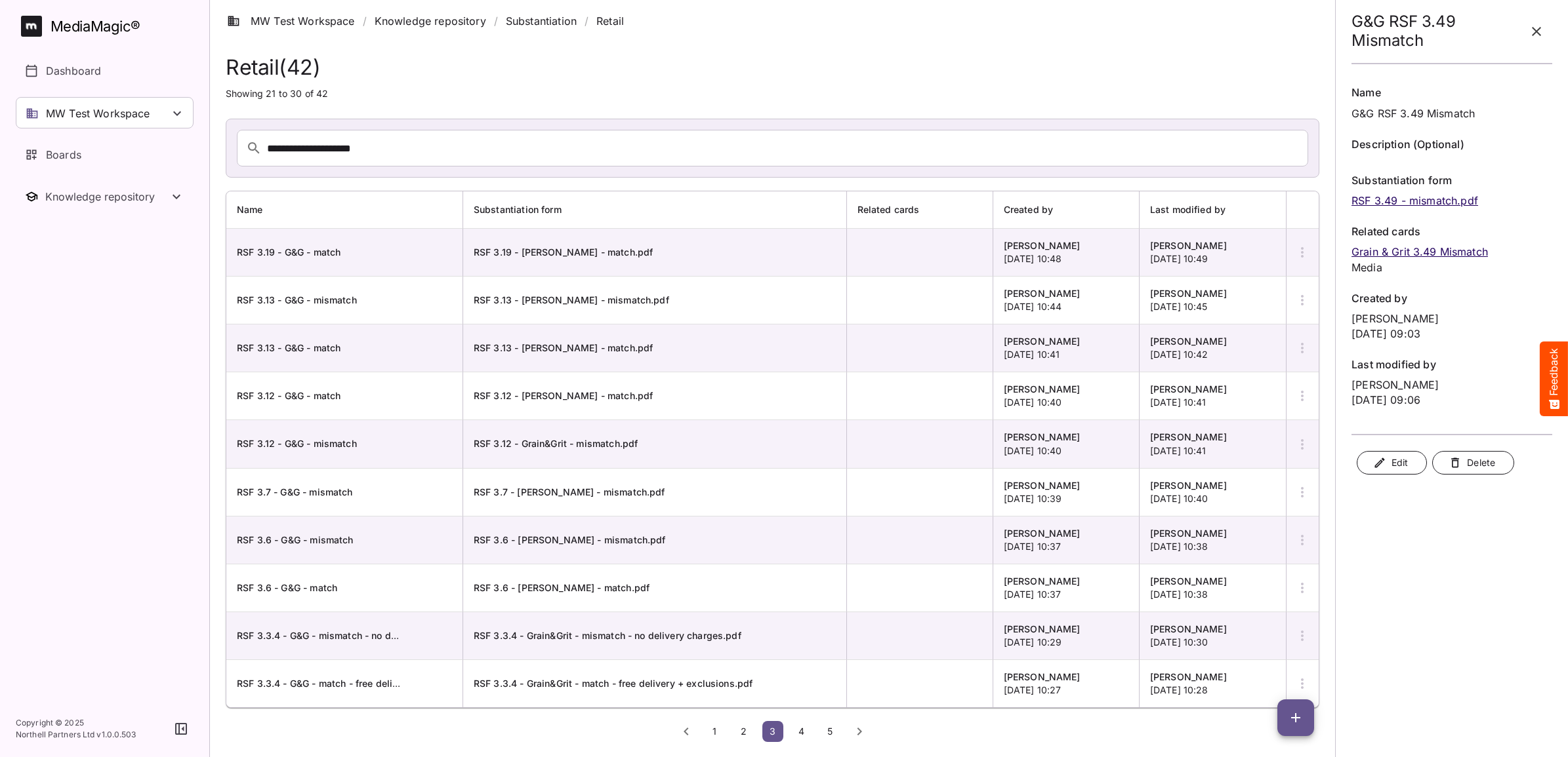
click at [808, 737] on span "4" at bounding box center [802, 731] width 13 height 11
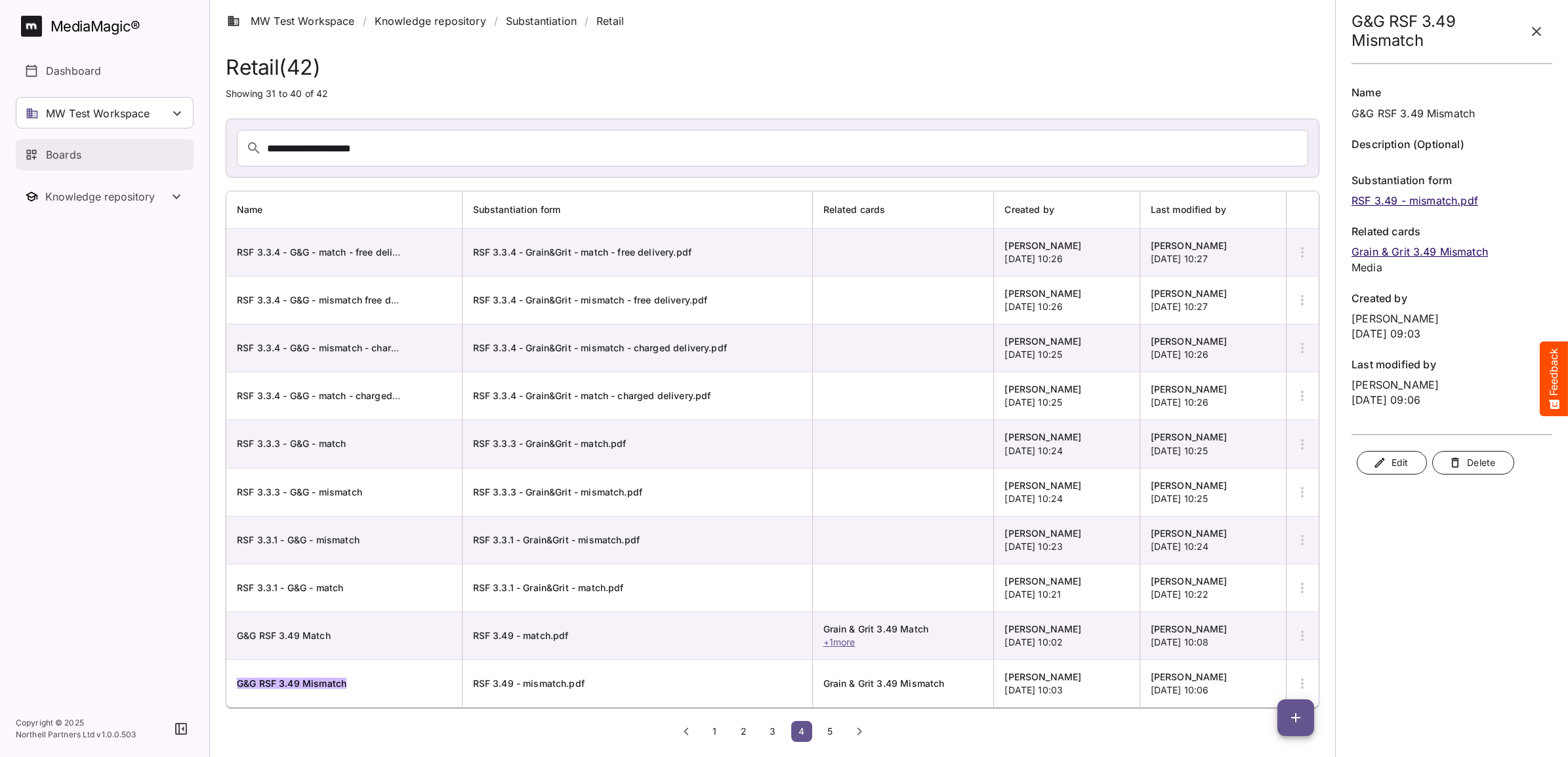
click at [87, 151] on div "Boards" at bounding box center [105, 155] width 161 height 16
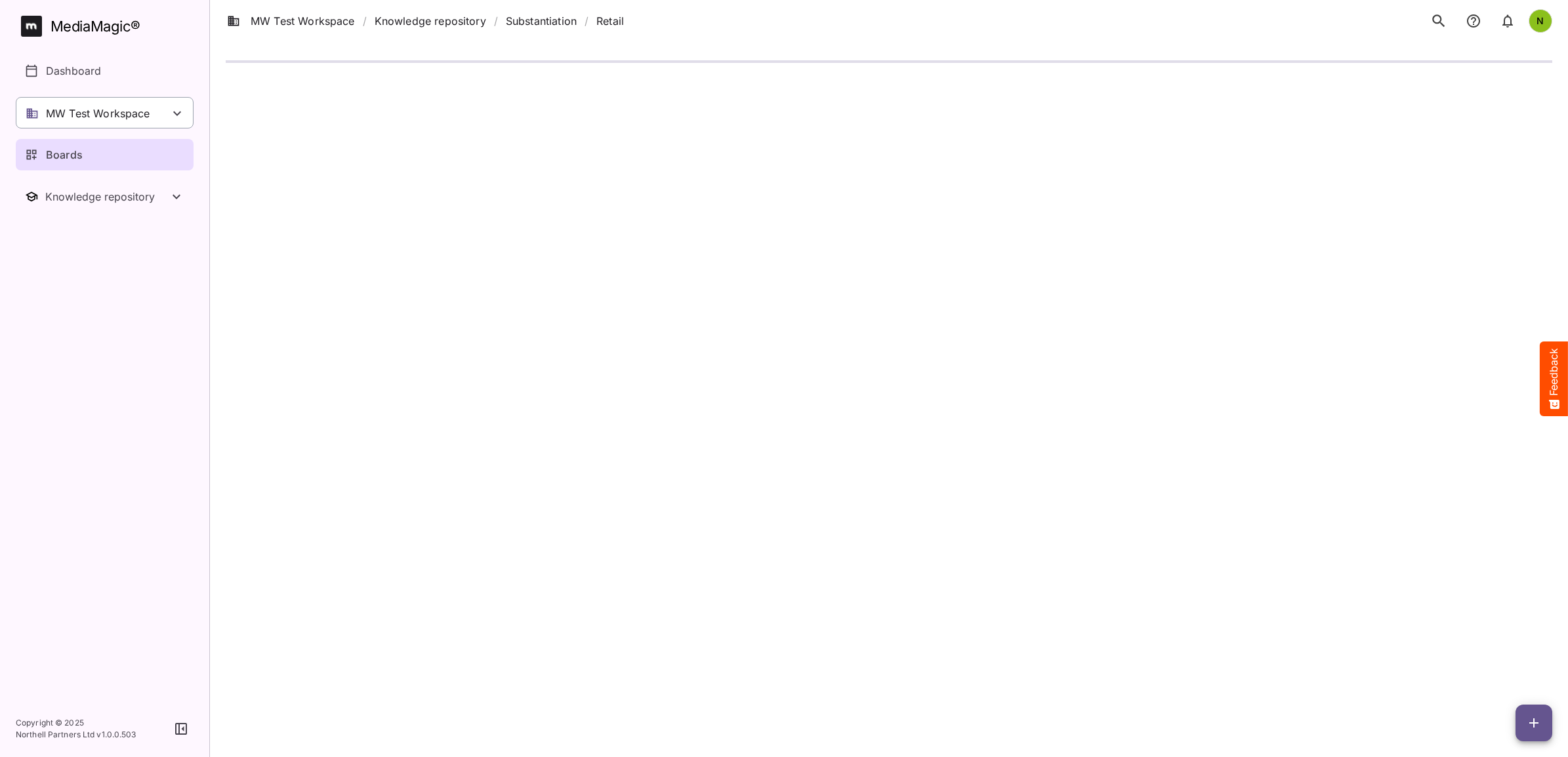
click at [104, 106] on p "MW Test Workspace" at bounding box center [98, 113] width 105 height 16
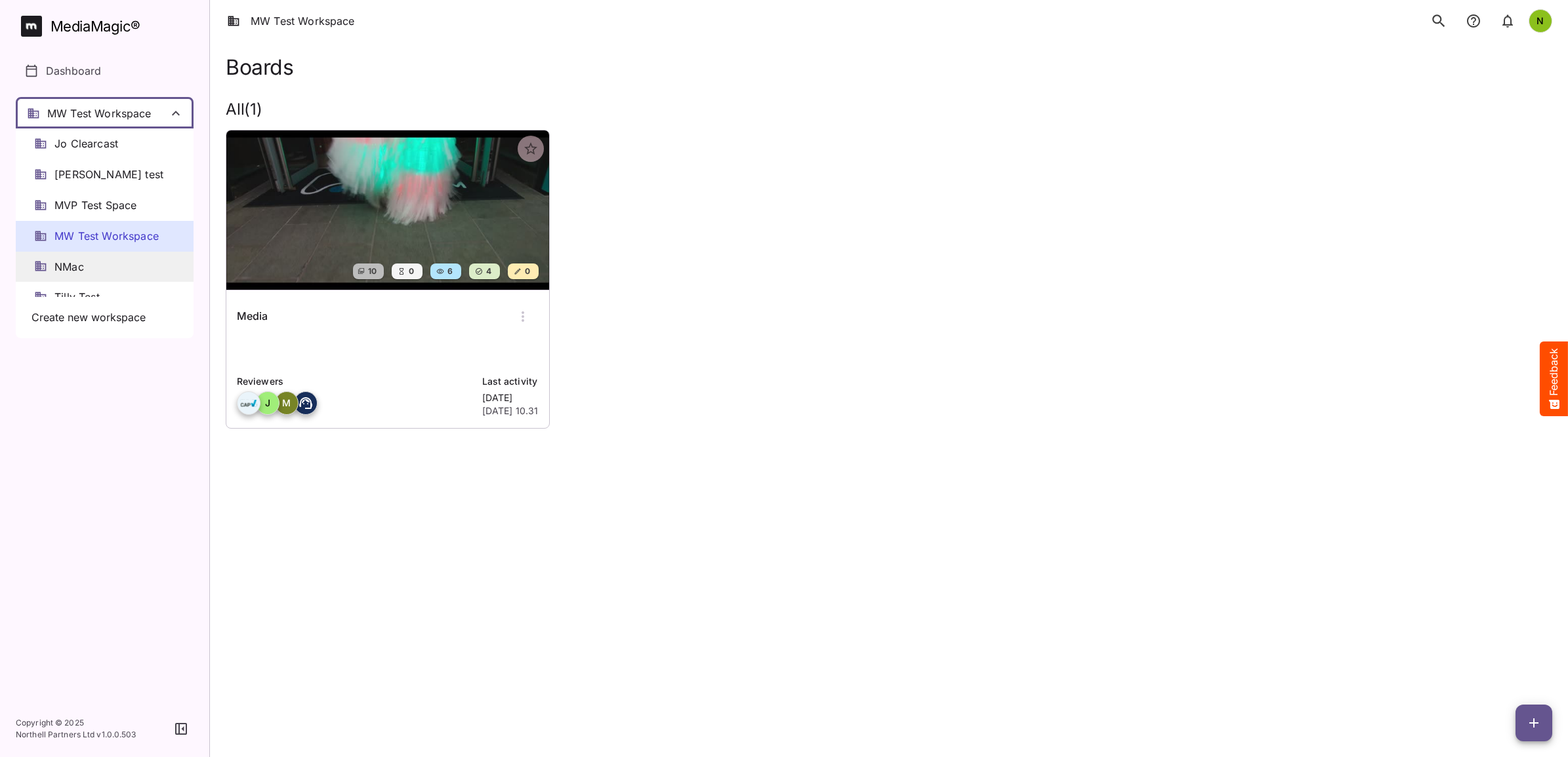
click at [84, 260] on span "NMac" at bounding box center [69, 267] width 29 height 15
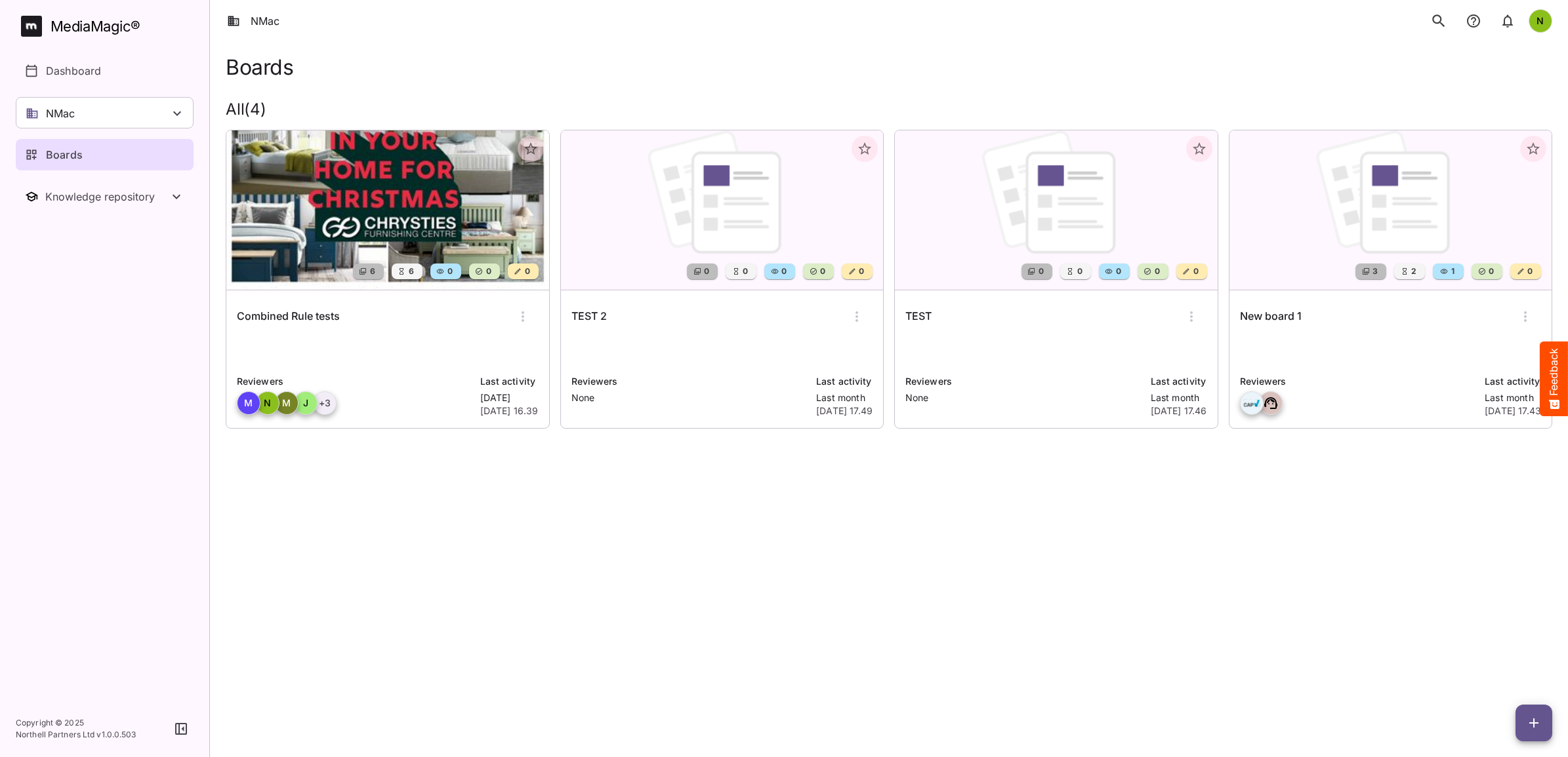
click at [380, 241] on img at bounding box center [387, 210] width 323 height 159
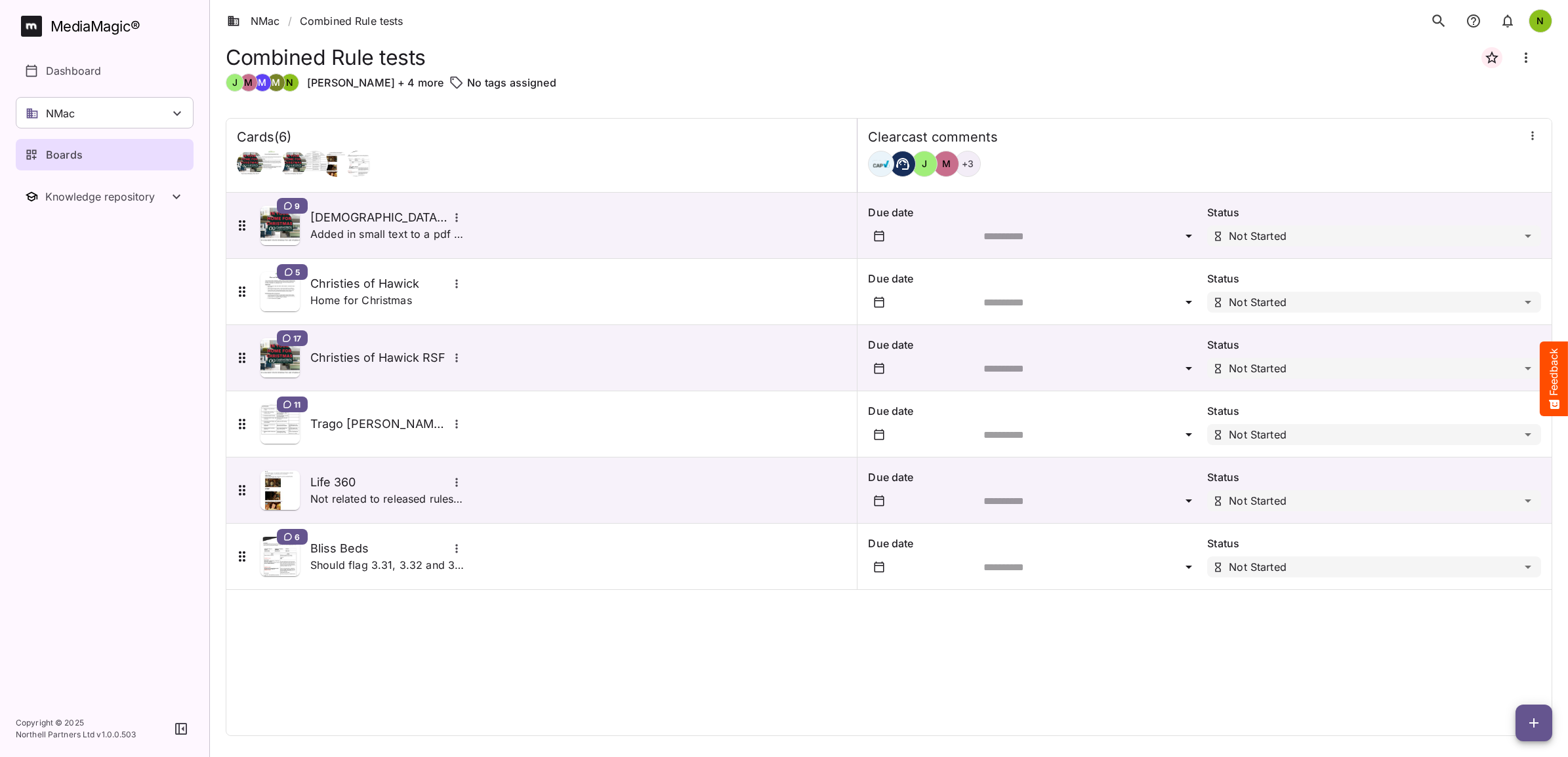
click at [1545, 730] on span "button" at bounding box center [1534, 723] width 37 height 16
click at [1502, 635] on p "Add new card" at bounding box center [1501, 639] width 71 height 16
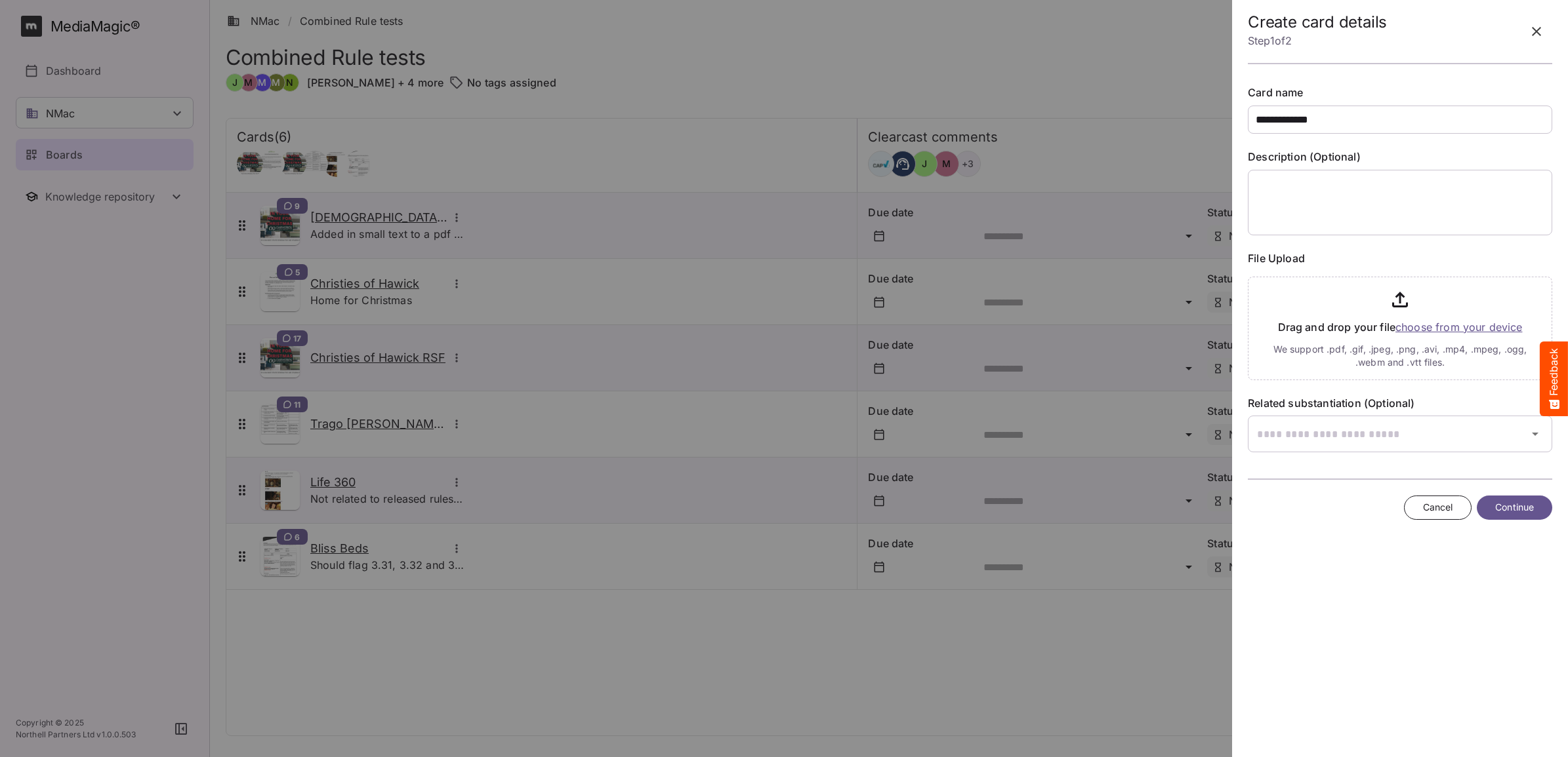
type input "**********"
click at [1436, 326] on input "file" at bounding box center [1400, 325] width 304 height 109
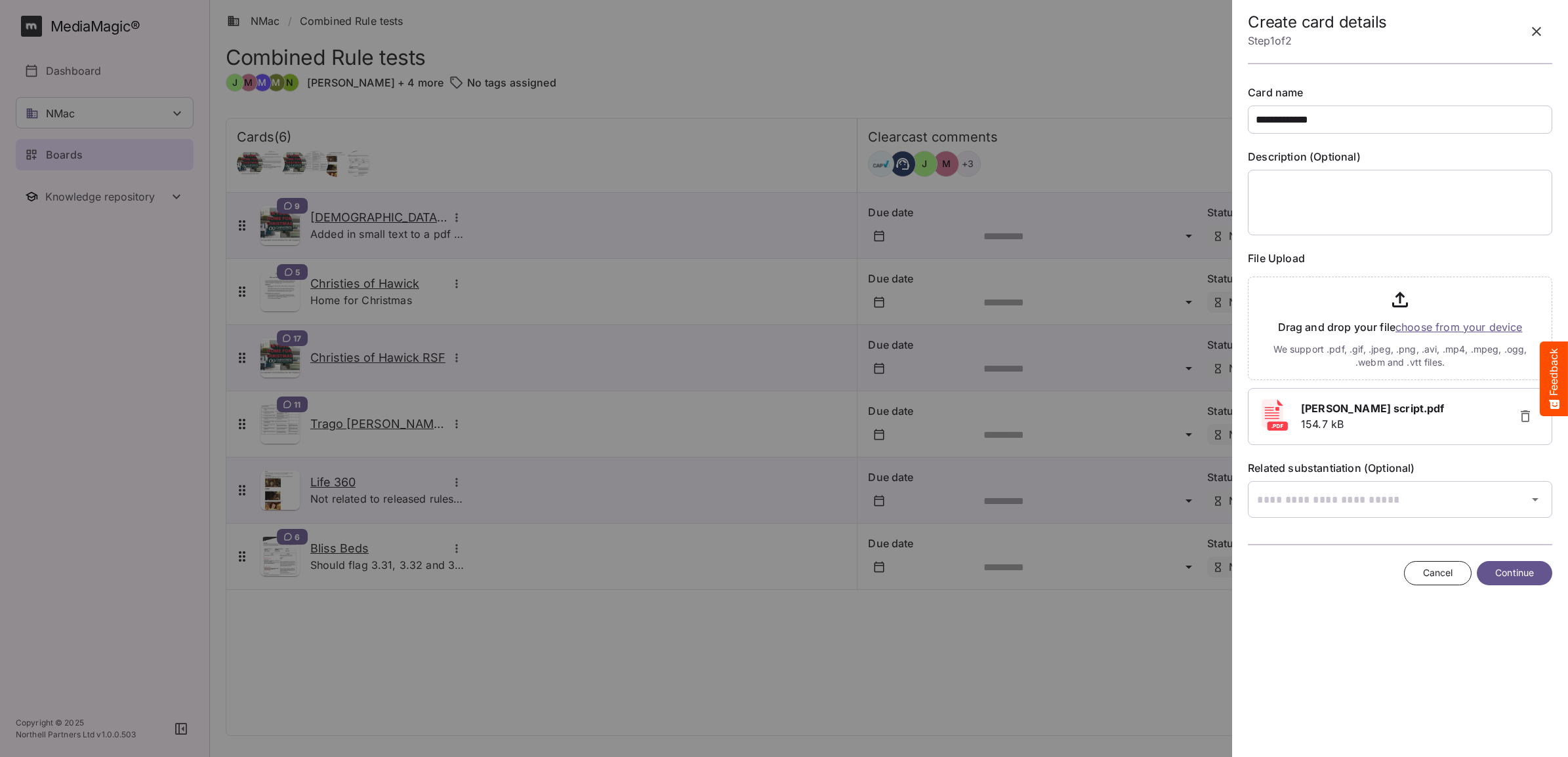
click at [1519, 573] on span "Continue" at bounding box center [1514, 573] width 39 height 16
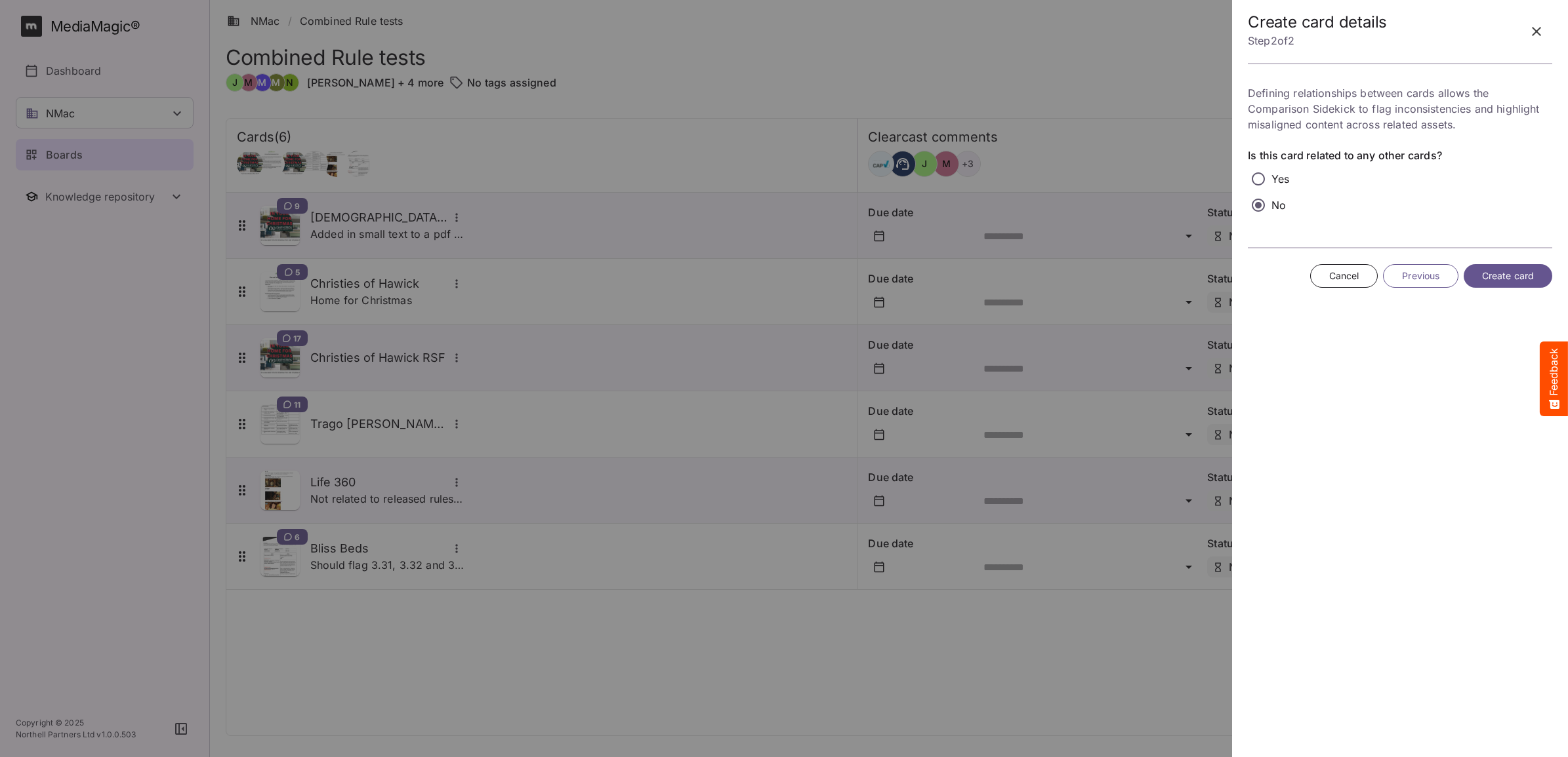
click at [1516, 270] on span "Create card" at bounding box center [1507, 276] width 52 height 16
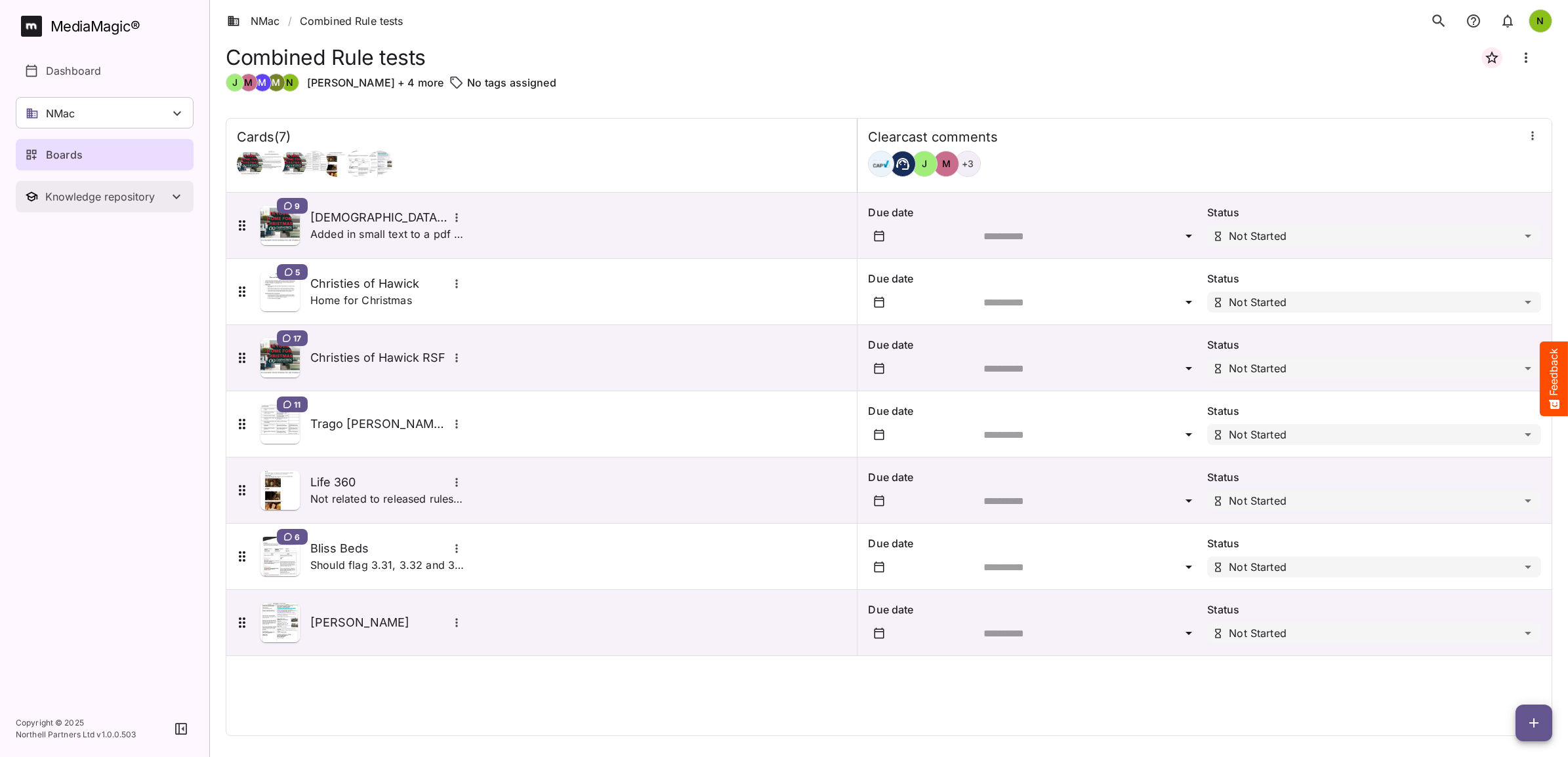
click at [93, 197] on div "Knowledge repository" at bounding box center [107, 197] width 124 height 13
click at [82, 267] on p "Substantiation" at bounding box center [81, 268] width 71 height 16
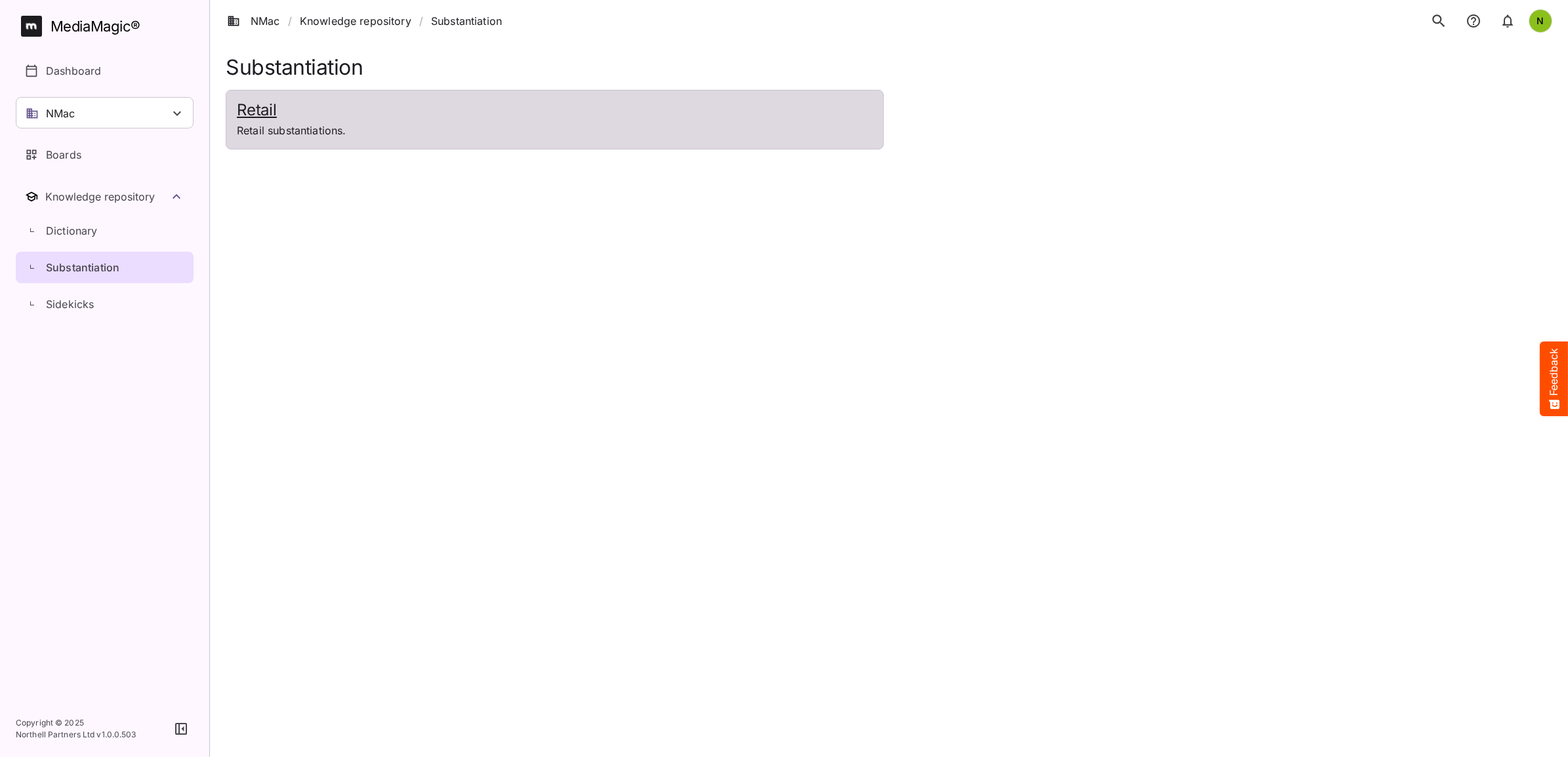
click at [271, 113] on h2 "Retail" at bounding box center [555, 110] width 636 height 19
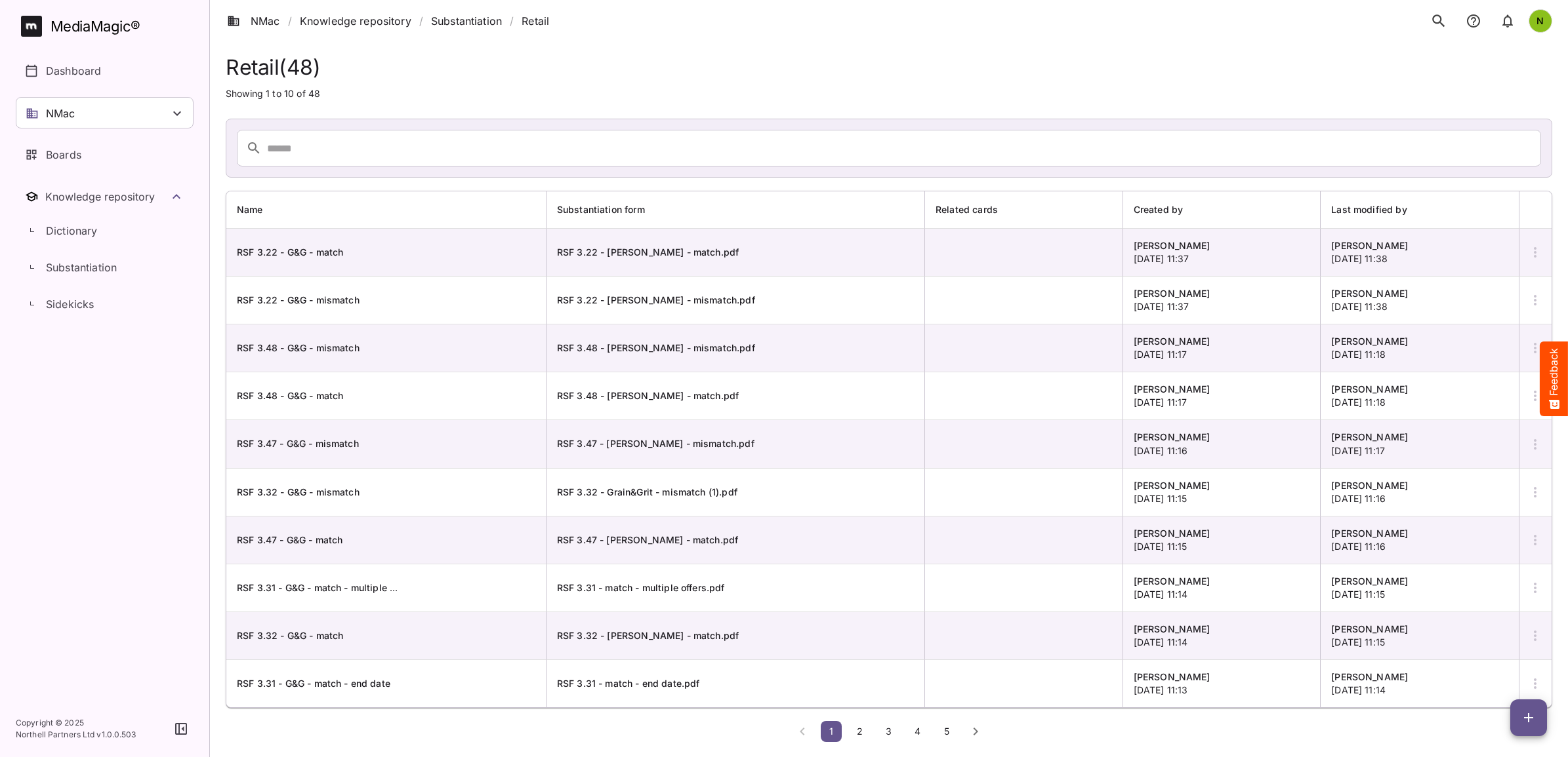
click at [1532, 721] on icon "button" at bounding box center [1528, 718] width 16 height 16
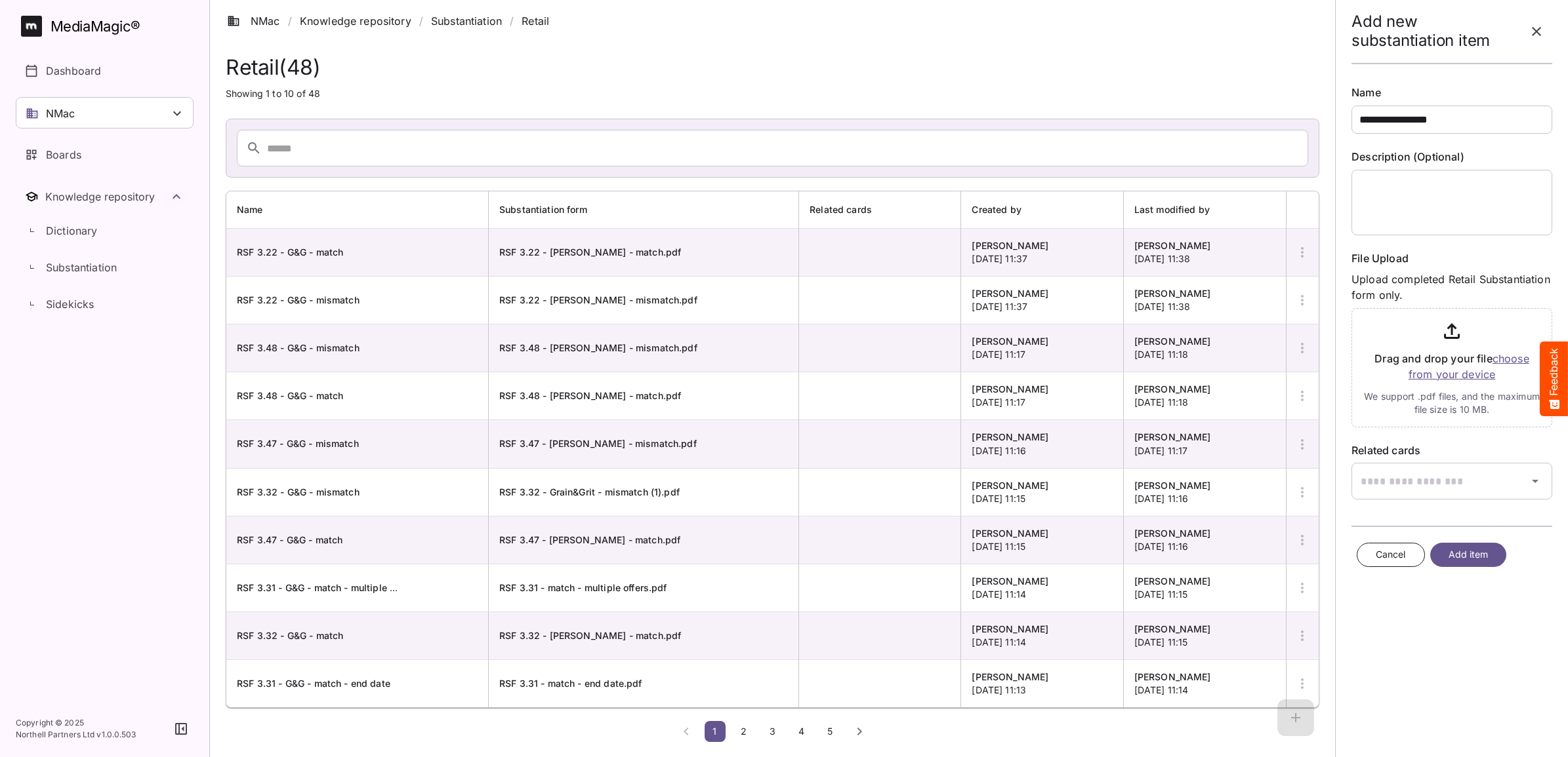
type input "**********"
click at [1447, 379] on input "file" at bounding box center [1452, 365] width 200 height 124
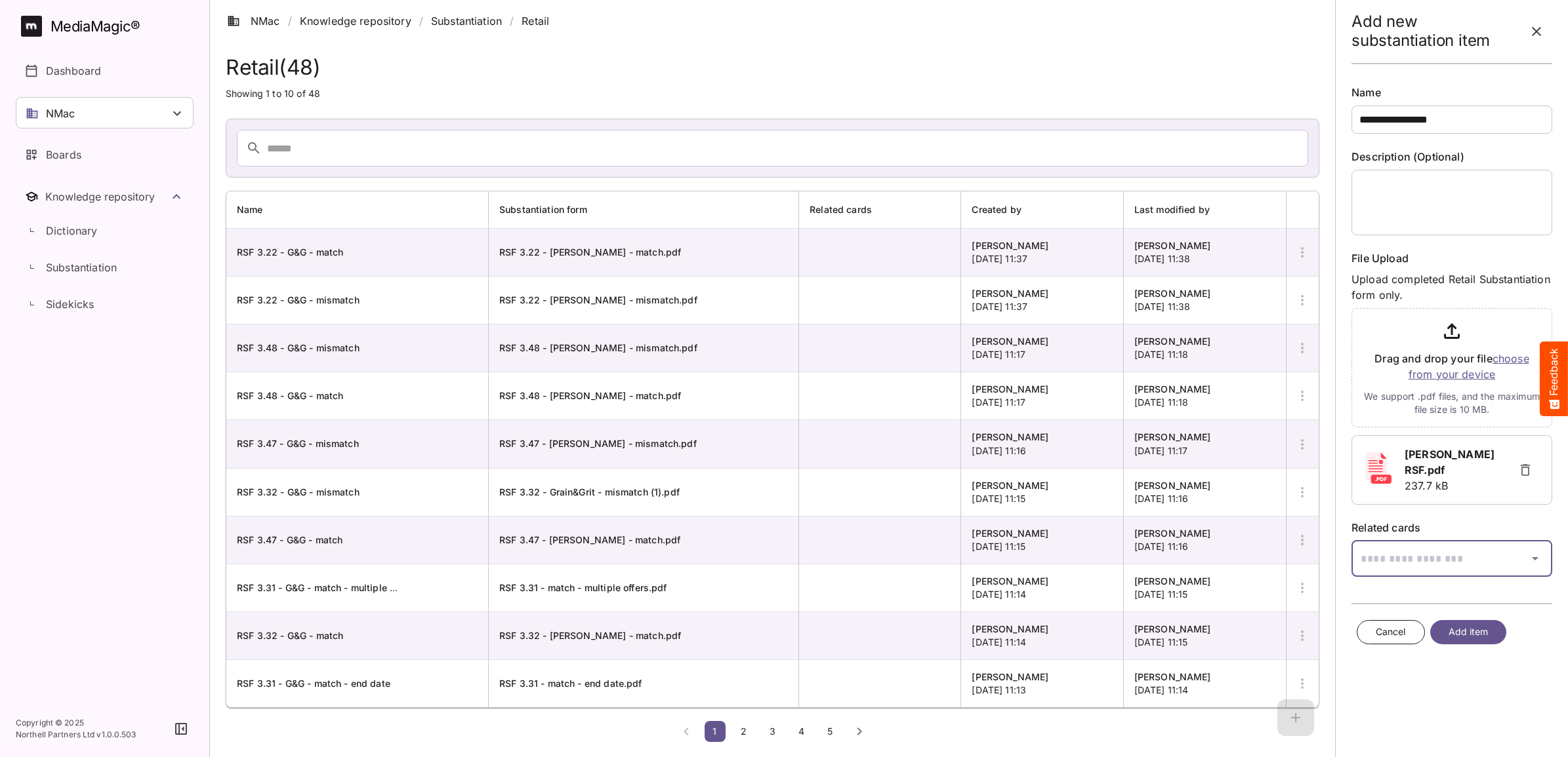
click at [1534, 552] on icon "button" at bounding box center [1535, 559] width 16 height 16
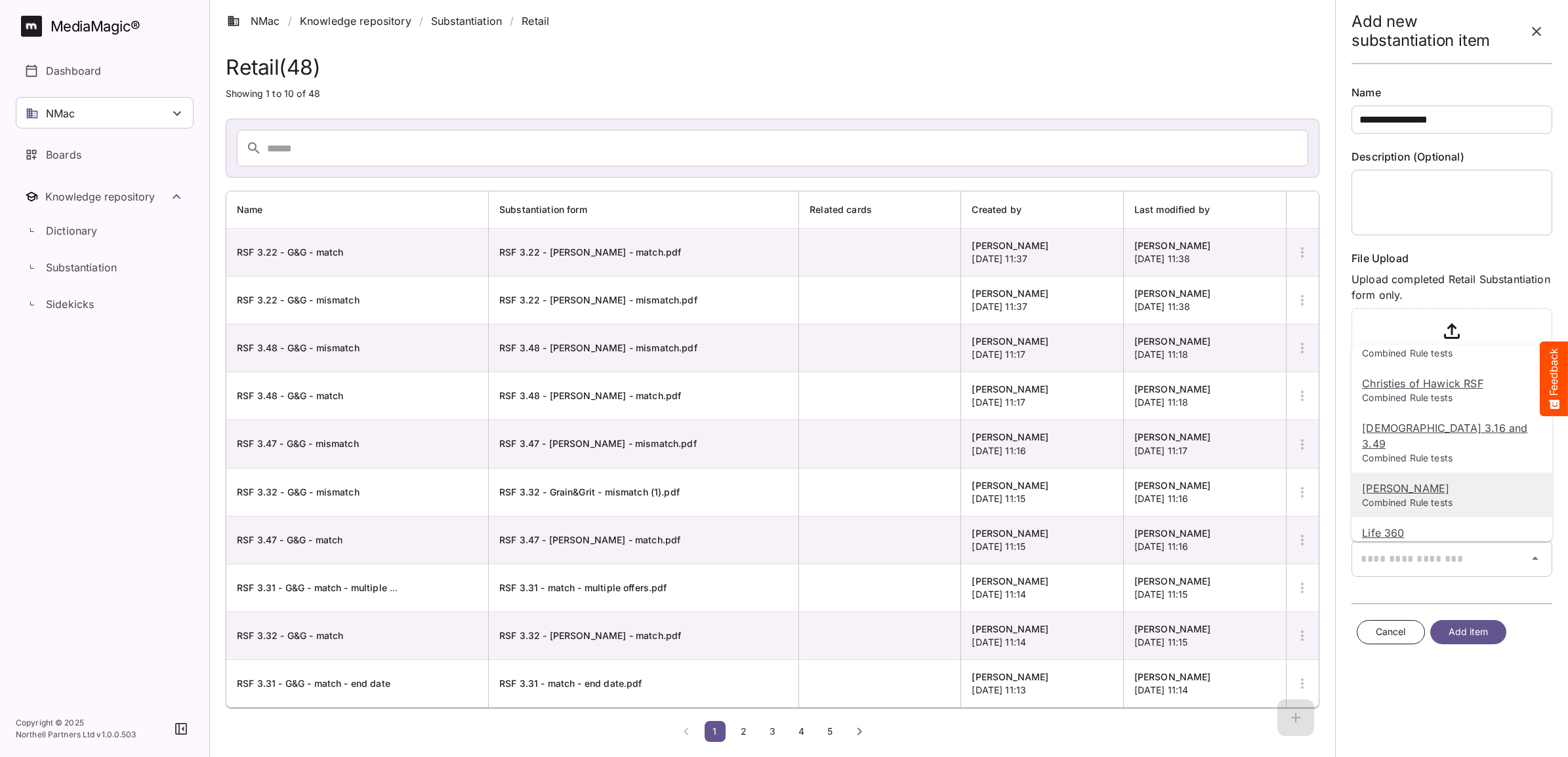
drag, startPoint x: 1395, startPoint y: 474, endPoint x: 1458, endPoint y: 516, distance: 75.7
click at [1395, 482] on u "[PERSON_NAME]" at bounding box center [1405, 489] width 87 height 13
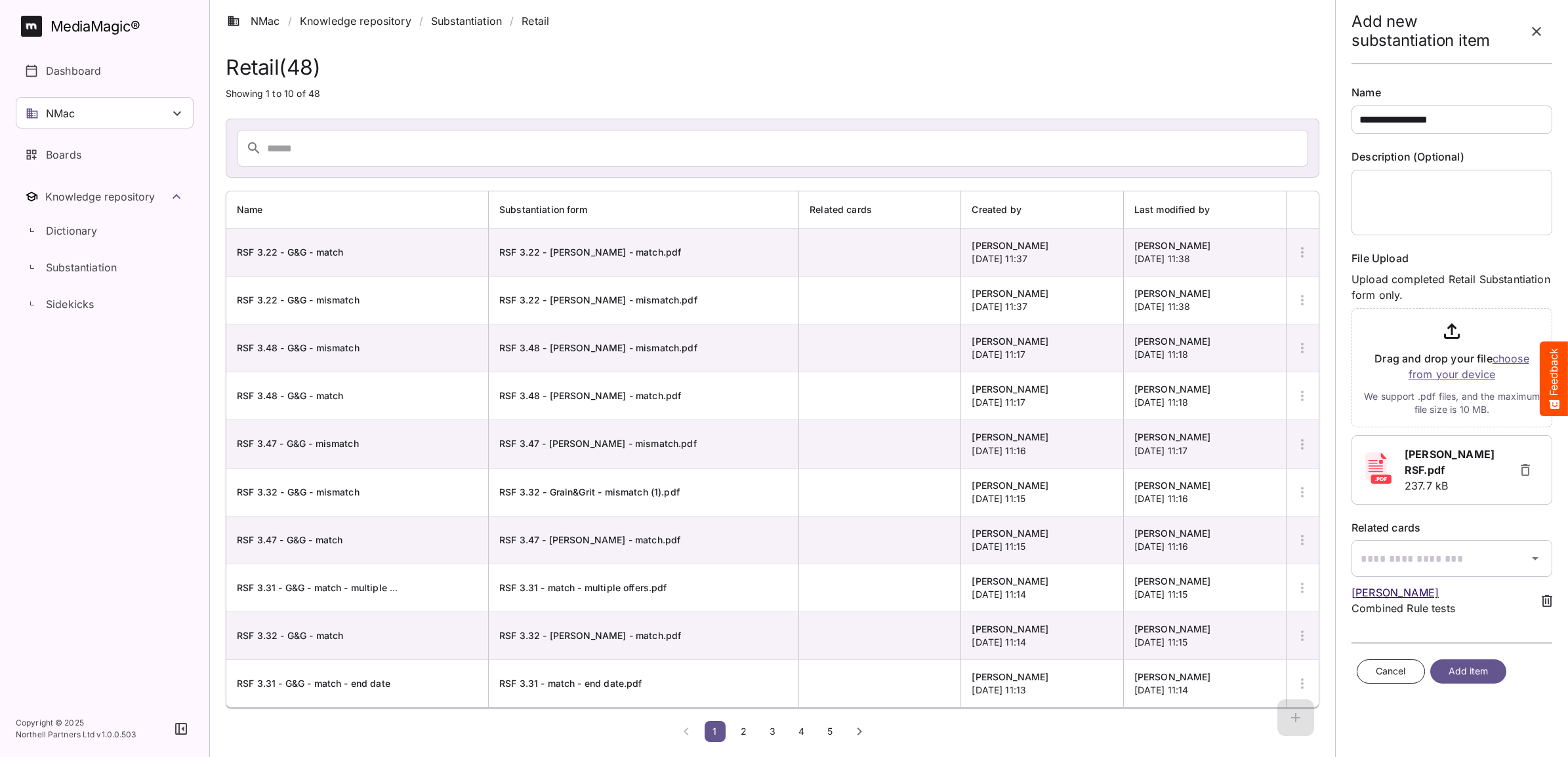
click at [1470, 673] on span "Add item" at bounding box center [1468, 671] width 40 height 16
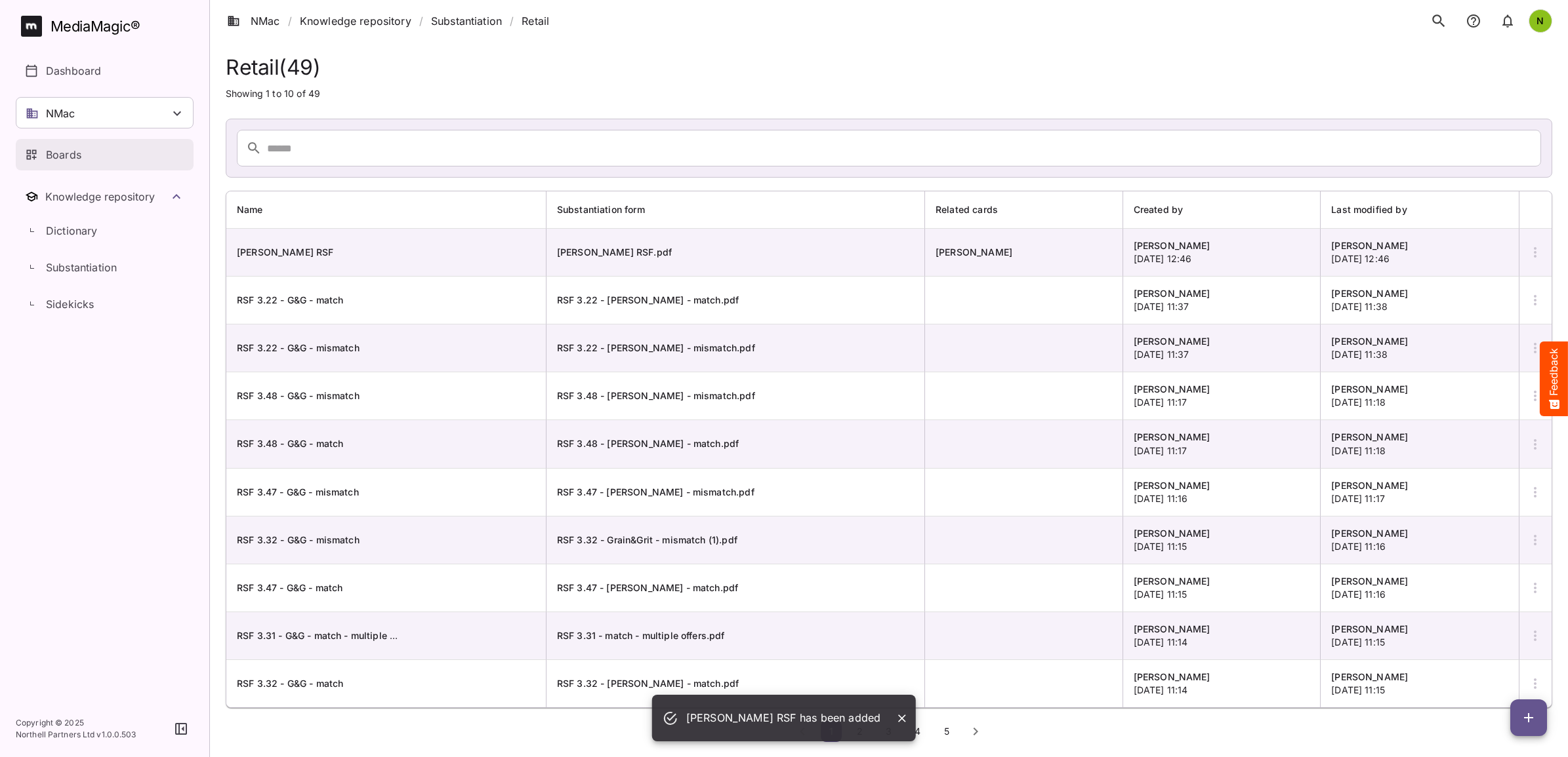
click at [56, 154] on p "Boards" at bounding box center [64, 155] width 35 height 16
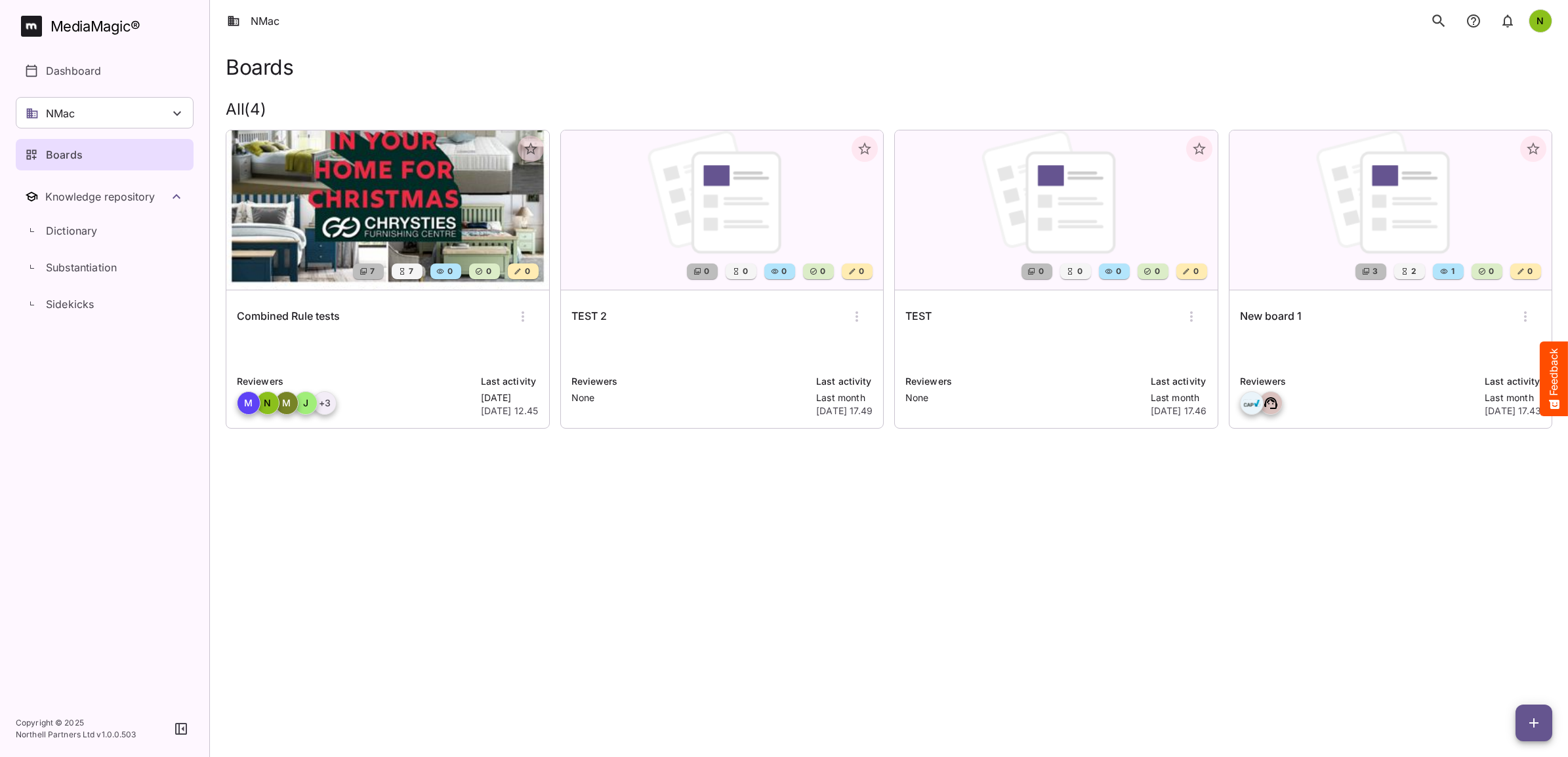
click at [361, 235] on img at bounding box center [387, 210] width 323 height 159
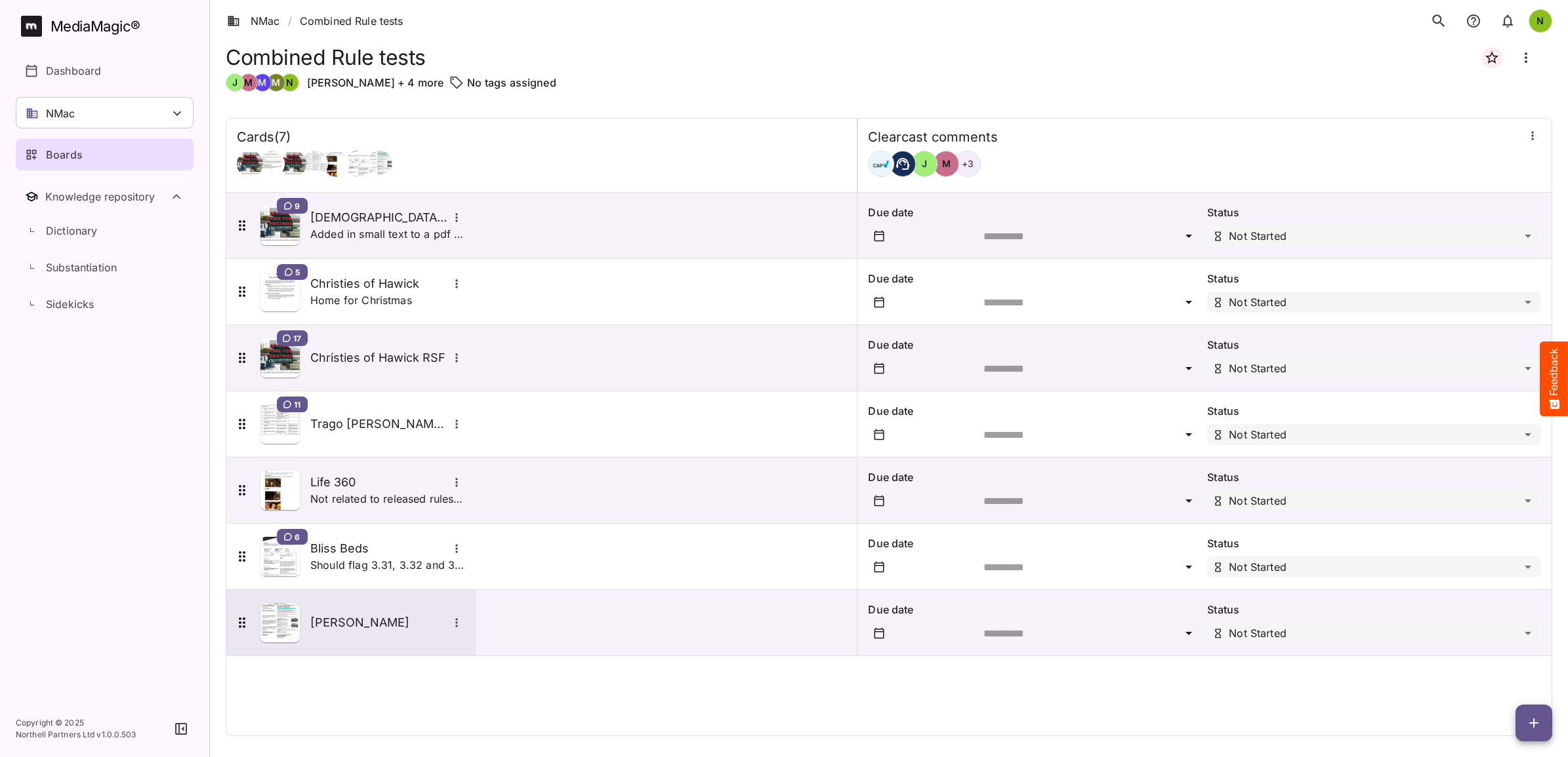
click at [342, 624] on h5 "[PERSON_NAME]" at bounding box center [379, 623] width 138 height 16
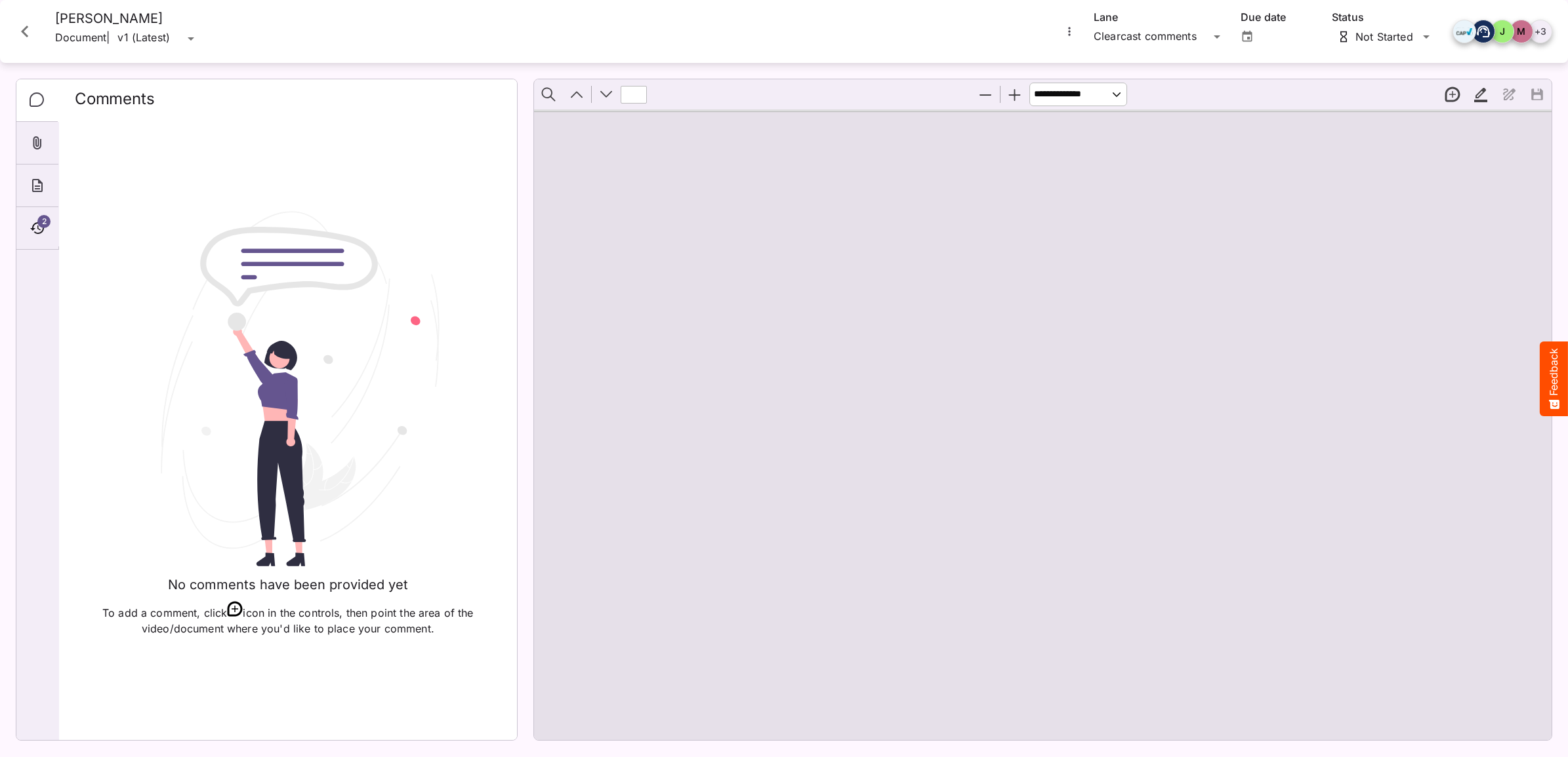
type input "*"
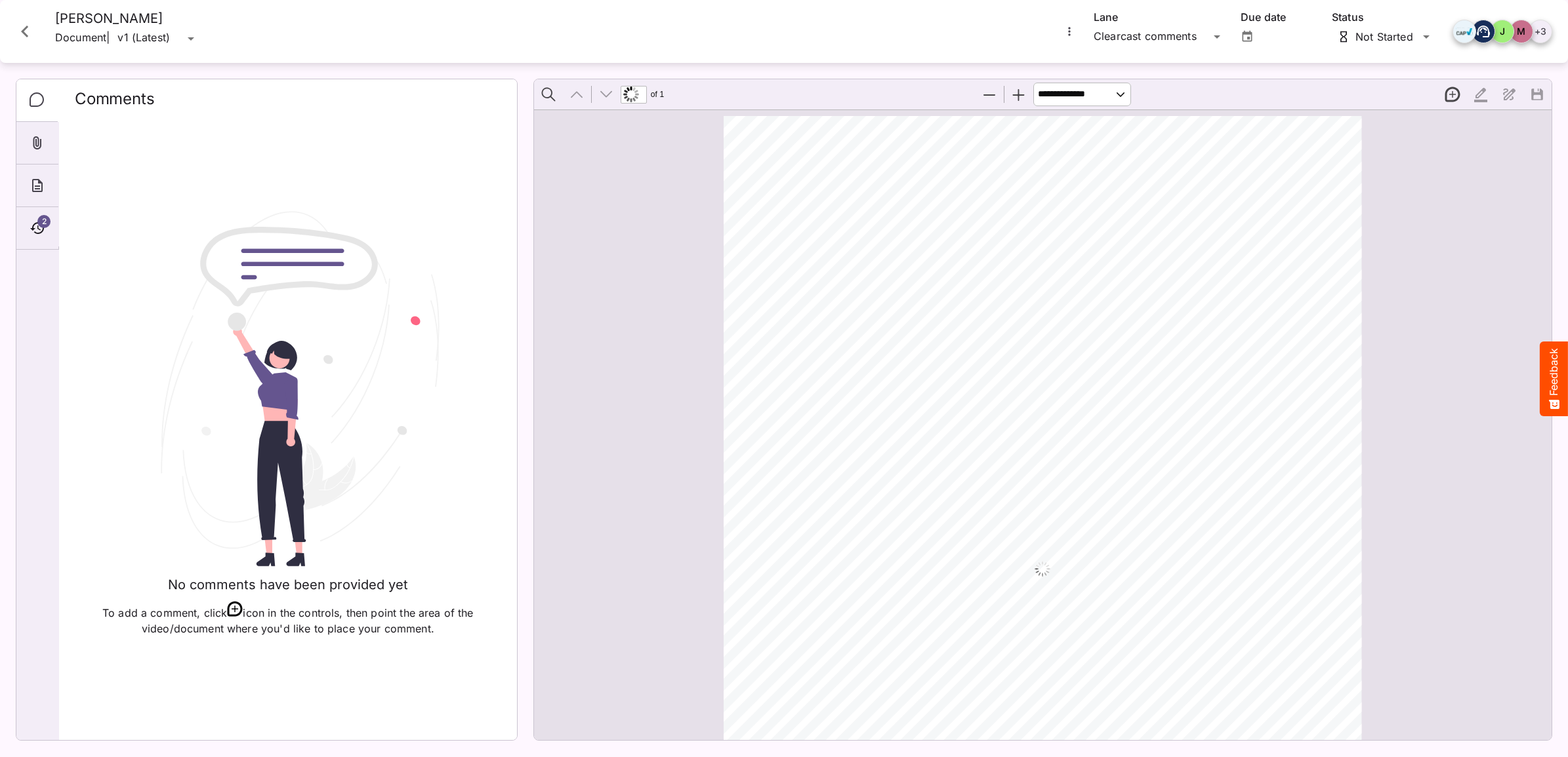
scroll to position [7, 0]
click at [23, 29] on icon "Close card" at bounding box center [25, 31] width 7 height 12
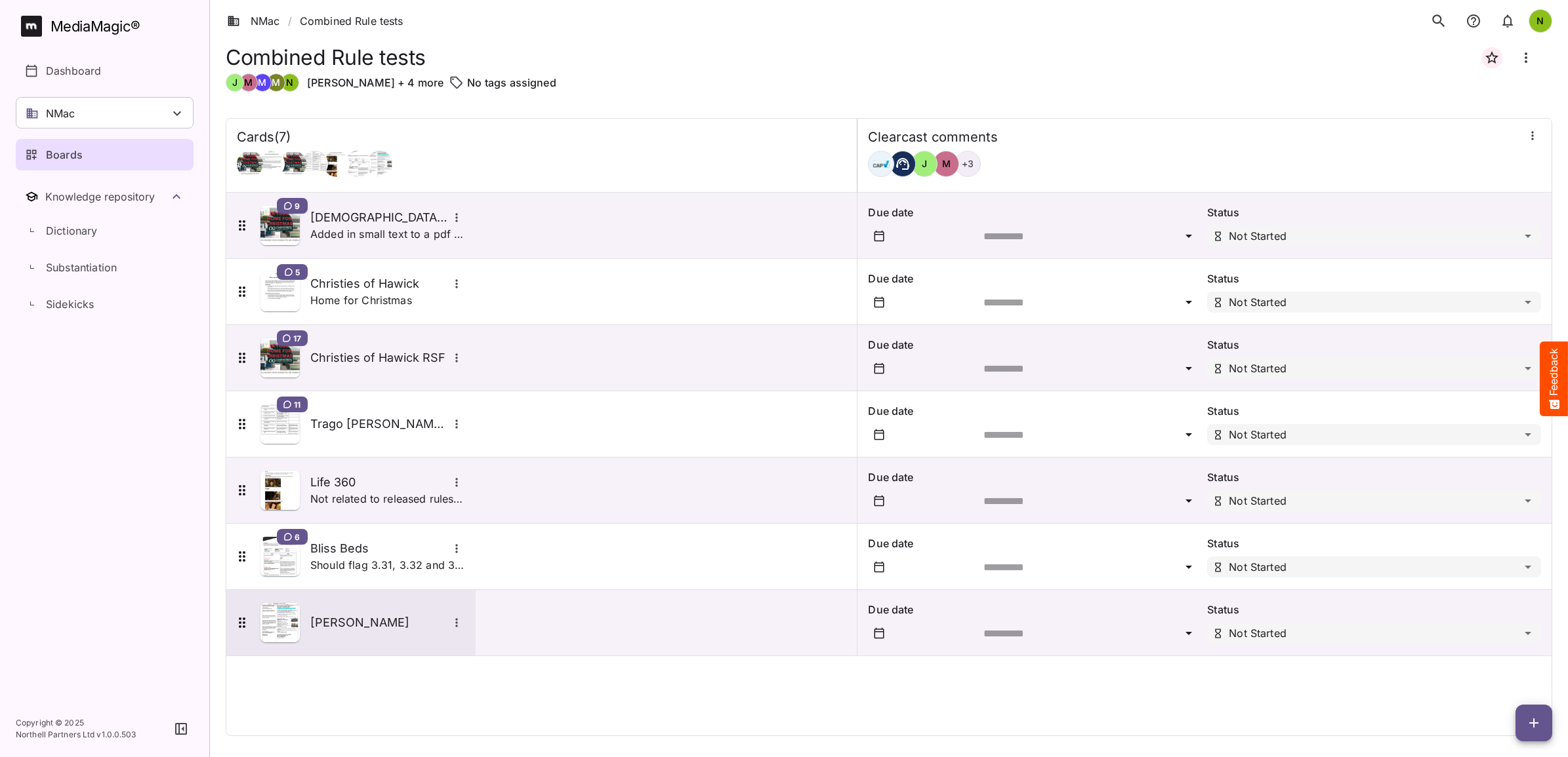
click at [454, 621] on icon "More options for Harvey Norman" at bounding box center [457, 623] width 13 height 13
click at [345, 633] on div at bounding box center [784, 378] width 1568 height 757
click at [352, 617] on h5 "[PERSON_NAME]" at bounding box center [379, 623] width 138 height 16
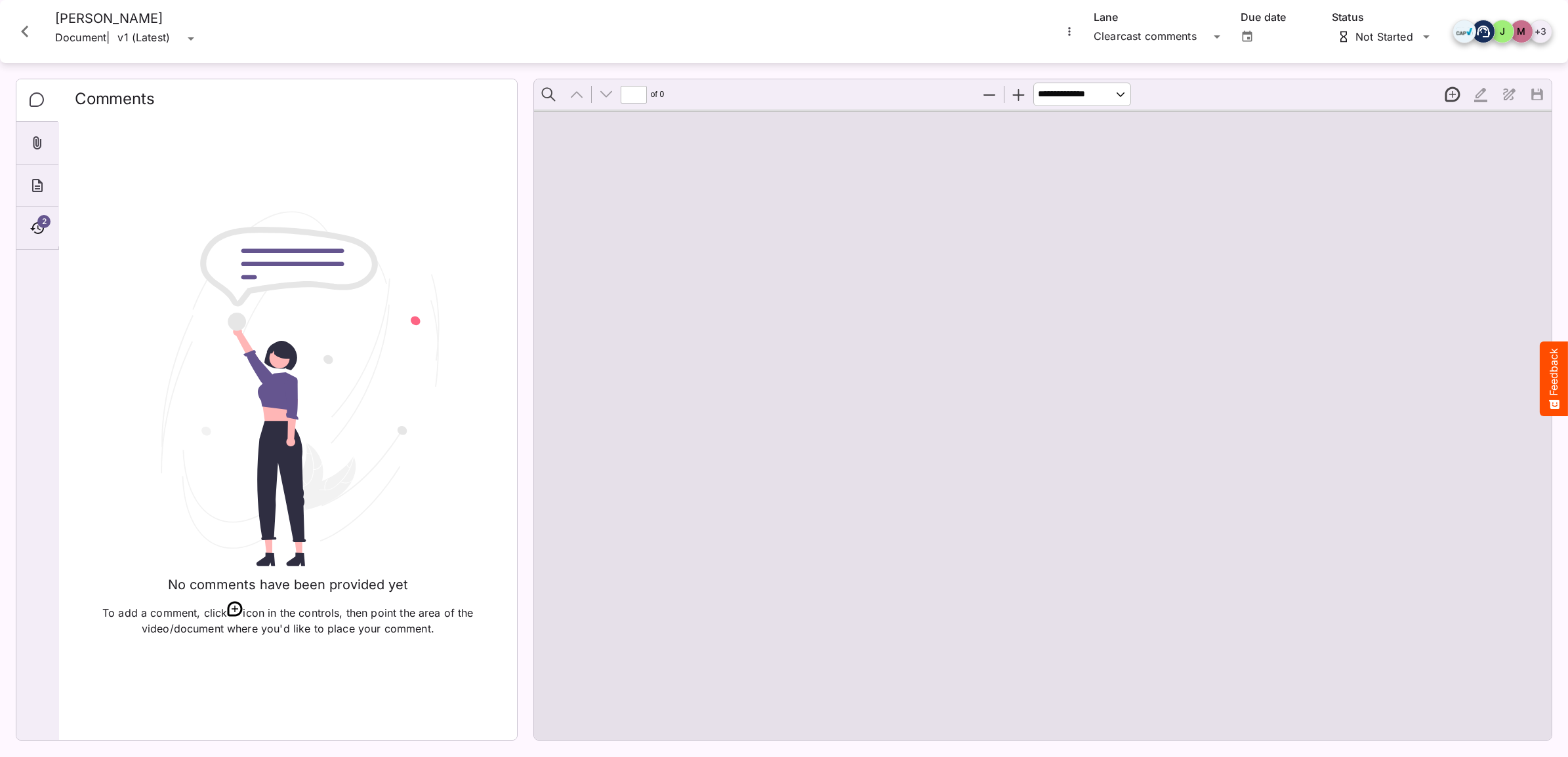
type input "*"
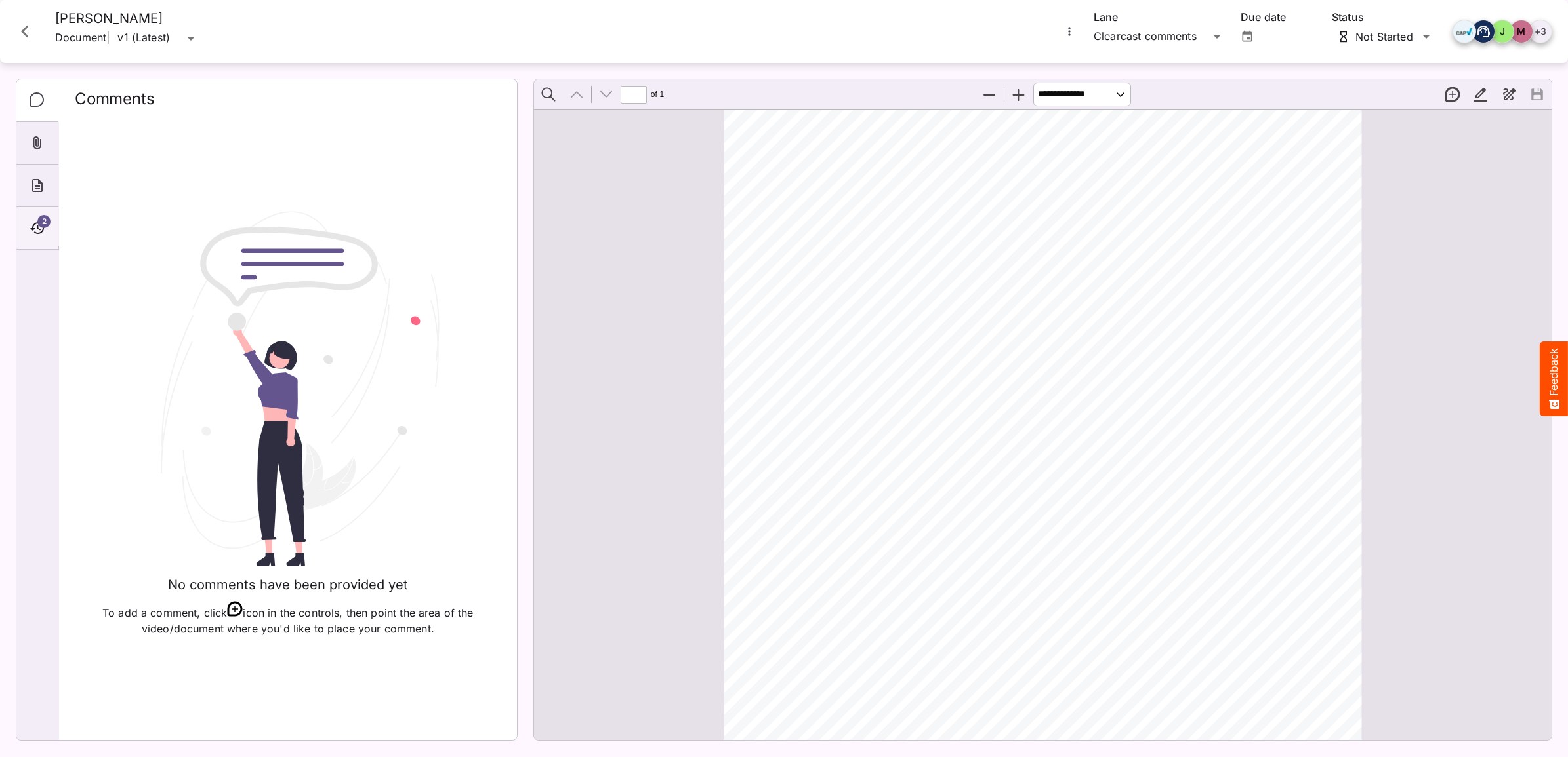
click at [44, 233] on icon "Timeline" at bounding box center [37, 228] width 16 height 16
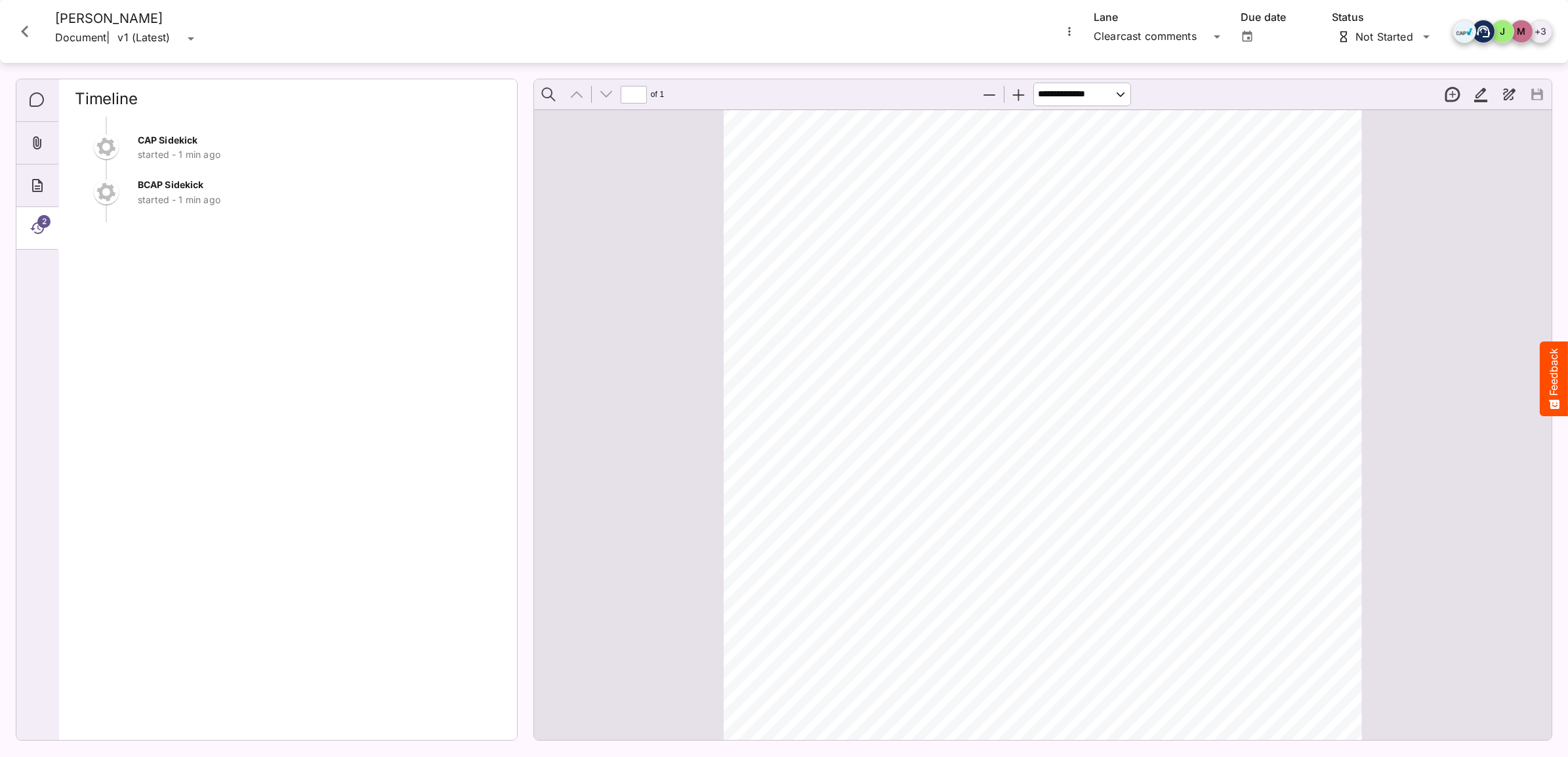
scroll to position [0, 0]
click at [37, 186] on icon "About" at bounding box center [37, 186] width 10 height 13
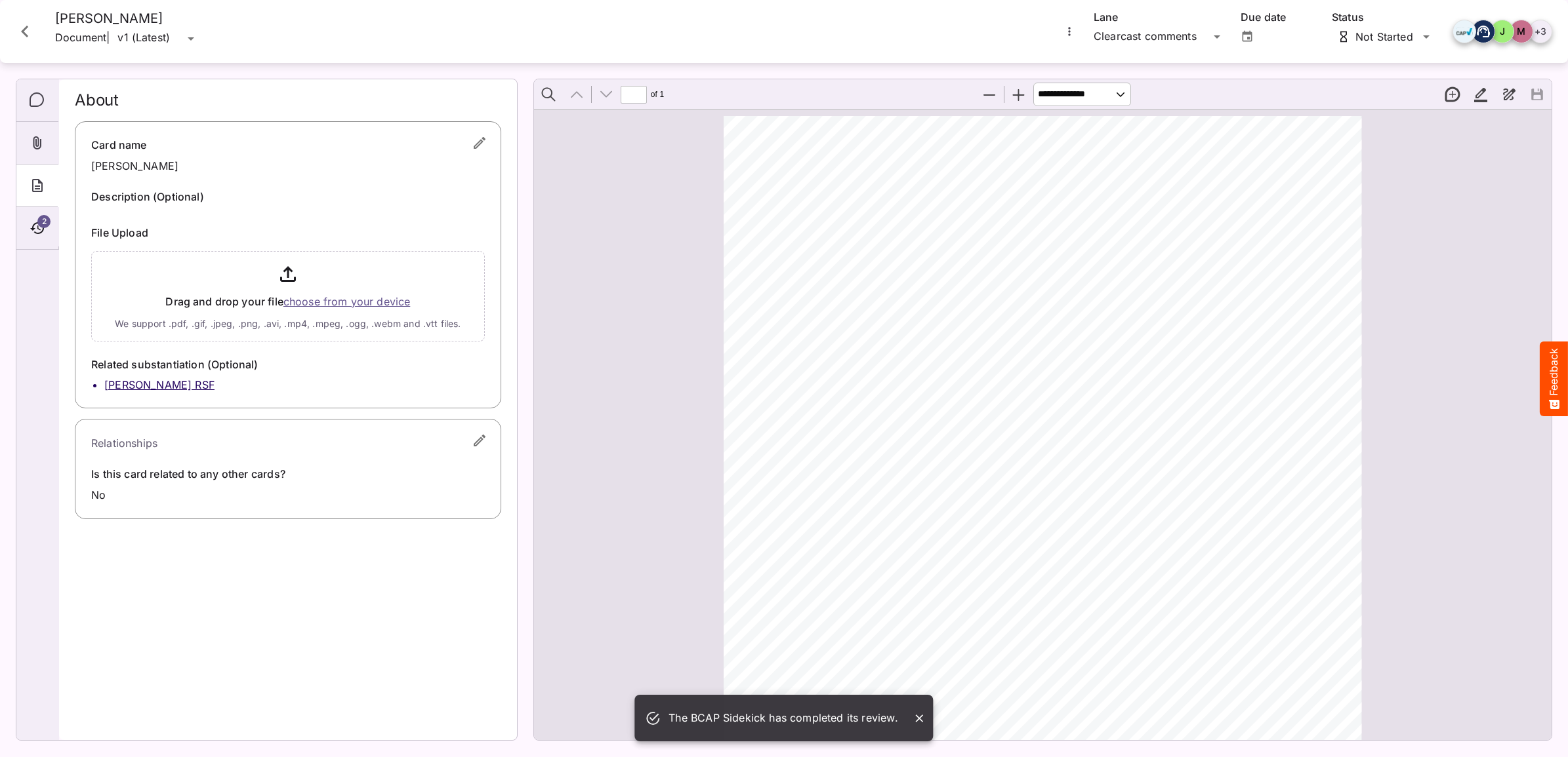
click at [31, 35] on icon "Close card" at bounding box center [25, 31] width 23 height 23
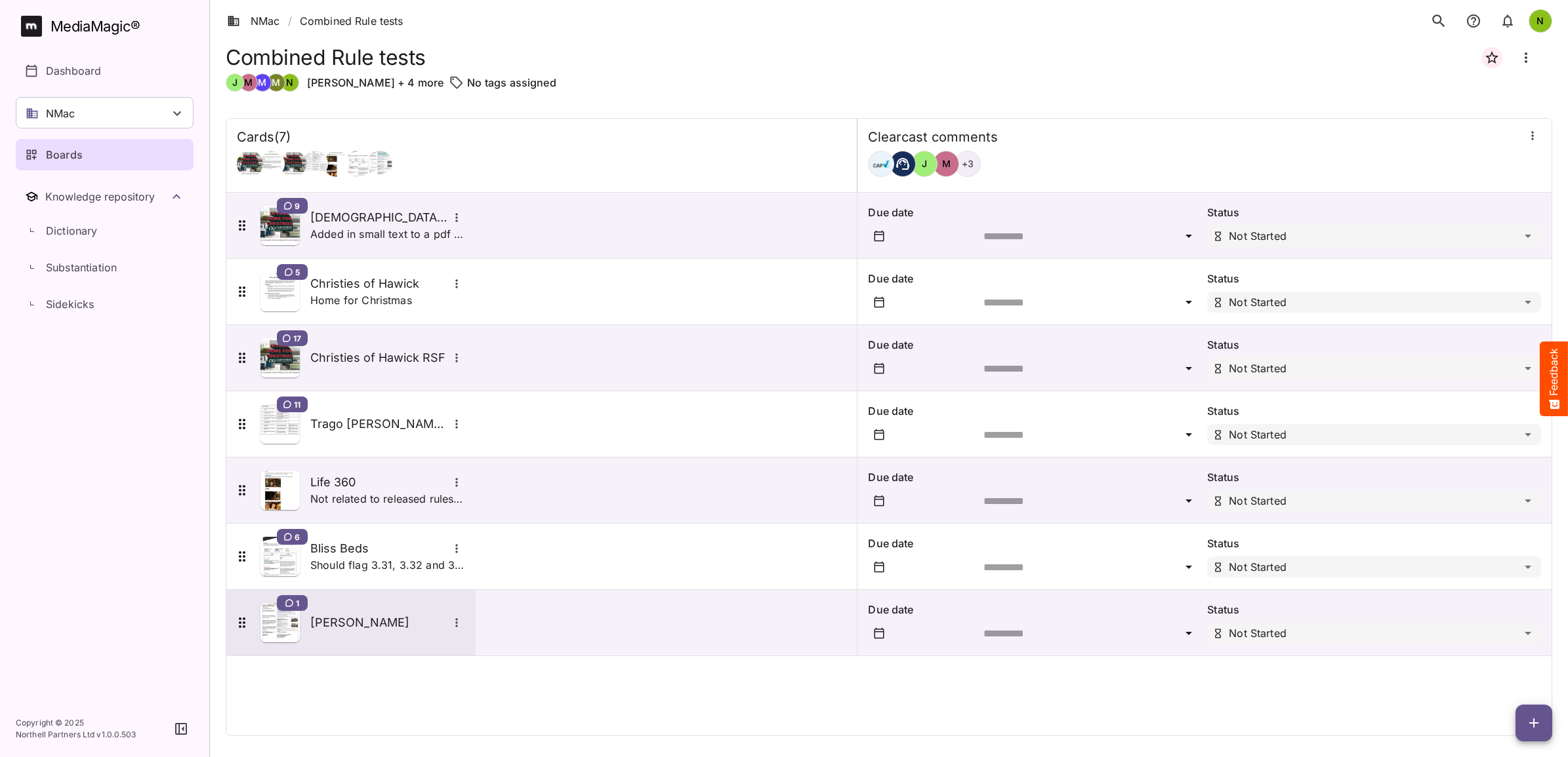
click at [358, 620] on h5 "[PERSON_NAME]" at bounding box center [379, 623] width 138 height 16
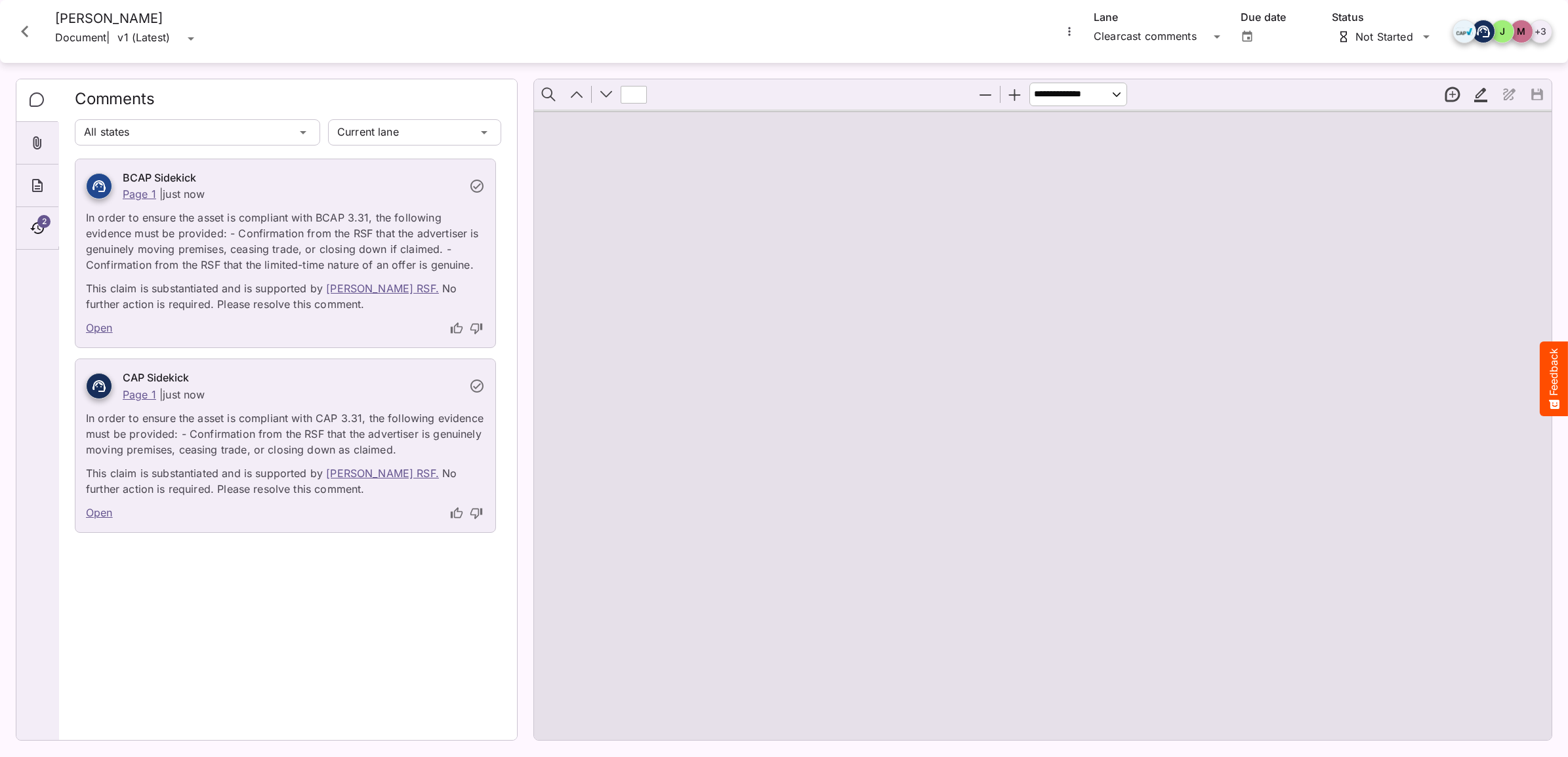
type input "*"
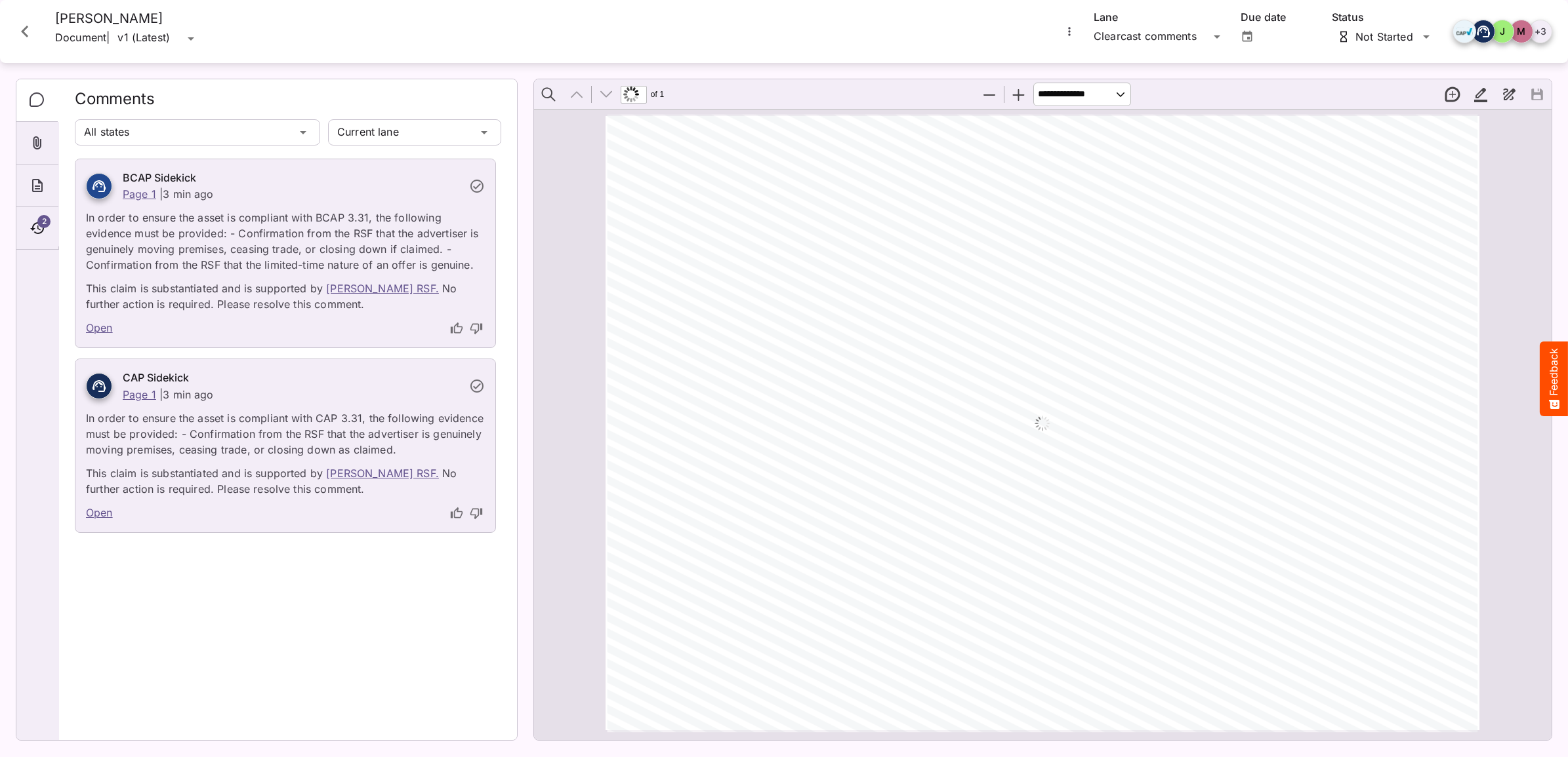
scroll to position [2, 0]
click at [24, 29] on icon "Close card" at bounding box center [25, 31] width 7 height 12
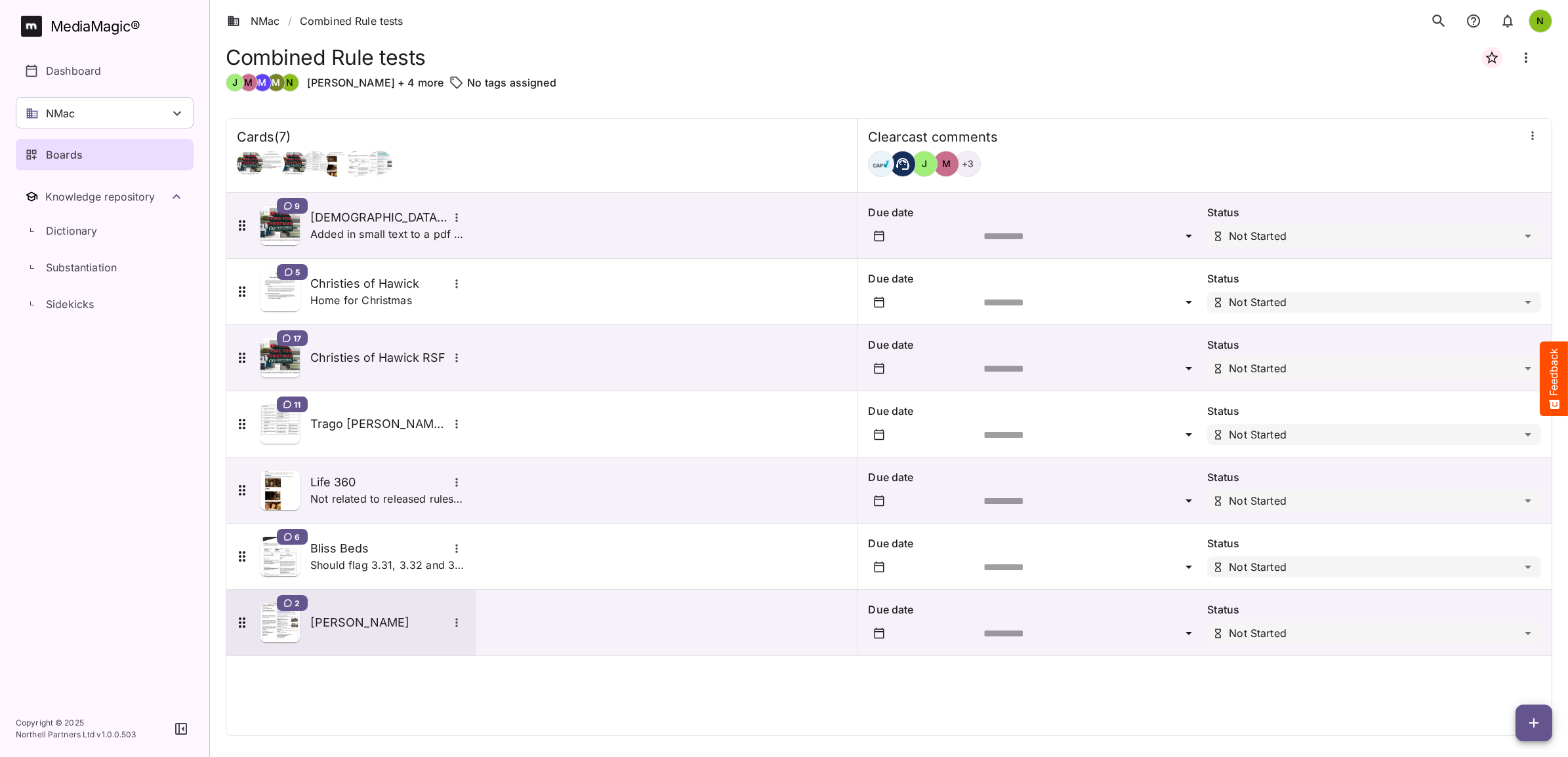
click at [331, 636] on div "2 [PERSON_NAME]" at bounding box center [350, 623] width 231 height 39
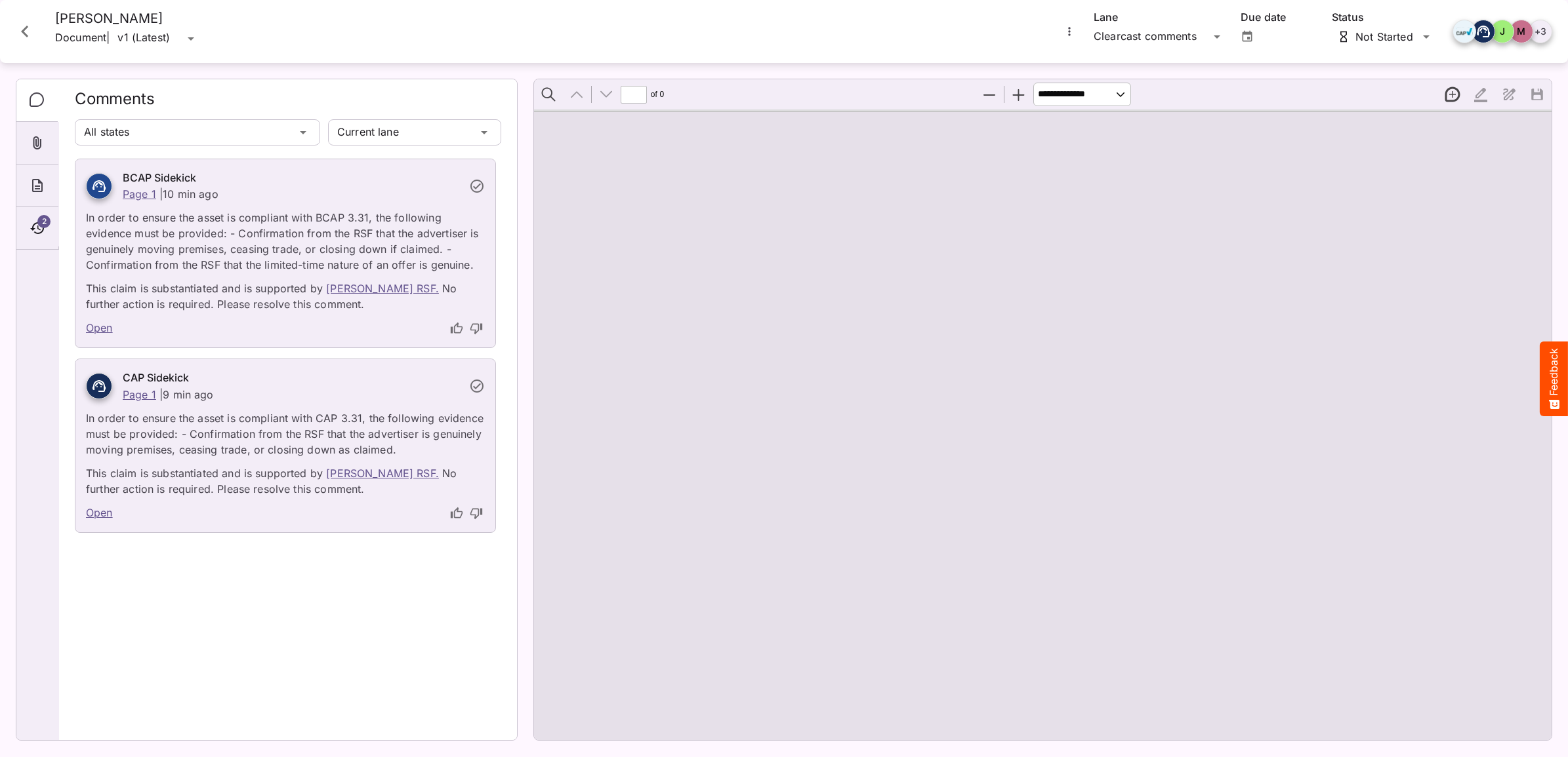
type input "*"
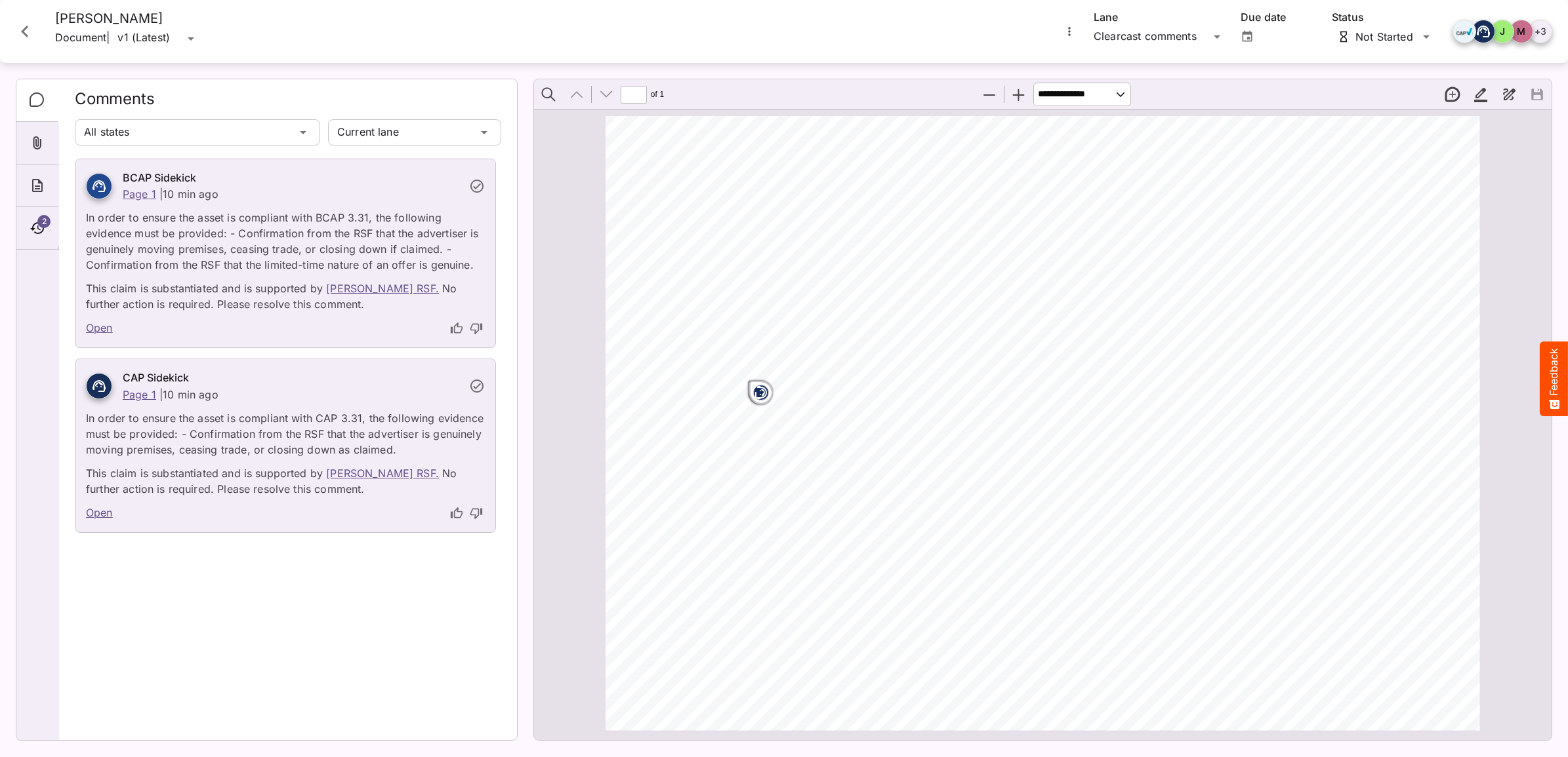
drag, startPoint x: 1061, startPoint y: 492, endPoint x: 1498, endPoint y: 579, distance: 445.6
click at [1498, 579] on div "CLIENT: [PERSON_NAME] TITLE: Furn Specialists KEY NO: HNC/ MHTV108 /030 DURATIO…" at bounding box center [1043, 423] width 1017 height 626
click at [607, 94] on div "Previous Next" at bounding box center [591, 94] width 57 height 28
click at [746, 394] on div "Page ⁨1⁩" at bounding box center [759, 392] width 29 height 29
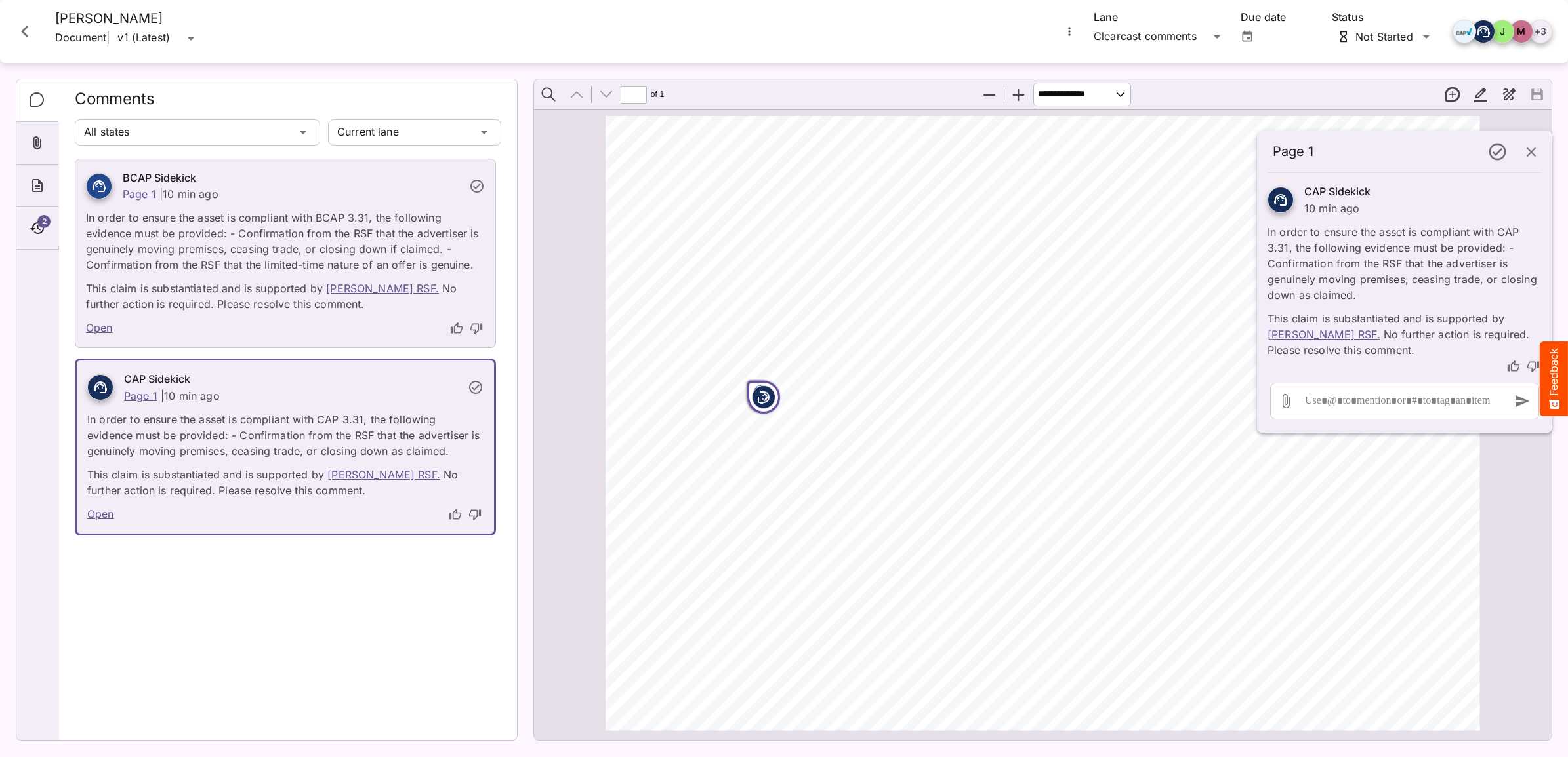
click at [277, 263] on p "In order to ensure the asset is compliant with BCAP 3.31, the following evidenc…" at bounding box center [285, 237] width 399 height 71
click at [100, 331] on link "Open" at bounding box center [99, 328] width 27 height 17
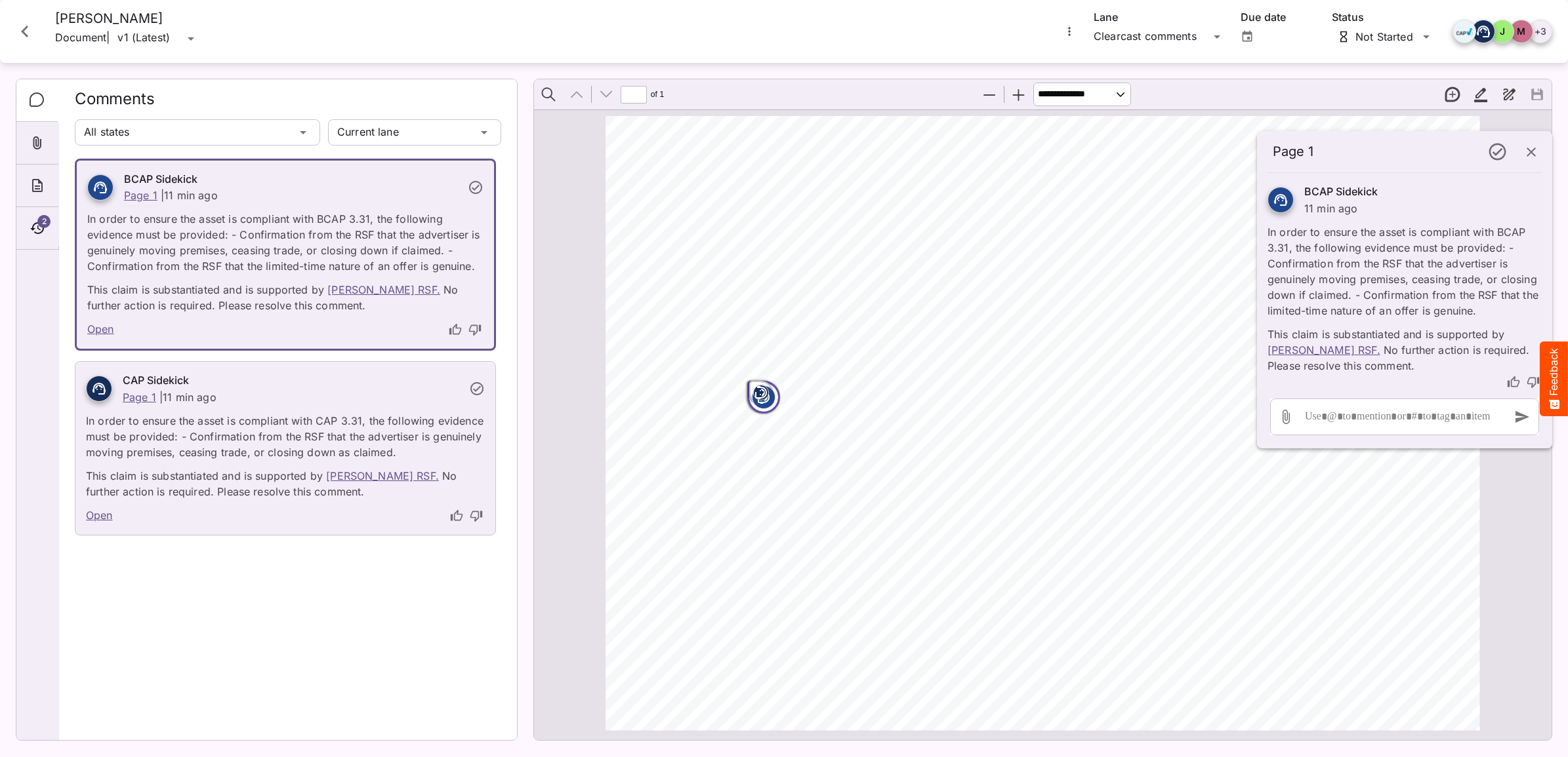
scroll to position [2, 0]
click at [1318, 349] on link "[PERSON_NAME] RSF." at bounding box center [1324, 350] width 113 height 13
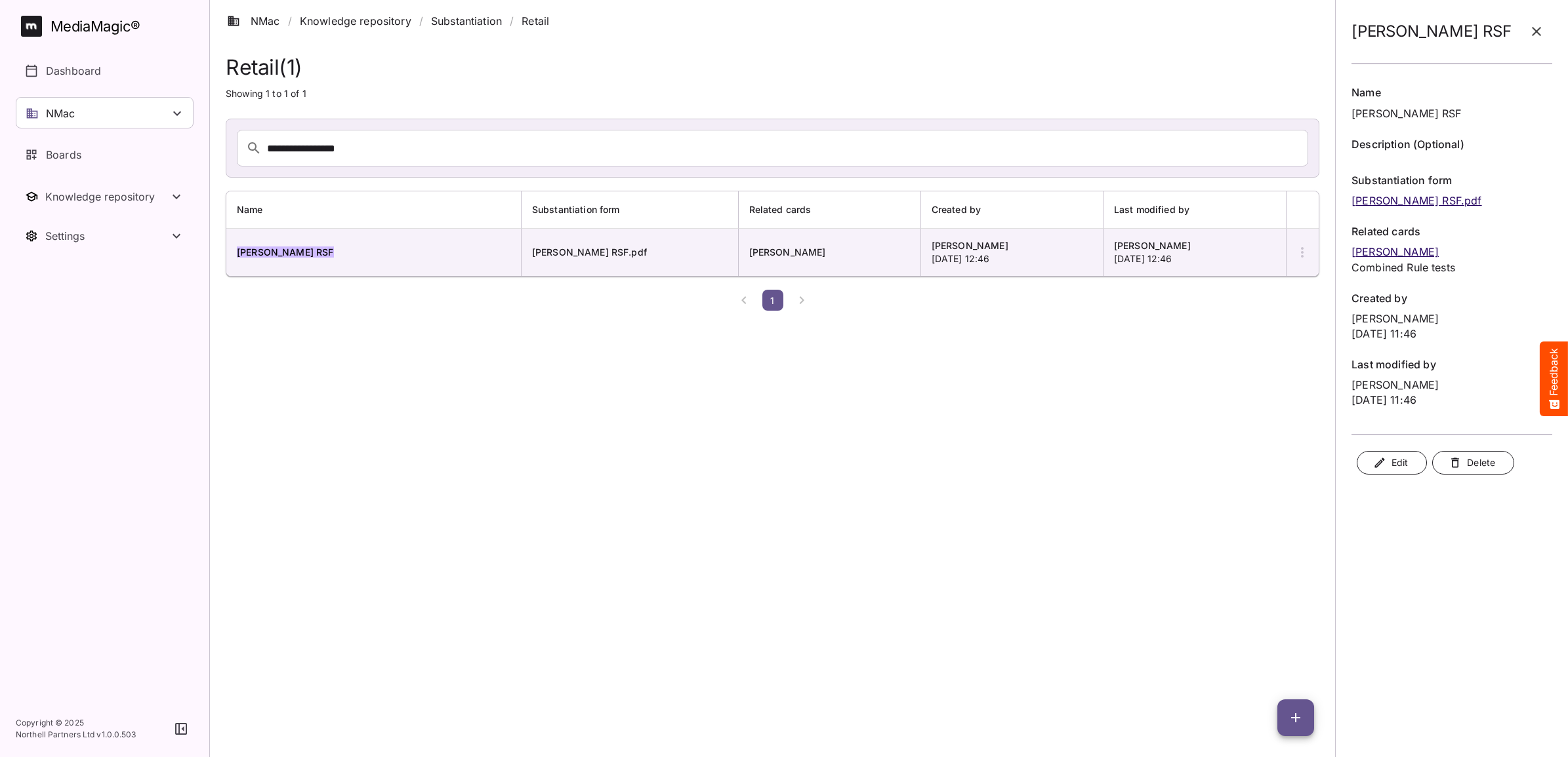
click at [1441, 202] on link "[PERSON_NAME] RSF.pdf" at bounding box center [1417, 200] width 130 height 13
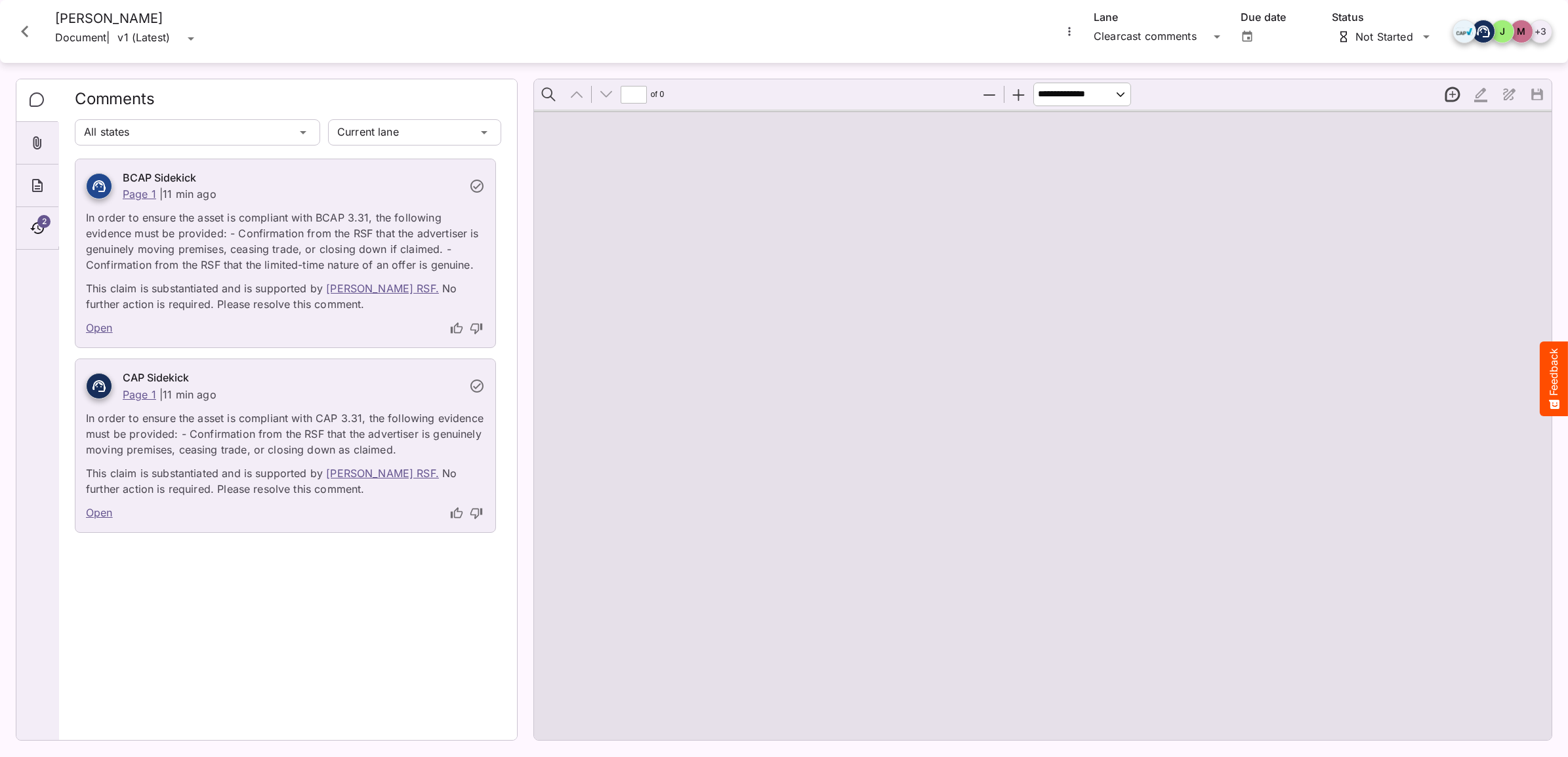
type input "*"
